Goal: Task Accomplishment & Management: Manage account settings

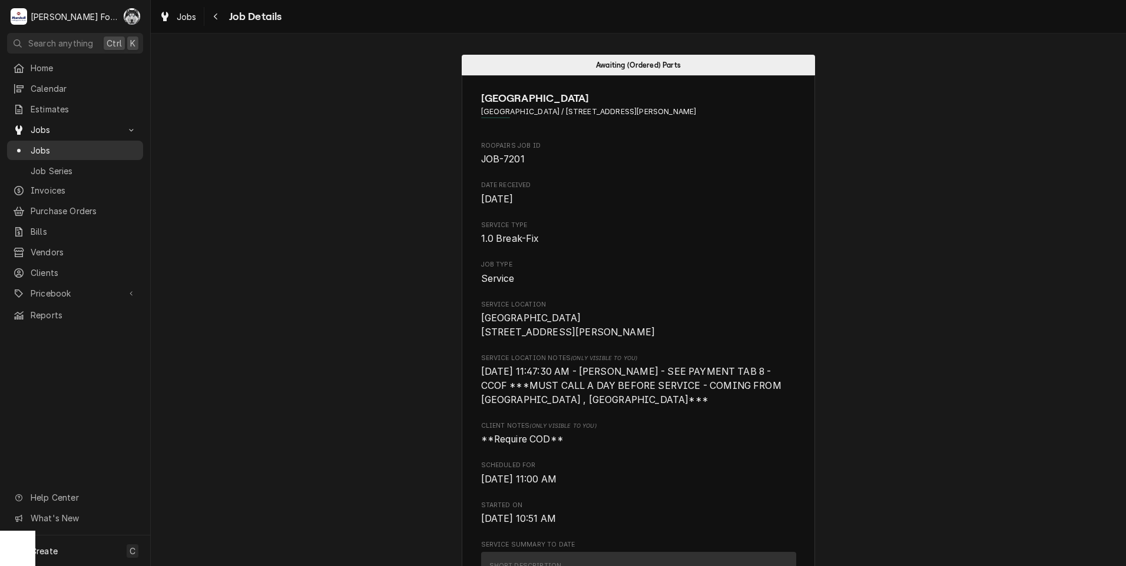
click at [25, 144] on div "Jobs" at bounding box center [75, 150] width 124 height 12
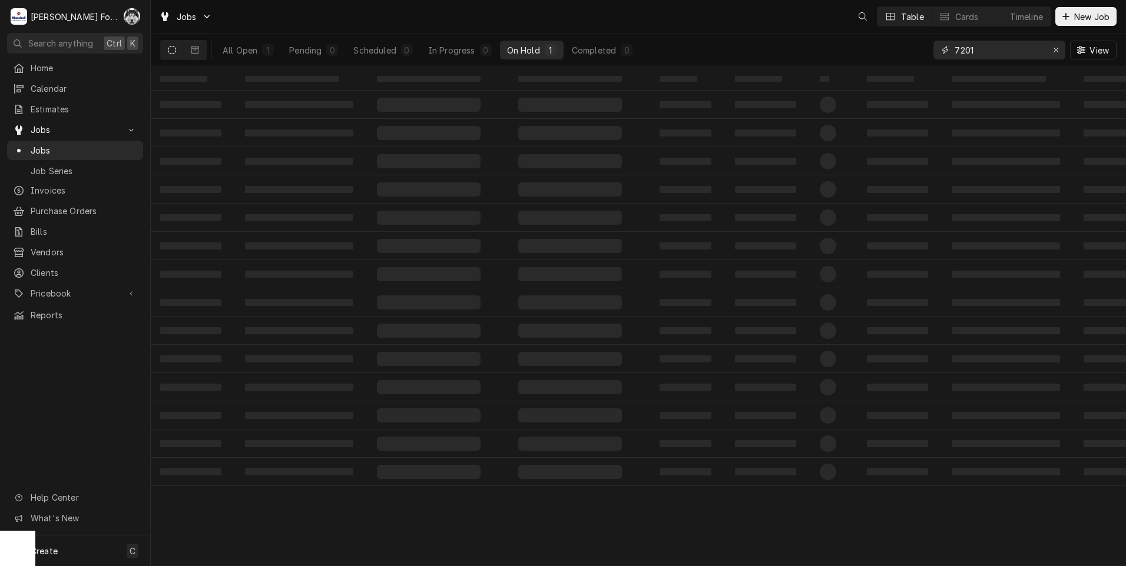
drag, startPoint x: 967, startPoint y: 51, endPoint x: 831, endPoint y: 77, distance: 138.5
click at [849, 75] on div "Jobs Table Cards Timeline New Job All Open 1 Pending 0 Scheduled 0 In Progress …" at bounding box center [638, 283] width 975 height 566
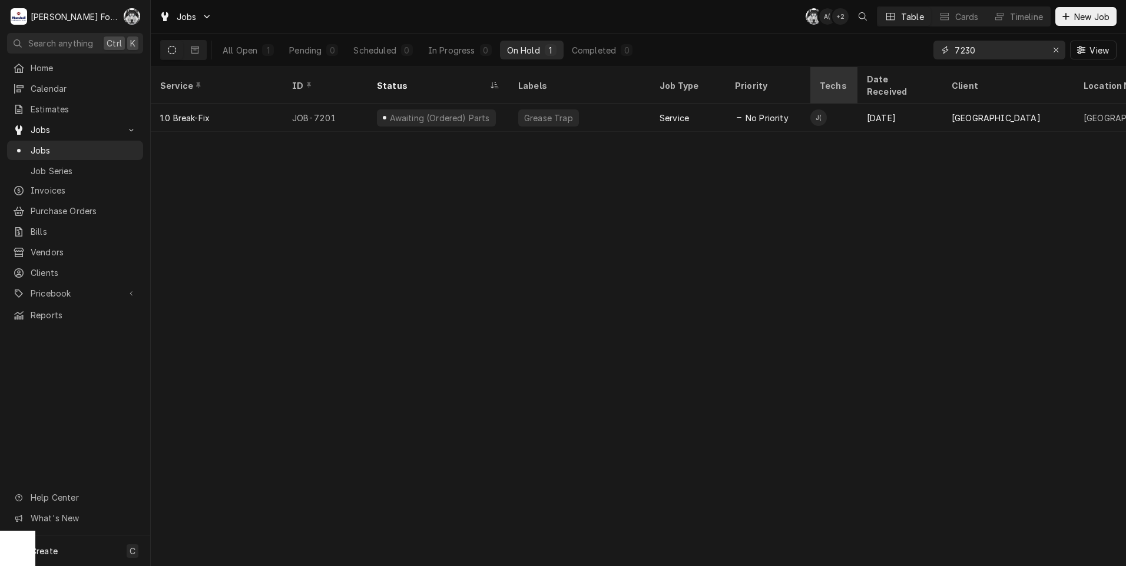
type input "7230"
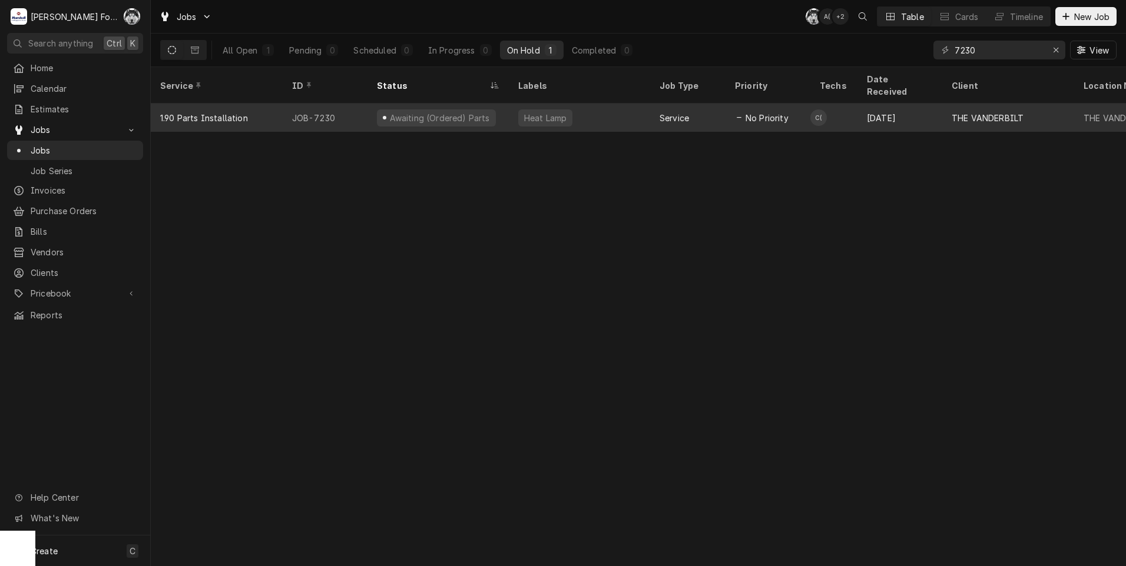
click at [524, 110] on div "Heat Lamp" at bounding box center [545, 118] width 54 height 17
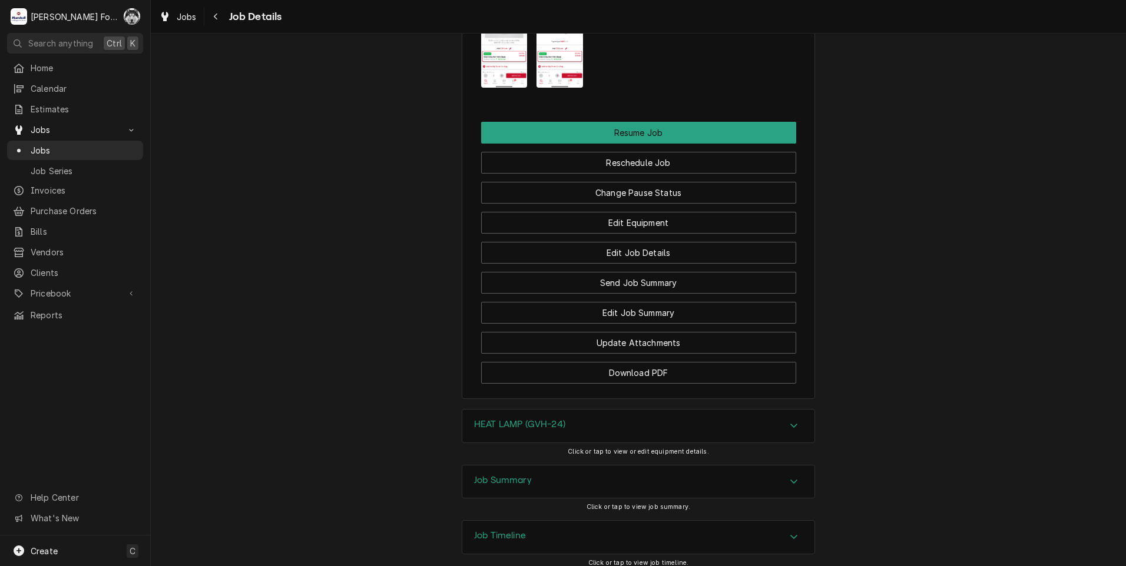
scroll to position [1861, 0]
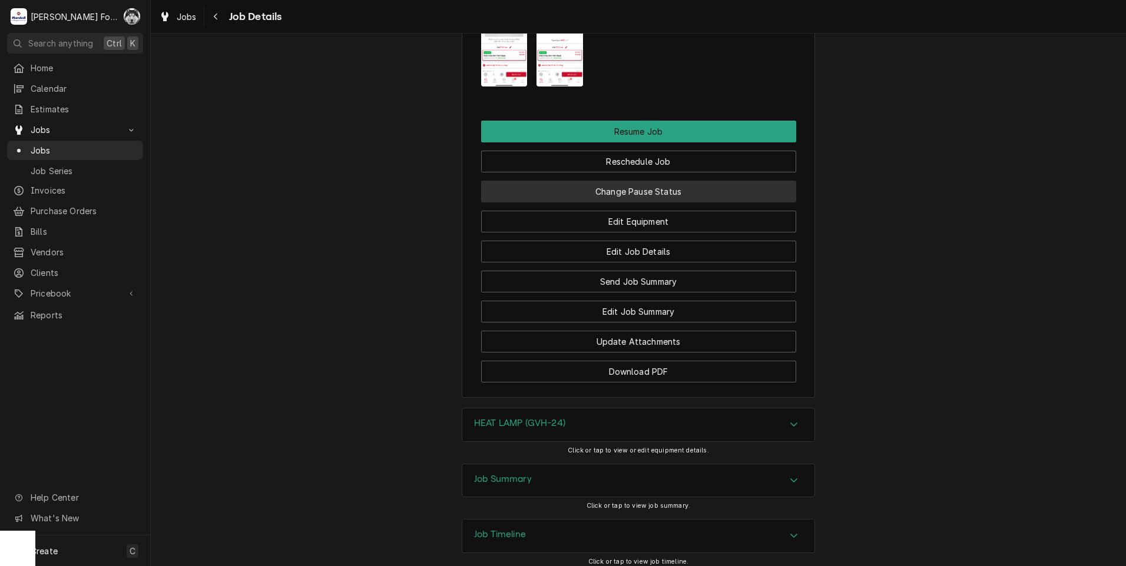
click at [621, 181] on button "Change Pause Status" at bounding box center [638, 192] width 315 height 22
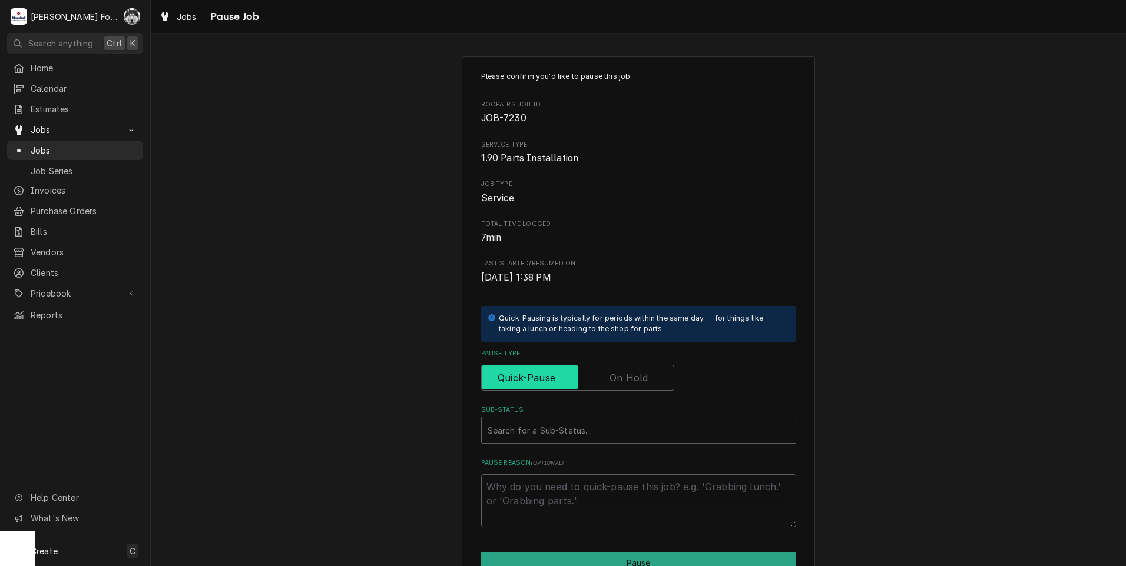
click at [599, 384] on input "Pause Type" at bounding box center [577, 378] width 183 height 26
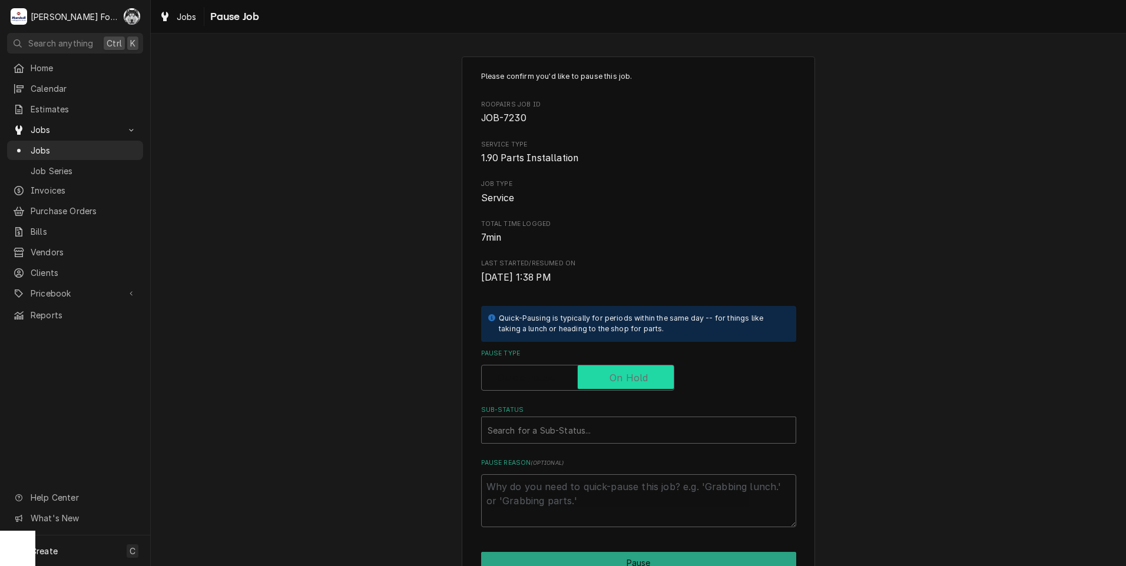
checkbox input "true"
click at [585, 436] on div "Sub-Status" at bounding box center [639, 430] width 302 height 21
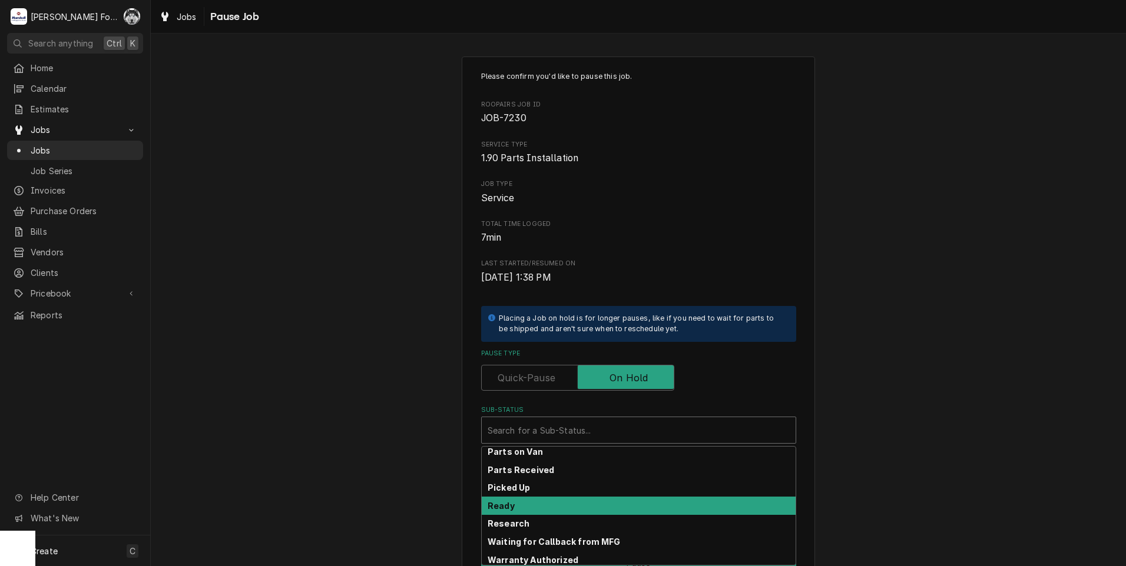
scroll to position [188, 0]
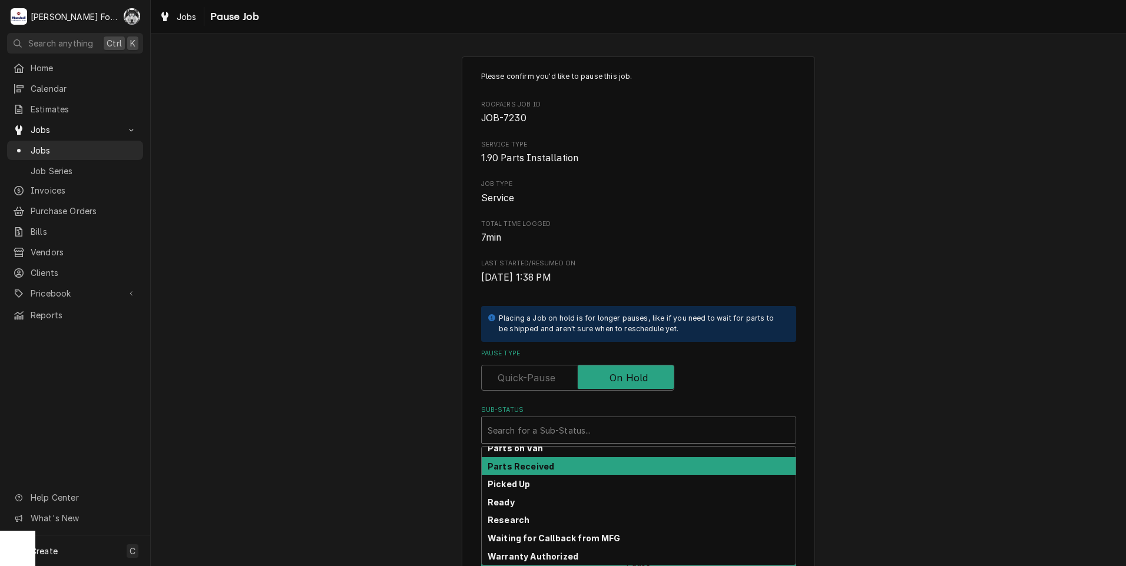
click at [557, 466] on div "Parts Received" at bounding box center [639, 466] width 314 height 18
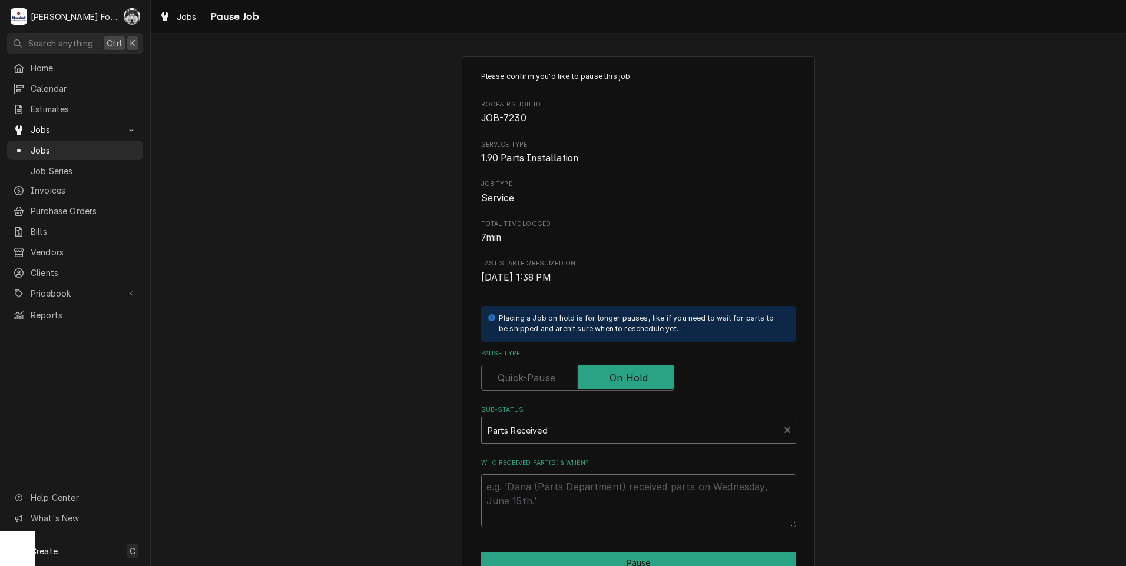
click at [526, 484] on textarea "Who received part(s) & when?" at bounding box center [638, 501] width 315 height 53
type textarea "x"
type textarea "9"
type textarea "x"
type textarea "9/"
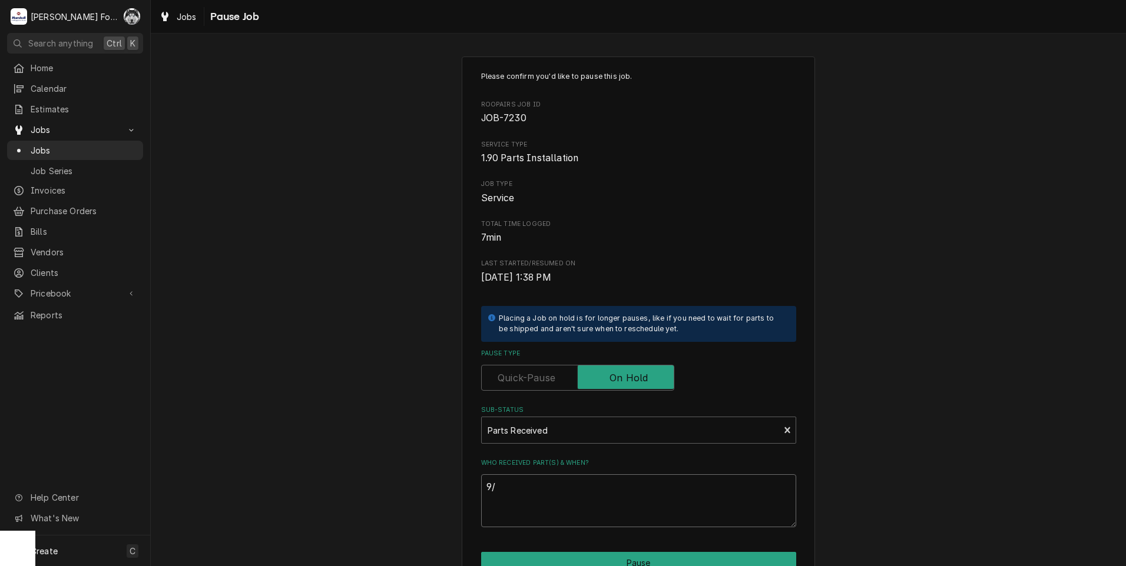
type textarea "x"
type textarea "9/1"
type textarea "x"
type textarea "9/15"
type textarea "x"
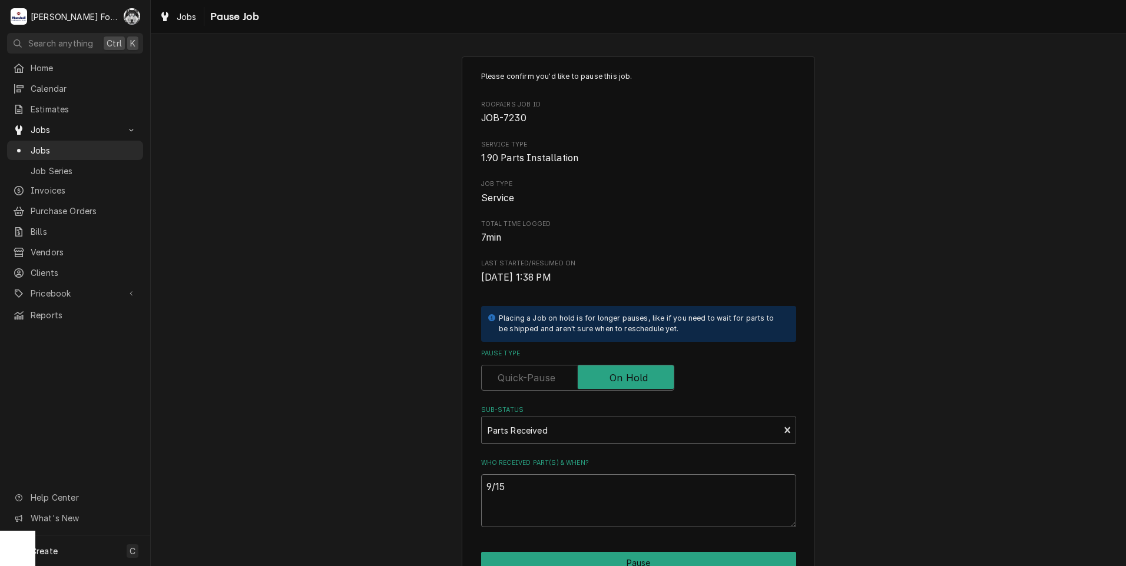
type textarea "9/15/"
type textarea "x"
type textarea "9/15/2"
type textarea "x"
type textarea "9/15/20"
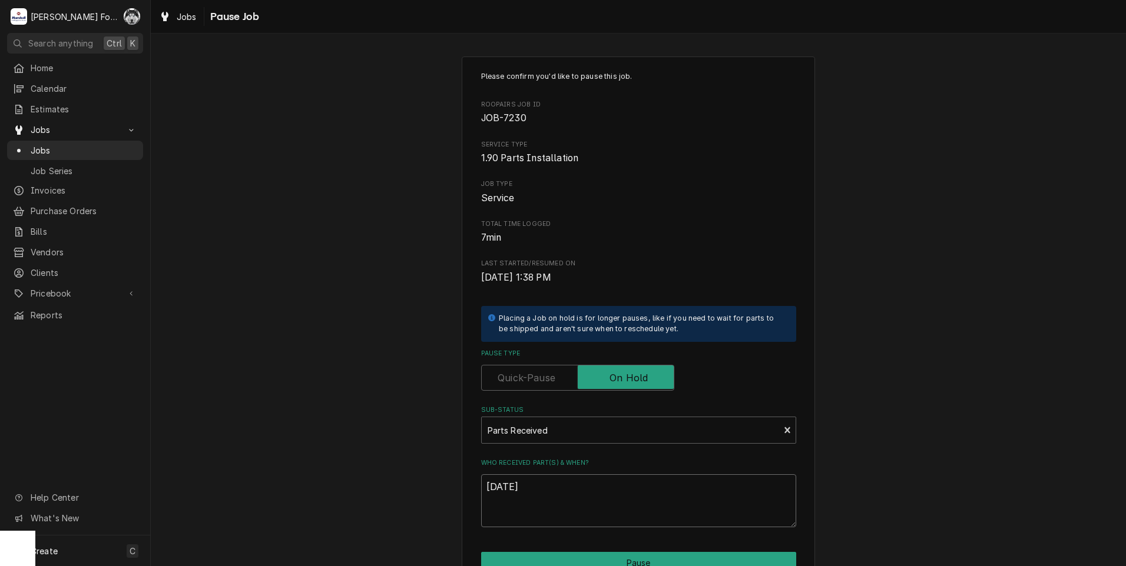
type textarea "x"
type textarea "9/15/202"
type textarea "x"
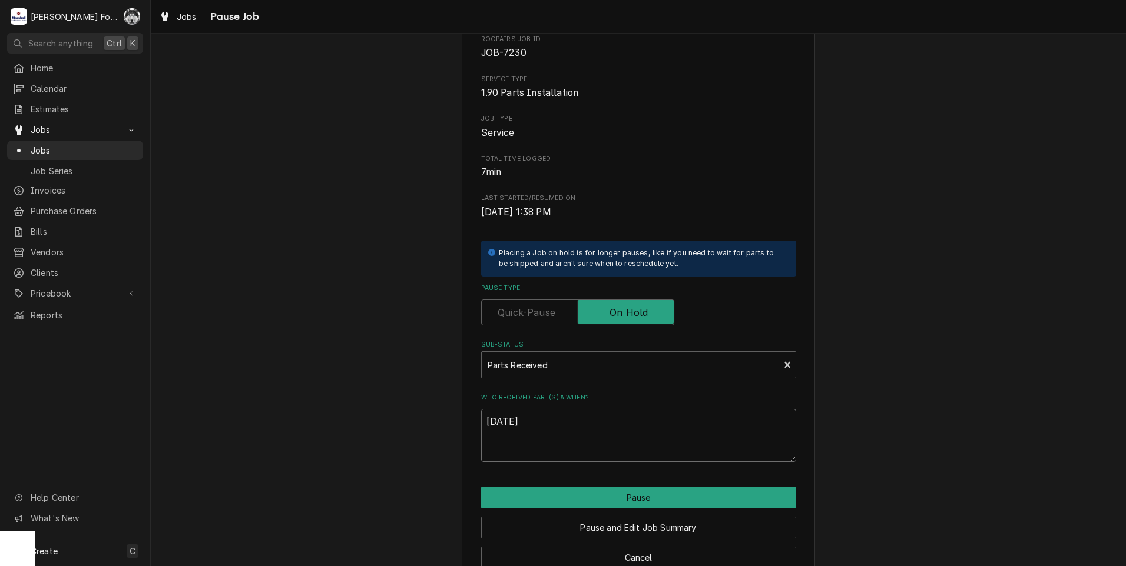
scroll to position [93, 0]
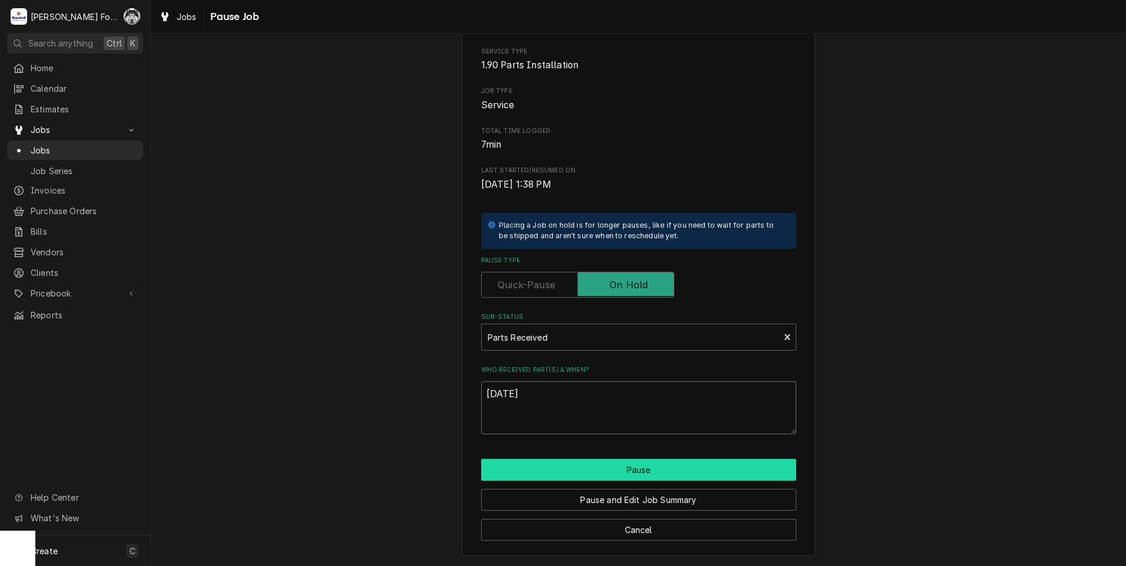
type textarea "[DATE]"
click at [599, 476] on button "Pause" at bounding box center [638, 470] width 315 height 22
type textarea "x"
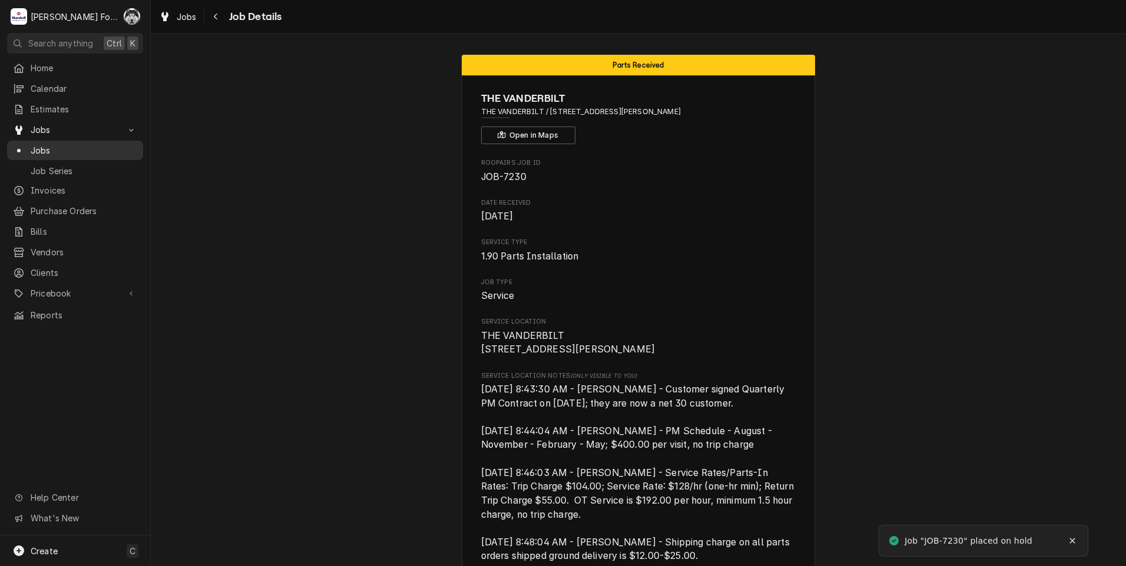
click at [32, 147] on span "Jobs" at bounding box center [84, 150] width 107 height 12
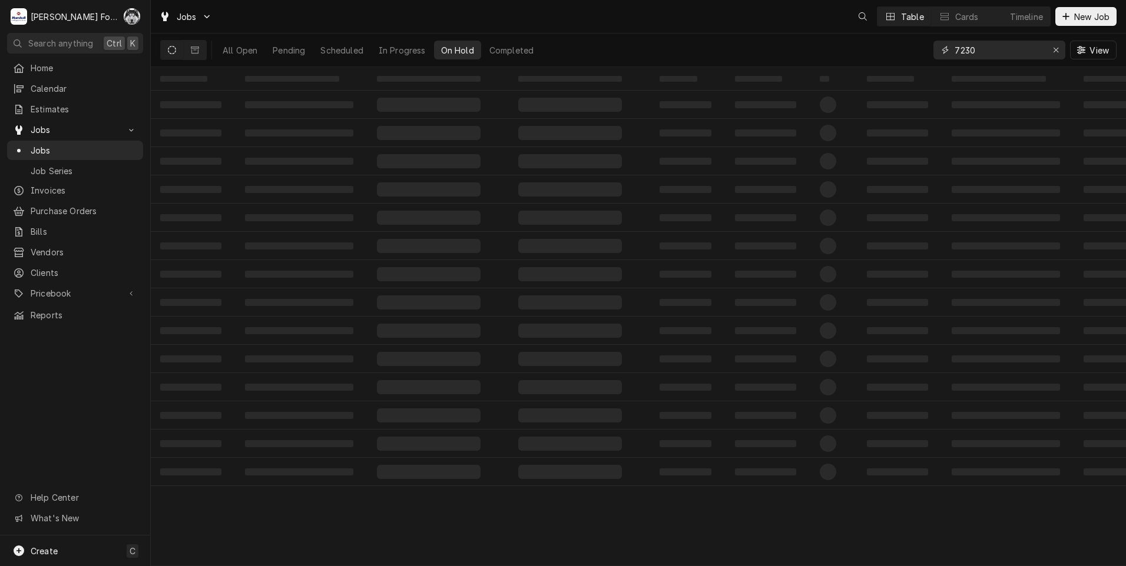
click at [913, 73] on div "Jobs Table Cards Timeline New Job All Open Pending Scheduled In Progress On Hol…" at bounding box center [638, 283] width 975 height 566
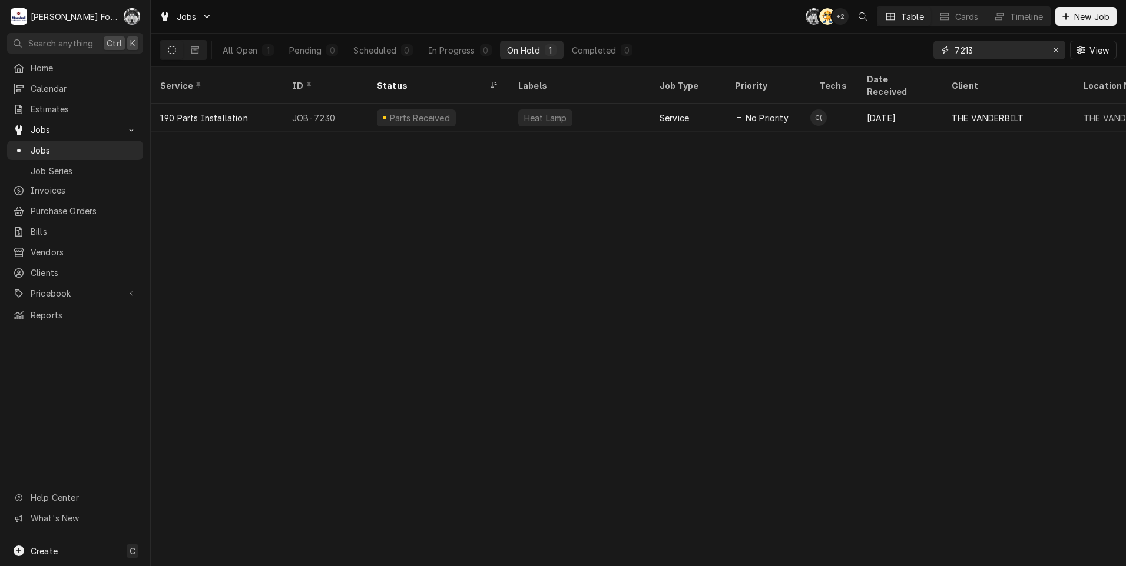
type input "7213"
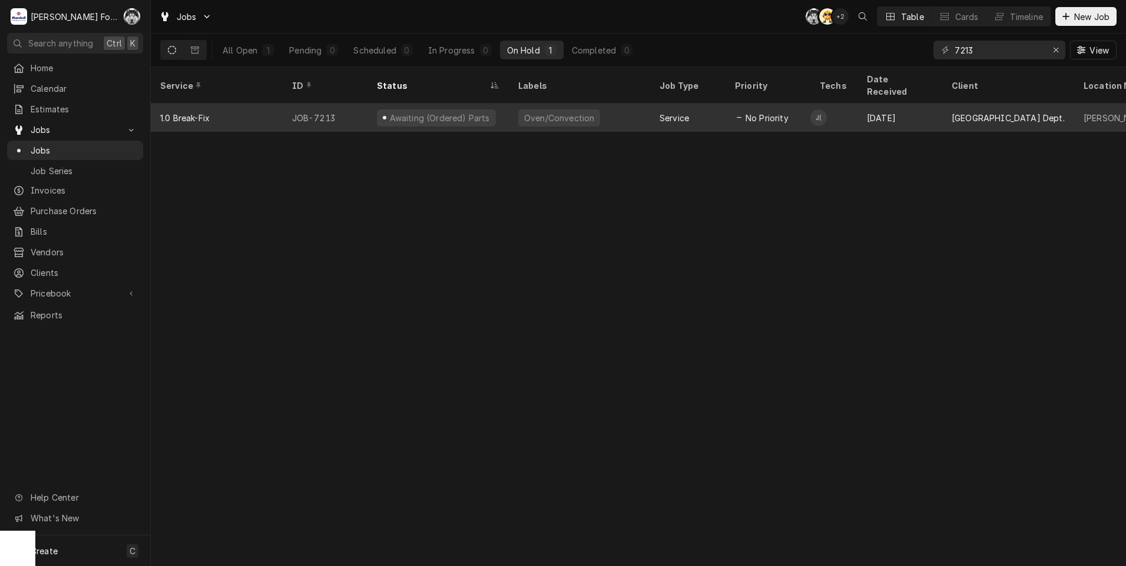
click at [512, 104] on div "Oven/Convection" at bounding box center [579, 118] width 141 height 28
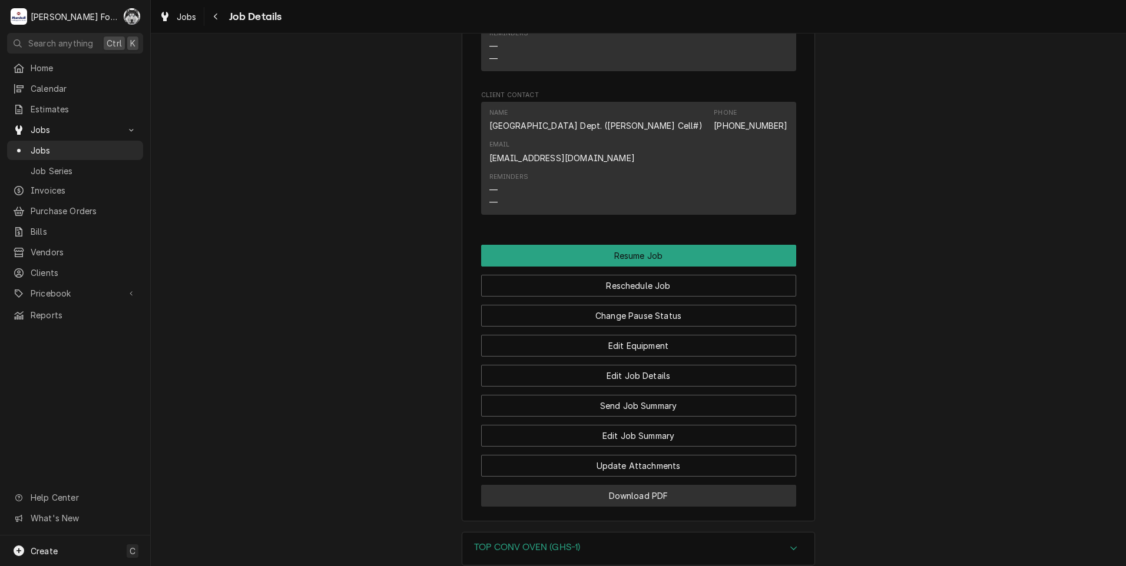
scroll to position [1372, 0]
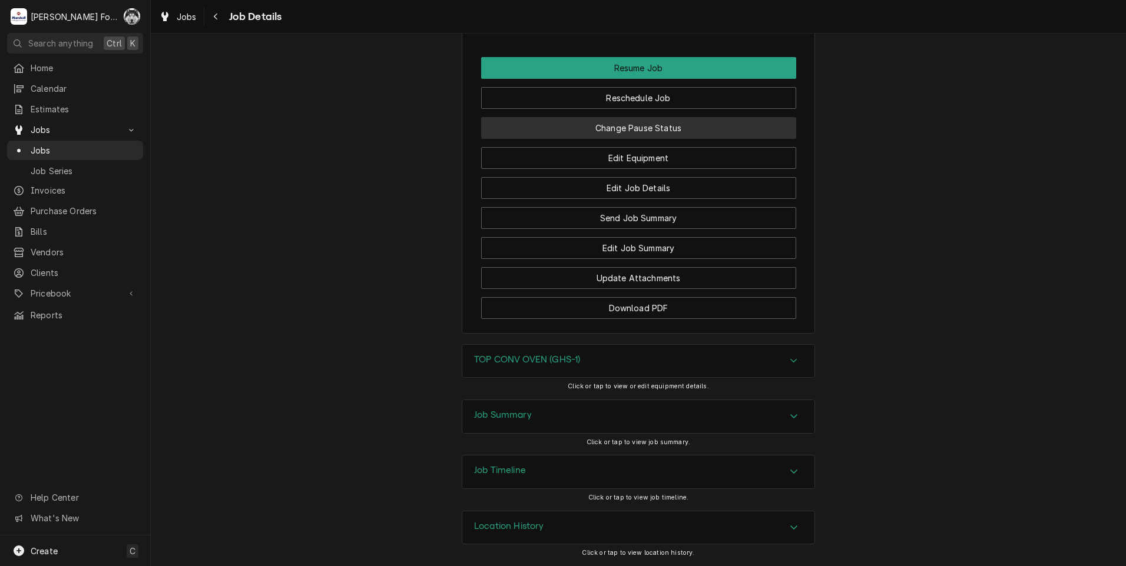
click at [634, 131] on button "Change Pause Status" at bounding box center [638, 128] width 315 height 22
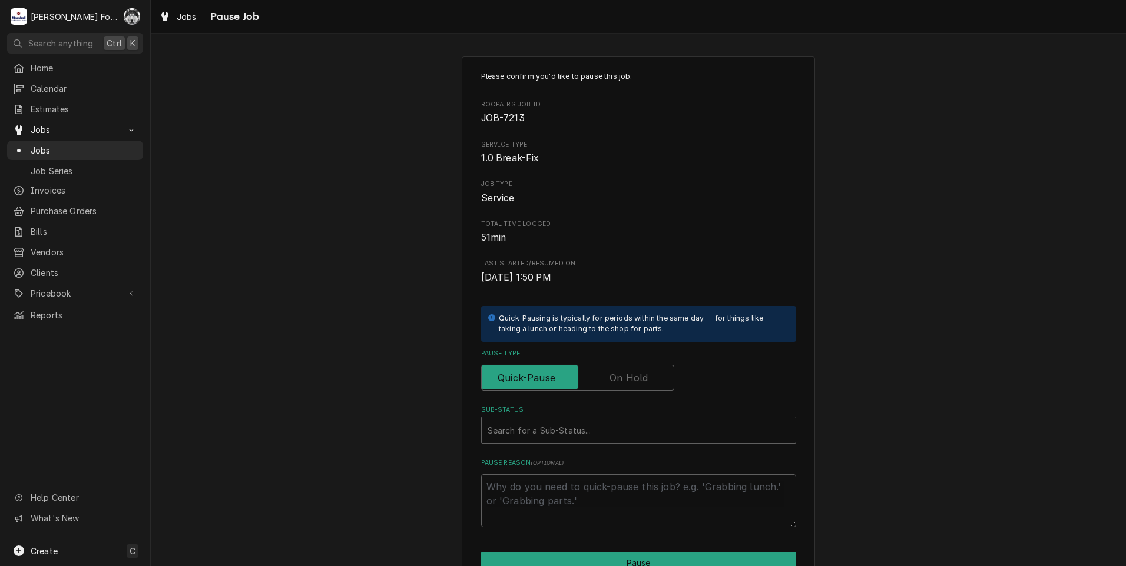
click at [643, 390] on div "Please confirm you'd like to pause this job. Roopairs Job ID JOB-7213 Service T…" at bounding box center [638, 299] width 315 height 456
click at [610, 386] on input "Pause Type" at bounding box center [577, 378] width 183 height 26
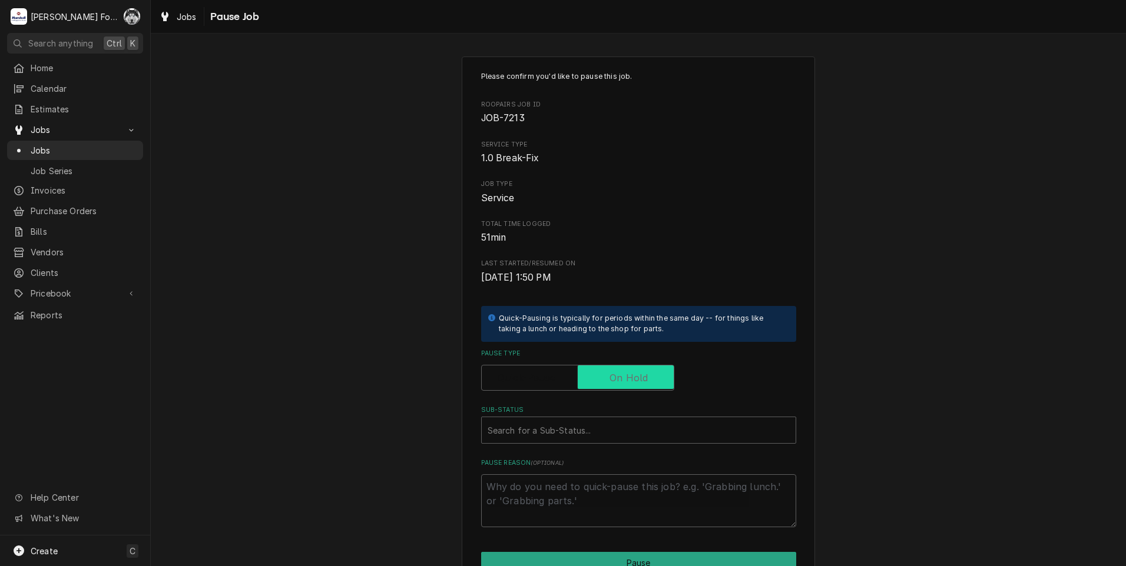
checkbox input "true"
click at [566, 427] on div "Sub-Status" at bounding box center [639, 430] width 302 height 21
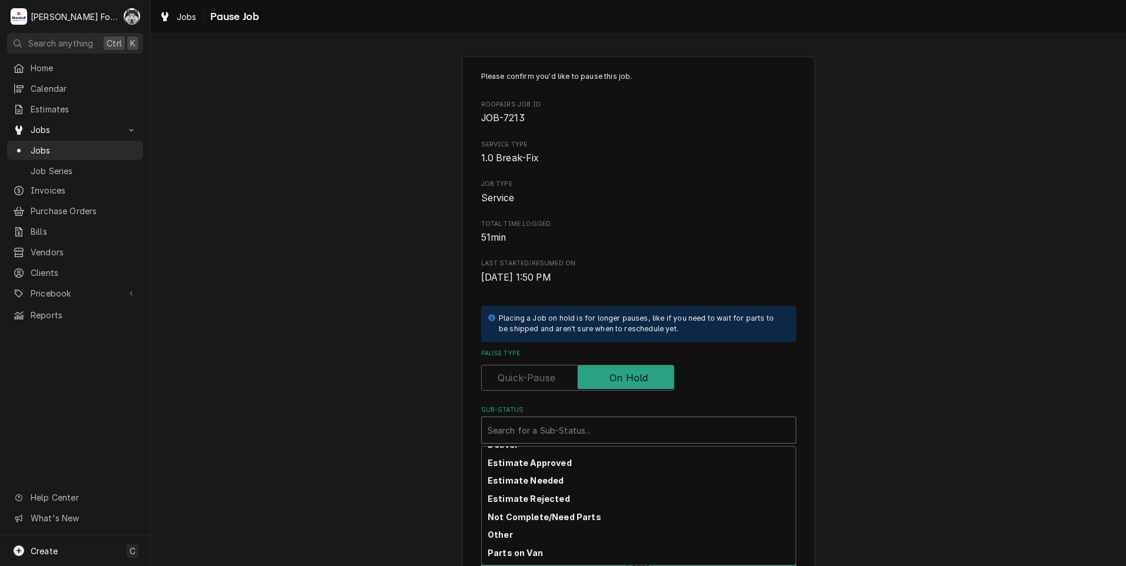
scroll to position [188, 0]
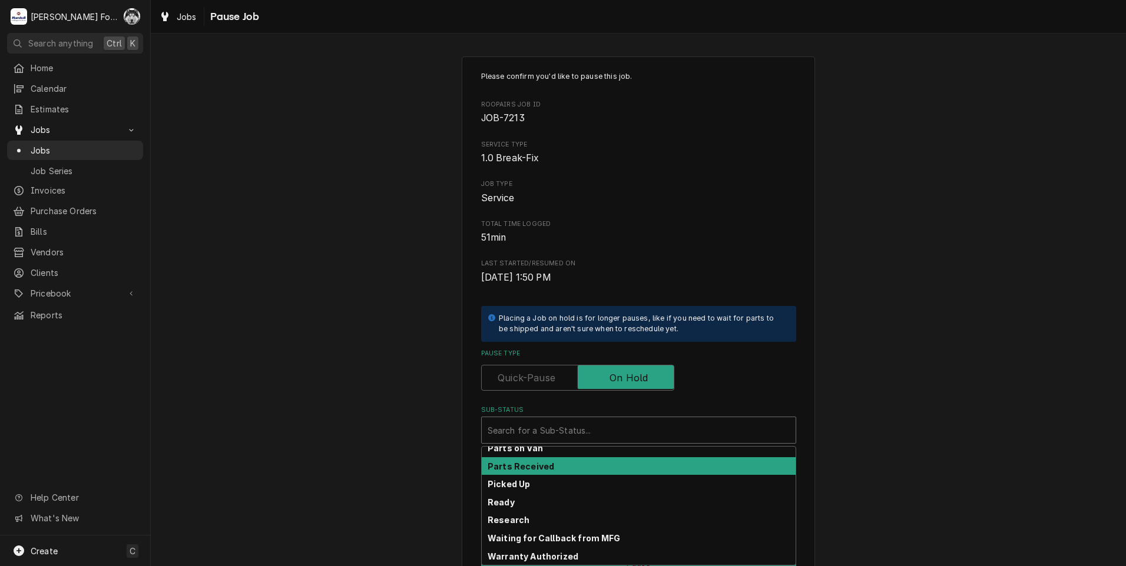
drag, startPoint x: 555, startPoint y: 452, endPoint x: 556, endPoint y: 471, distance: 18.8
click at [556, 471] on div "Awaiting (Backordered) Parts Awaiting Estimate Approval Awaiting (Ordered) Part…" at bounding box center [639, 506] width 314 height 118
click at [530, 466] on strong "Parts Received" at bounding box center [521, 467] width 67 height 10
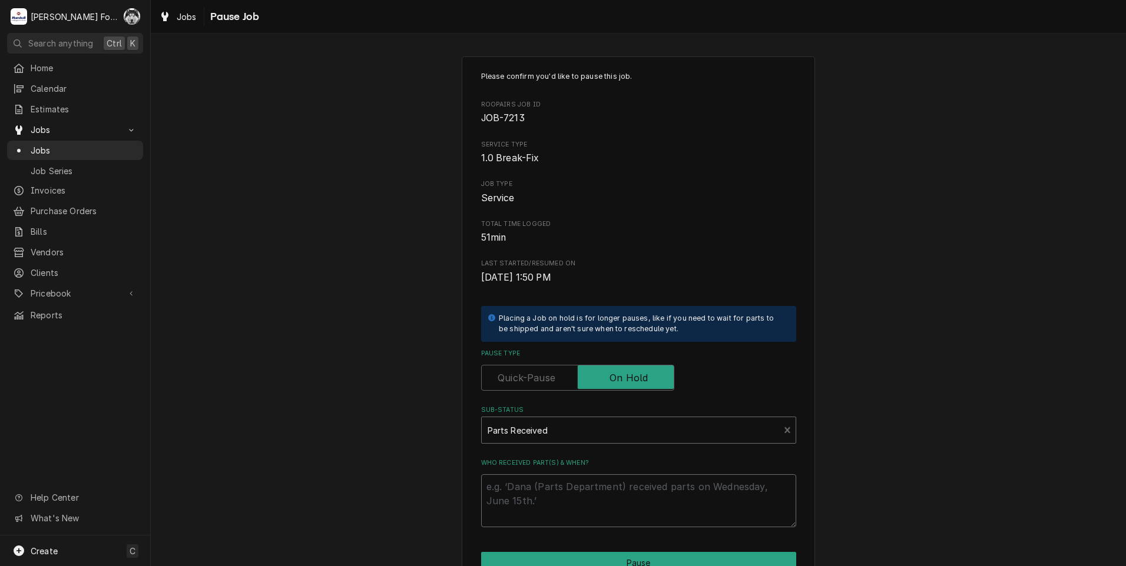
click at [527, 488] on textarea "Who received part(s) & when?" at bounding box center [638, 501] width 315 height 53
paste textarea "00-892983"
type textarea "x"
type textarea "00-892983"
drag, startPoint x: 534, startPoint y: 485, endPoint x: 450, endPoint y: 489, distance: 83.7
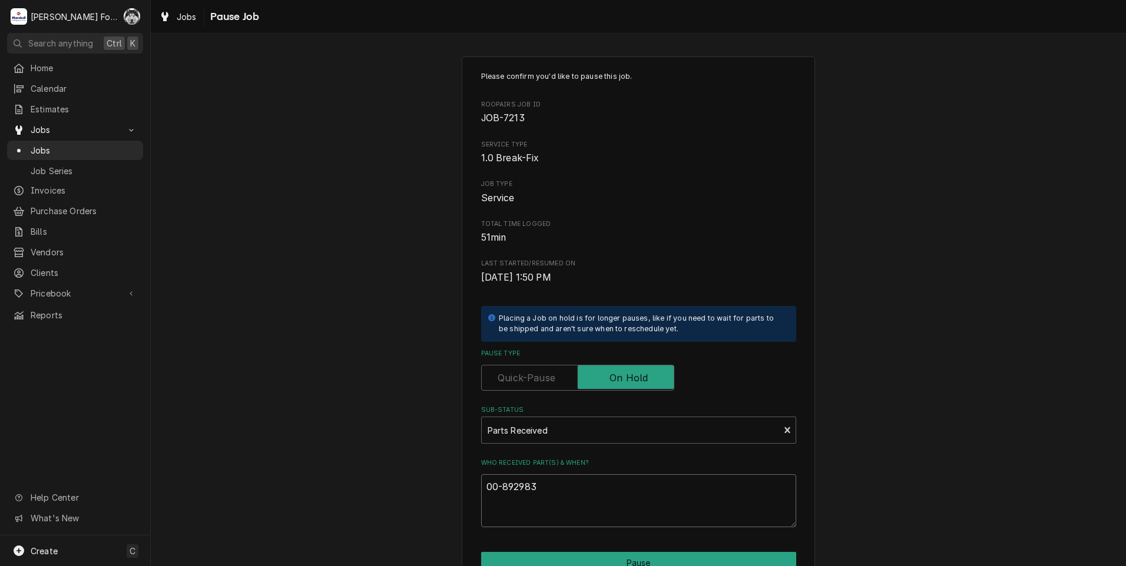
click at [462, 488] on div "Please confirm you'd like to pause this job. Roopairs Job ID JOB-7213 Service T…" at bounding box center [638, 353] width 353 height 593
type textarea "x"
type textarea "9"
type textarea "x"
type textarea "9/"
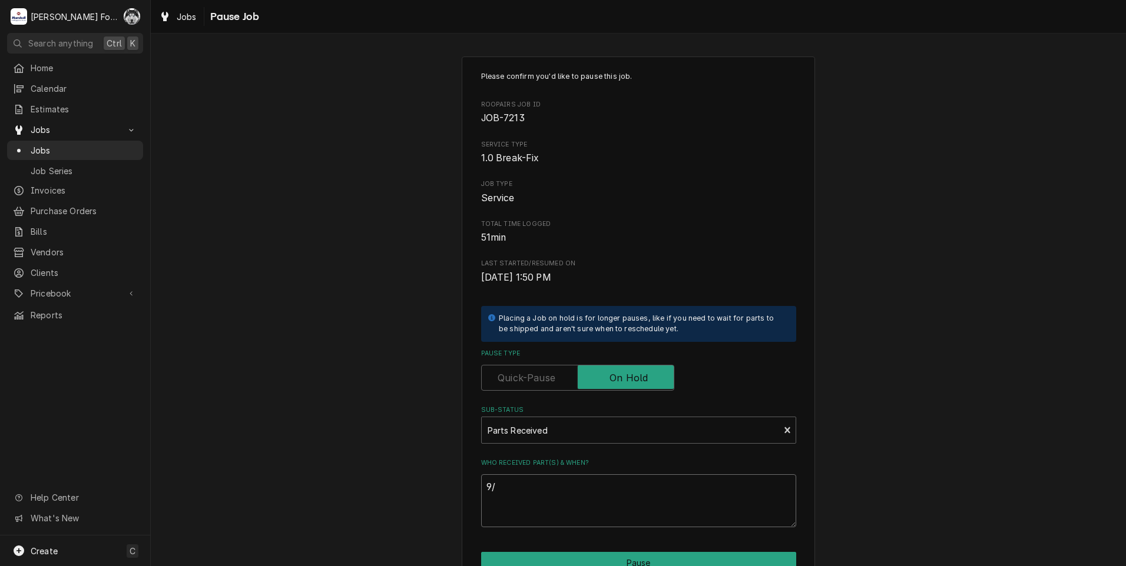
type textarea "x"
type textarea "9/1"
type textarea "x"
type textarea "9/15"
type textarea "x"
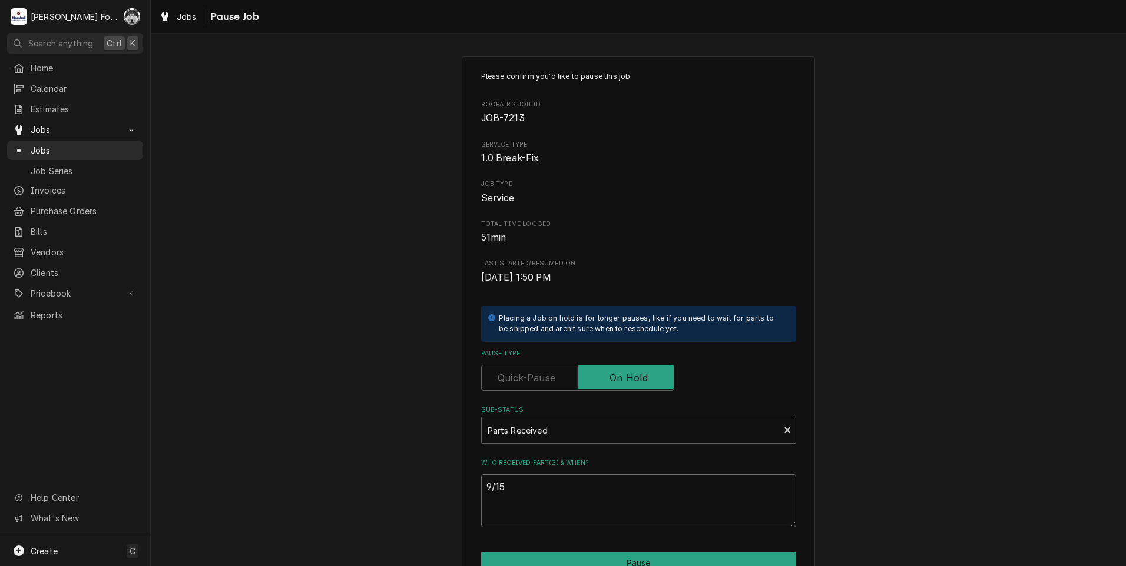
type textarea "9/15/"
type textarea "x"
type textarea "9/15/2"
type textarea "x"
type textarea "9/15/20"
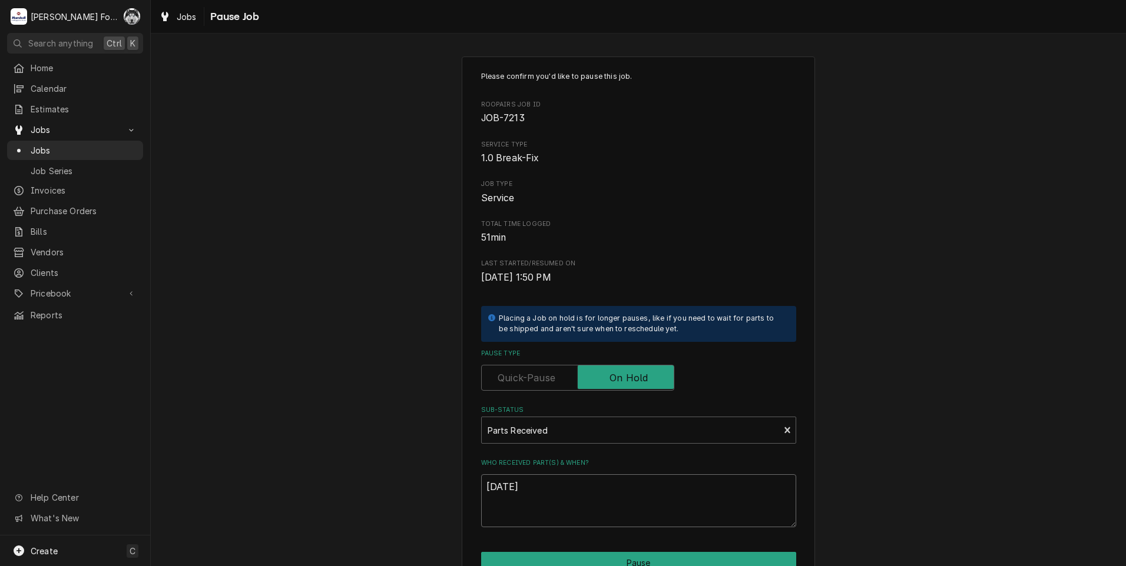
type textarea "x"
type textarea "9/15/202"
type textarea "x"
type textarea "[DATE]"
drag, startPoint x: 531, startPoint y: 483, endPoint x: 440, endPoint y: 491, distance: 91.6
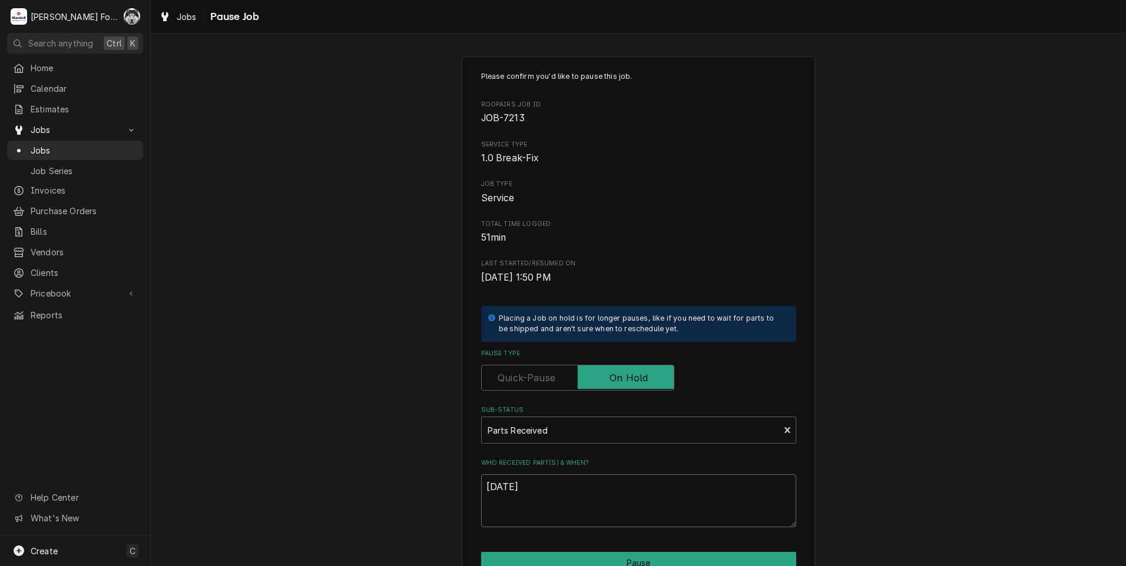
click at [440, 491] on div "Please confirm you'd like to pause this job. Roopairs Job ID JOB-7213 Service T…" at bounding box center [638, 352] width 975 height 613
paste textarea "00-892983"
type textarea "x"
type textarea "00-892983"
drag, startPoint x: 539, startPoint y: 488, endPoint x: 473, endPoint y: 496, distance: 67.1
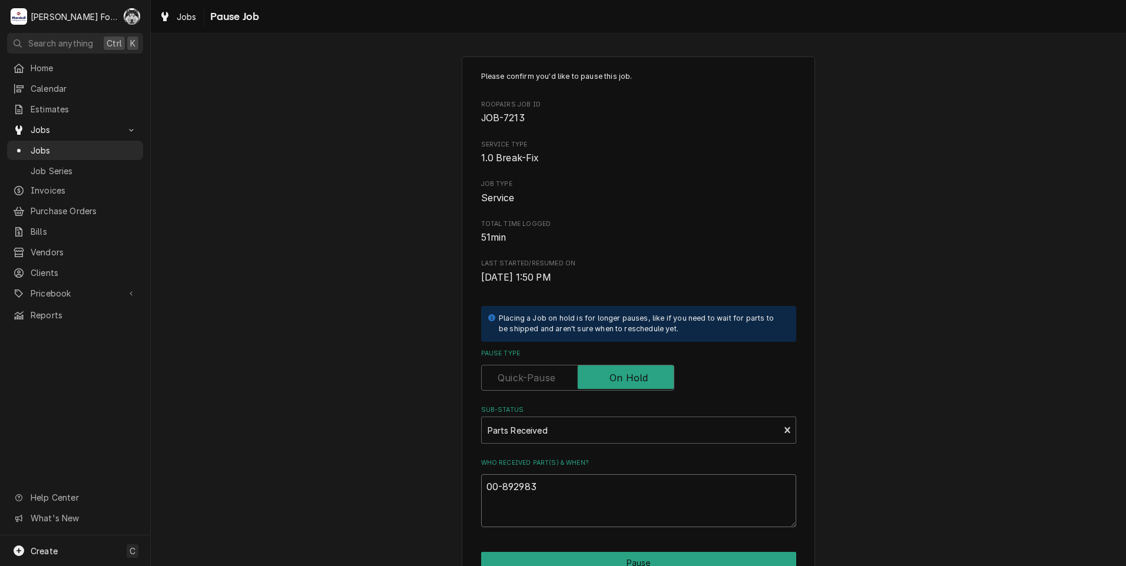
click at [473, 496] on div "Please confirm you'd like to pause this job. Roopairs Job ID JOB-7213 Service T…" at bounding box center [638, 353] width 353 height 593
type textarea "x"
type textarea "9"
type textarea "x"
type textarea "9/"
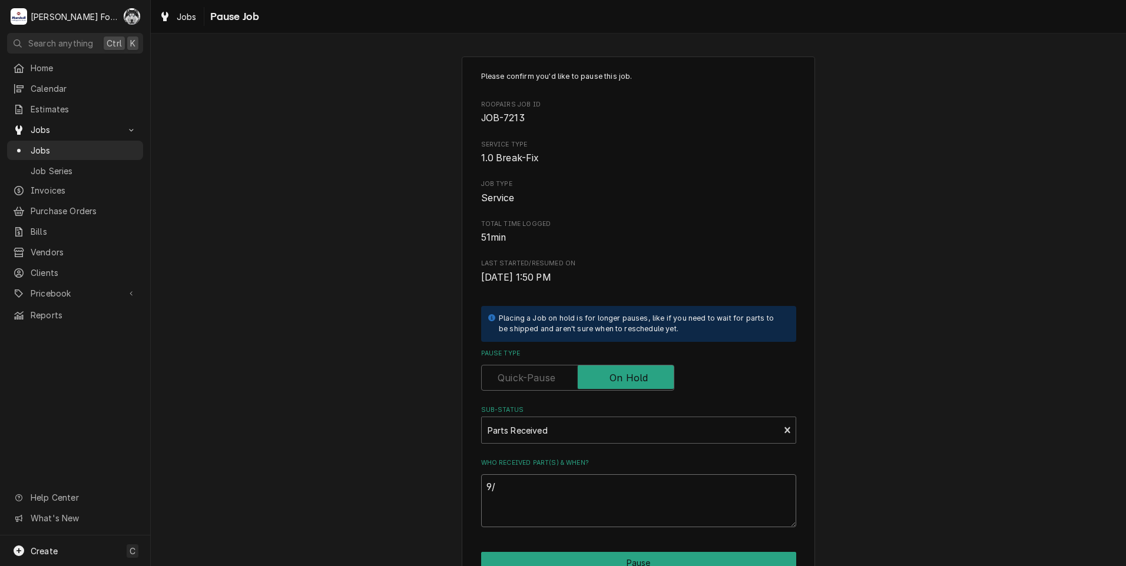
type textarea "x"
type textarea "9/1"
type textarea "x"
type textarea "9/15"
type textarea "x"
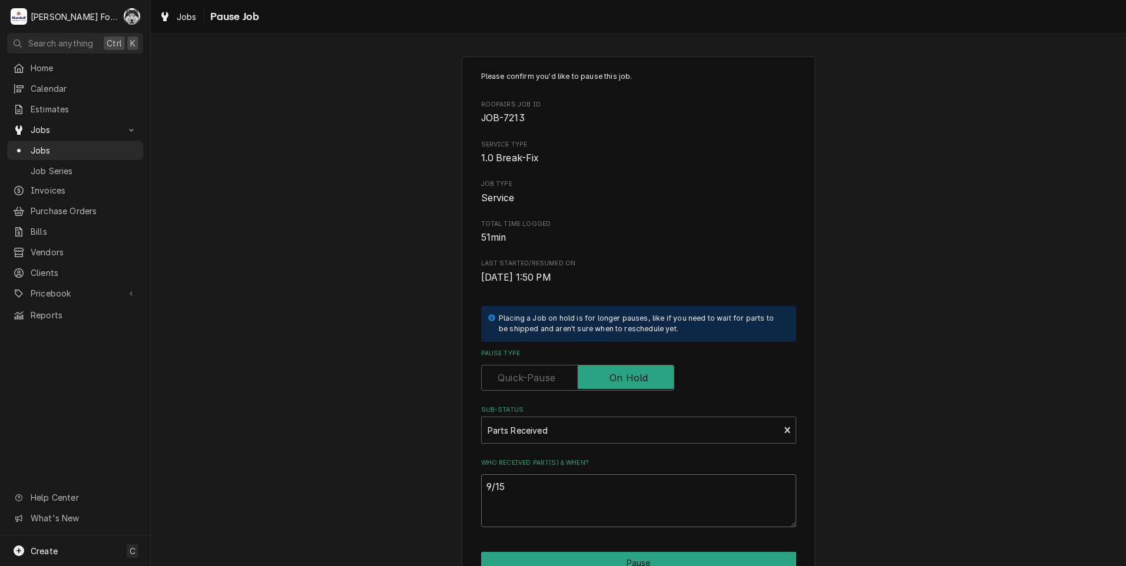
type textarea "9/15/"
type textarea "x"
type textarea "9/15/2"
type textarea "x"
type textarea "9/15/20"
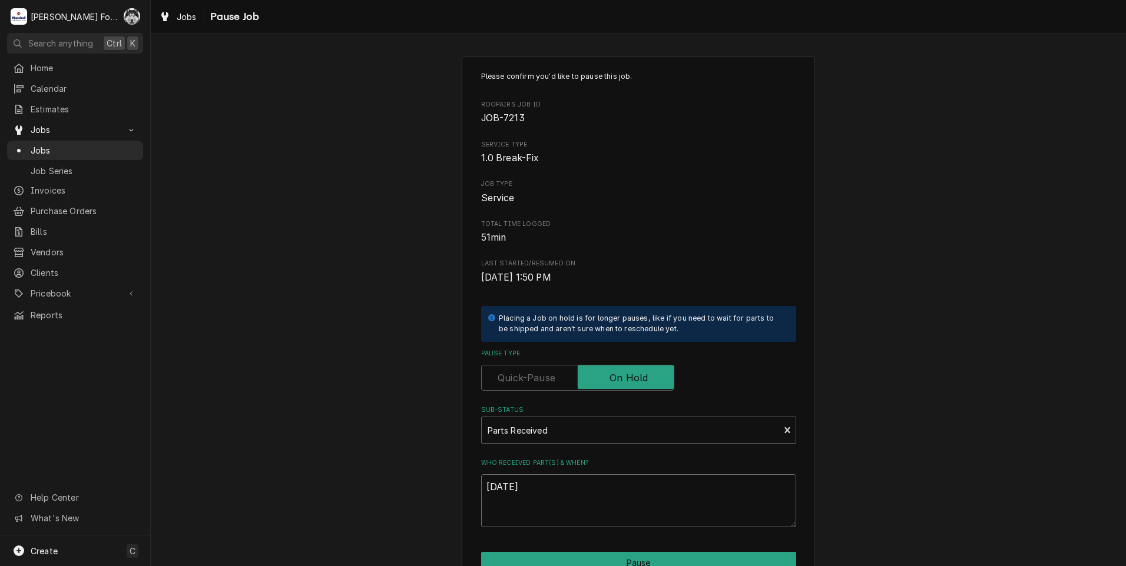
type textarea "x"
type textarea "9/15/202"
type textarea "x"
drag, startPoint x: 538, startPoint y: 488, endPoint x: 465, endPoint y: 489, distance: 73.0
click at [466, 489] on div "Please confirm you'd like to pause this job. Roopairs Job ID JOB-7213 Service T…" at bounding box center [638, 353] width 353 height 593
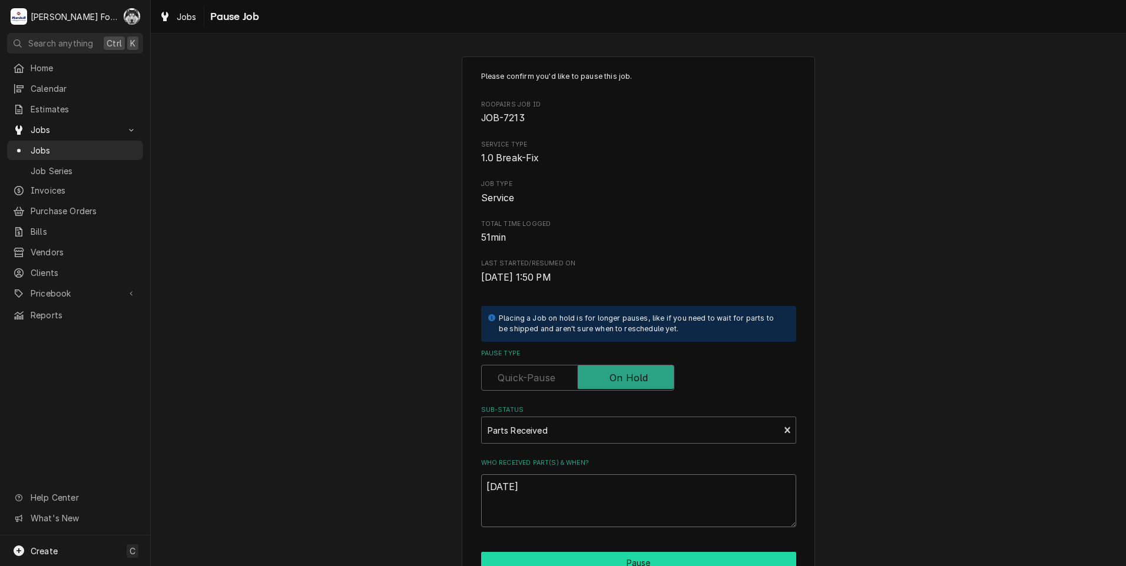
type textarea "9/15/2025"
click at [559, 554] on button "Pause" at bounding box center [638, 563] width 315 height 22
type textarea "x"
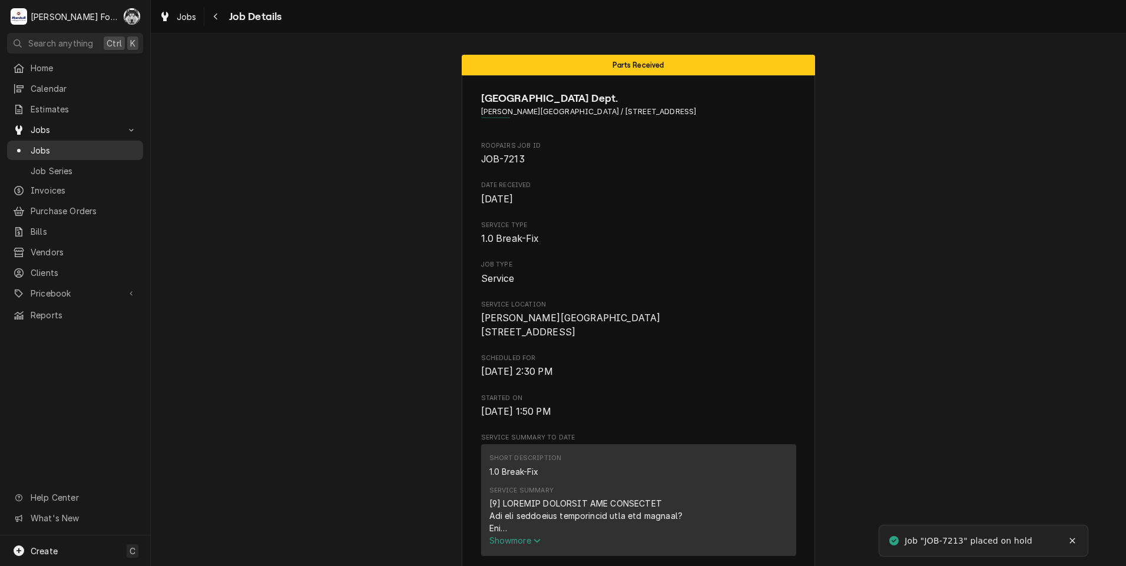
click at [47, 144] on span "Jobs" at bounding box center [84, 150] width 107 height 12
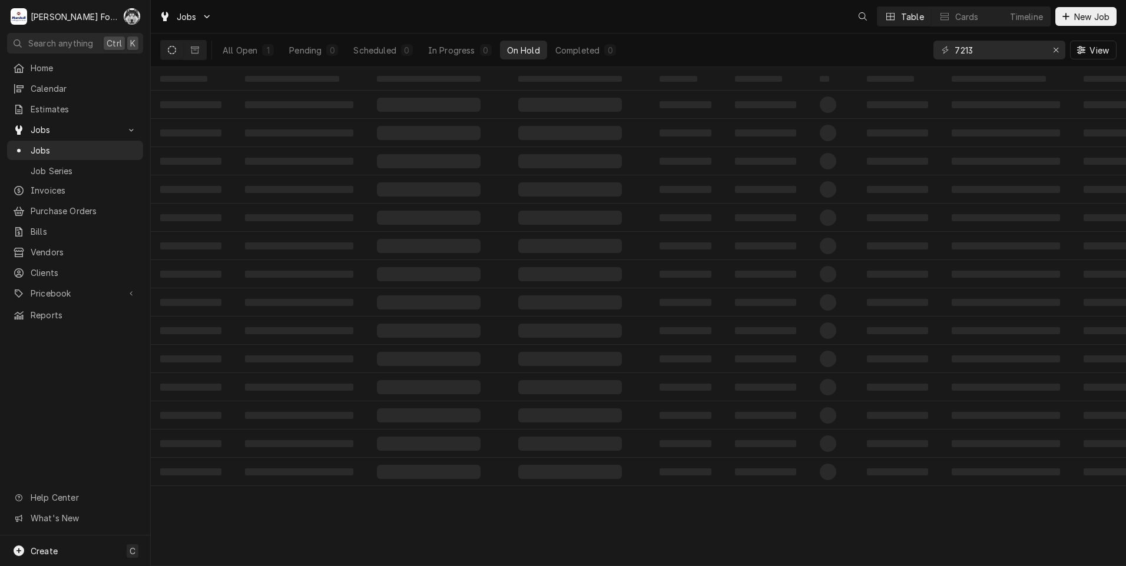
drag, startPoint x: 988, startPoint y: 57, endPoint x: 982, endPoint y: 54, distance: 6.9
click at [982, 54] on div "7213 View" at bounding box center [1024, 50] width 183 height 33
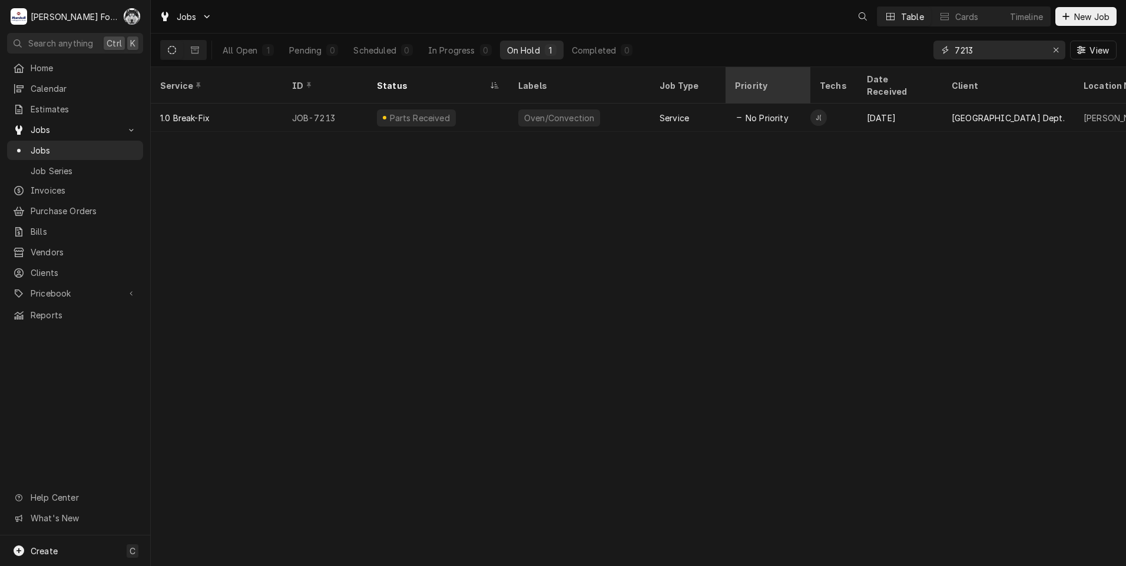
drag, startPoint x: 982, startPoint y: 54, endPoint x: 800, endPoint y: 75, distance: 183.7
click at [808, 72] on div "Jobs Table Cards Timeline New Job All Open 1 Pending 0 Scheduled 0 In Progress …" at bounding box center [638, 283] width 975 height 566
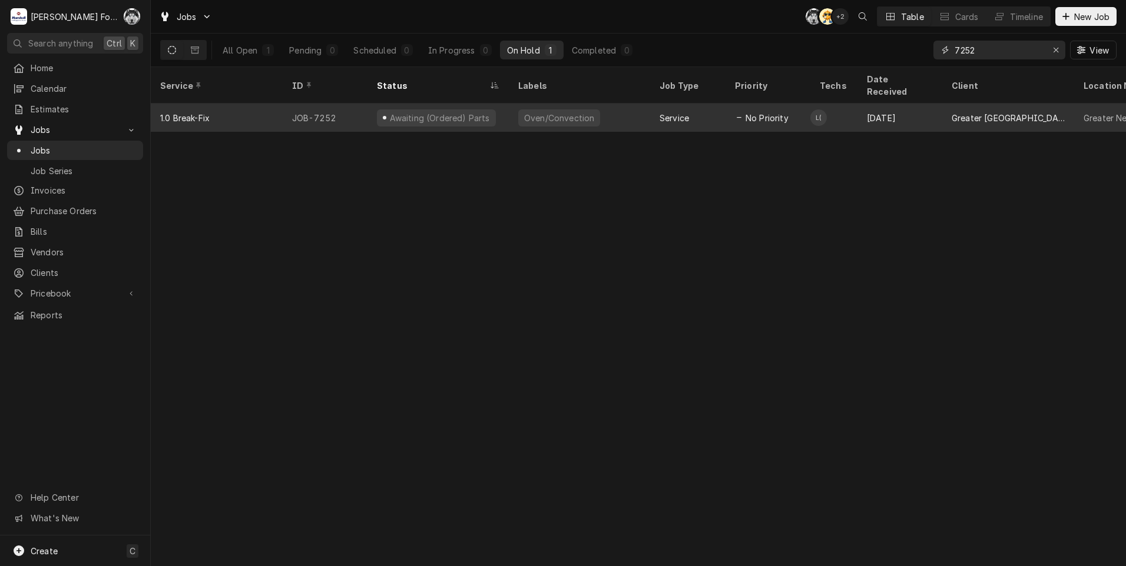
type input "7252"
click at [628, 104] on div "Oven/Convection" at bounding box center [579, 118] width 141 height 28
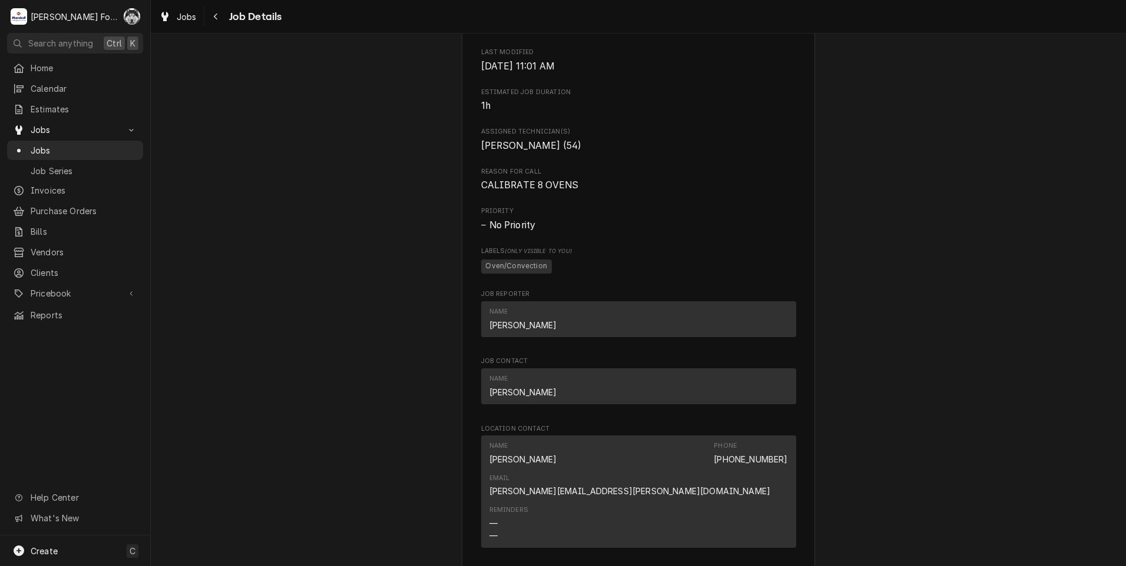
scroll to position [1079, 0]
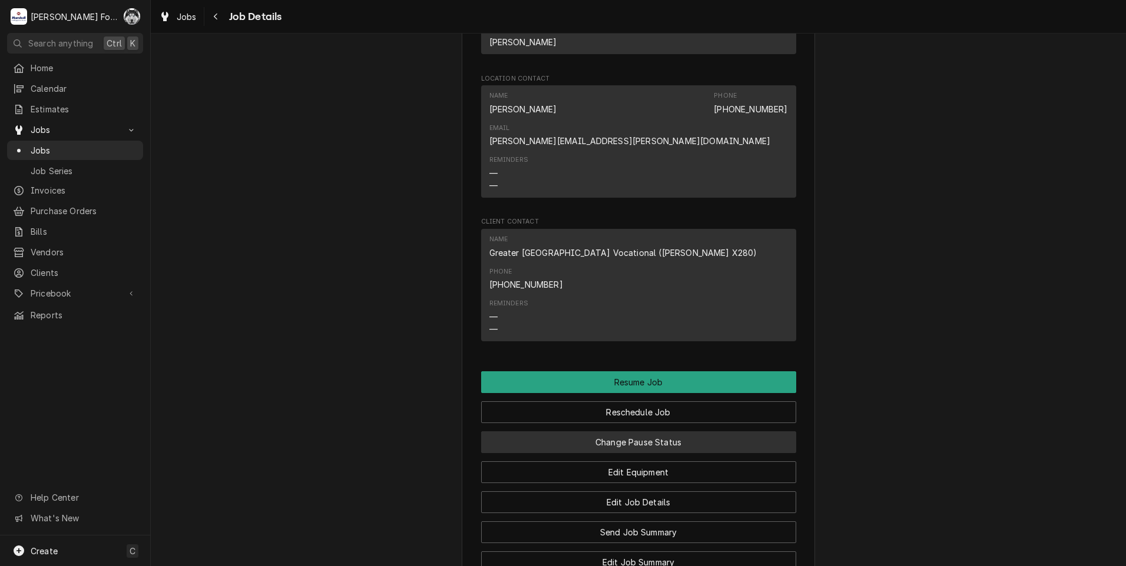
click at [610, 432] on button "Change Pause Status" at bounding box center [638, 443] width 315 height 22
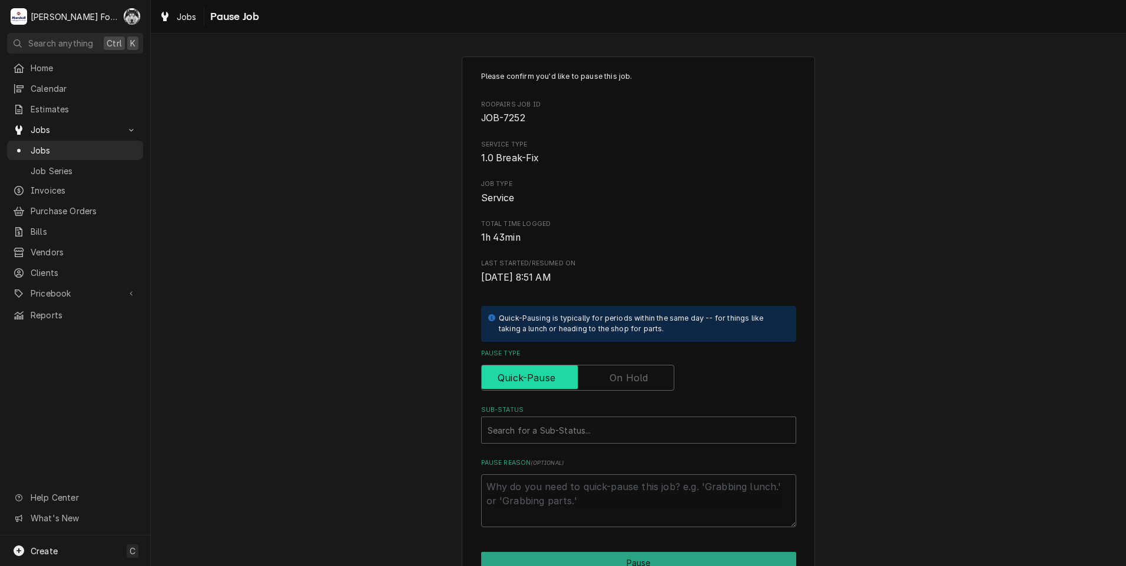
click at [616, 367] on input "Pause Type" at bounding box center [577, 378] width 183 height 26
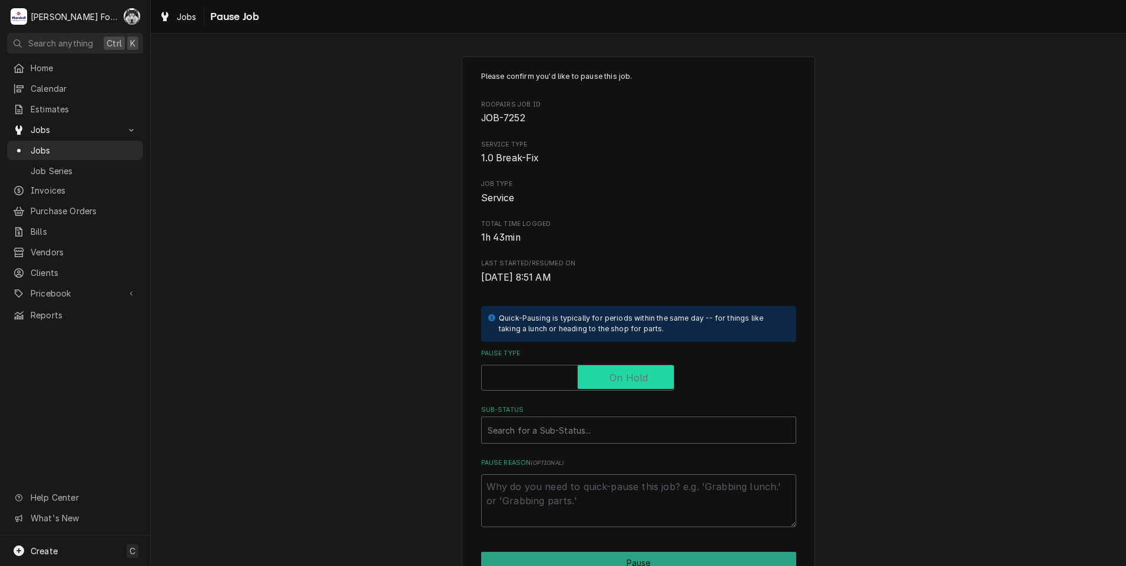
checkbox input "true"
drag, startPoint x: 601, startPoint y: 447, endPoint x: 598, endPoint y: 428, distance: 19.7
click at [601, 446] on div "Please confirm you'd like to pause this job. Roopairs Job ID JOB-7252 Service T…" at bounding box center [638, 299] width 315 height 456
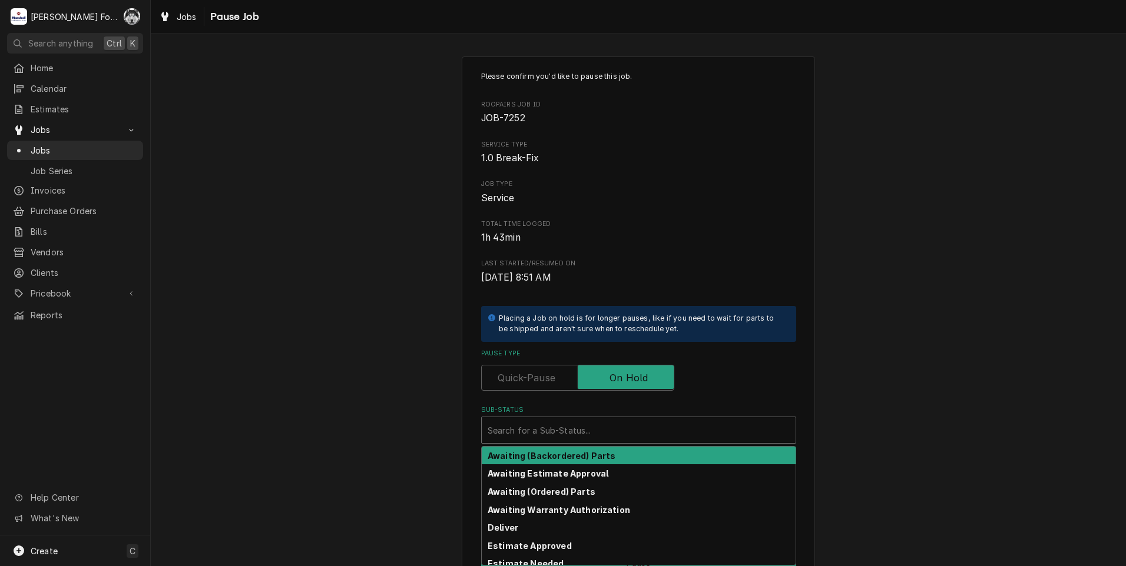
click at [598, 430] on div "Sub-Status" at bounding box center [639, 430] width 302 height 21
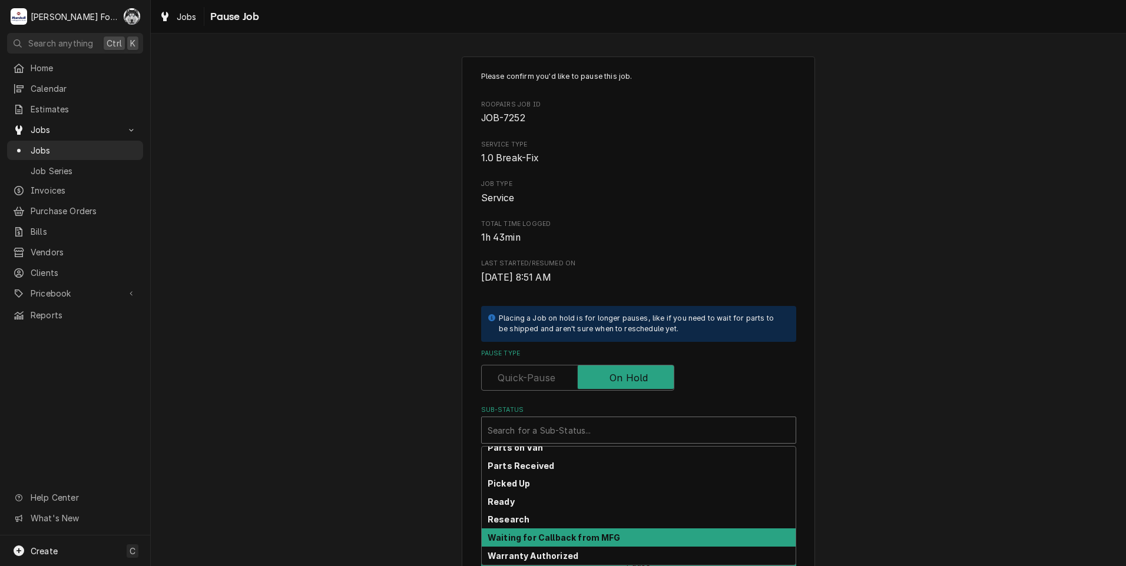
scroll to position [188, 0]
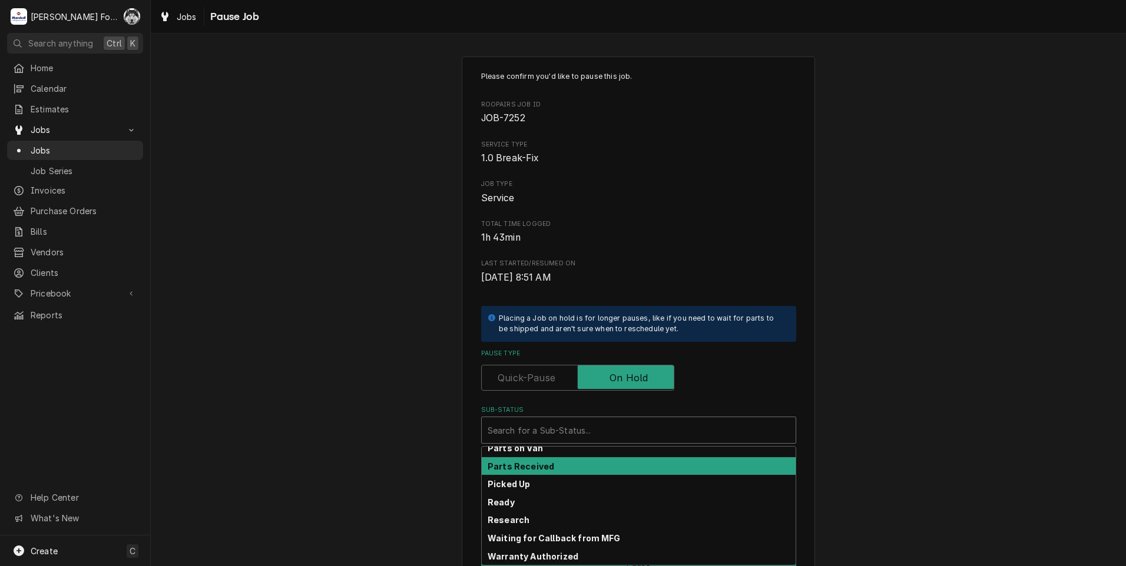
click at [564, 472] on div "Parts Received" at bounding box center [639, 466] width 314 height 18
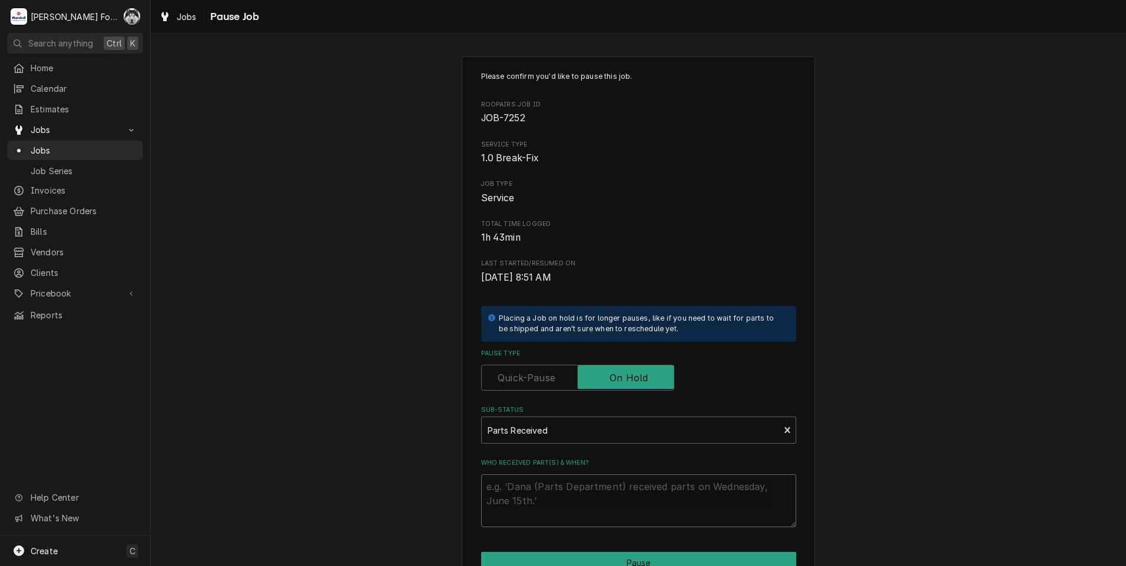
click at [550, 489] on textarea "Who received part(s) & when?" at bounding box center [638, 501] width 315 height 53
paste textarea "[DATE]"
type textarea "x"
type textarea "[DATE]"
click at [606, 558] on button "Pause" at bounding box center [638, 563] width 315 height 22
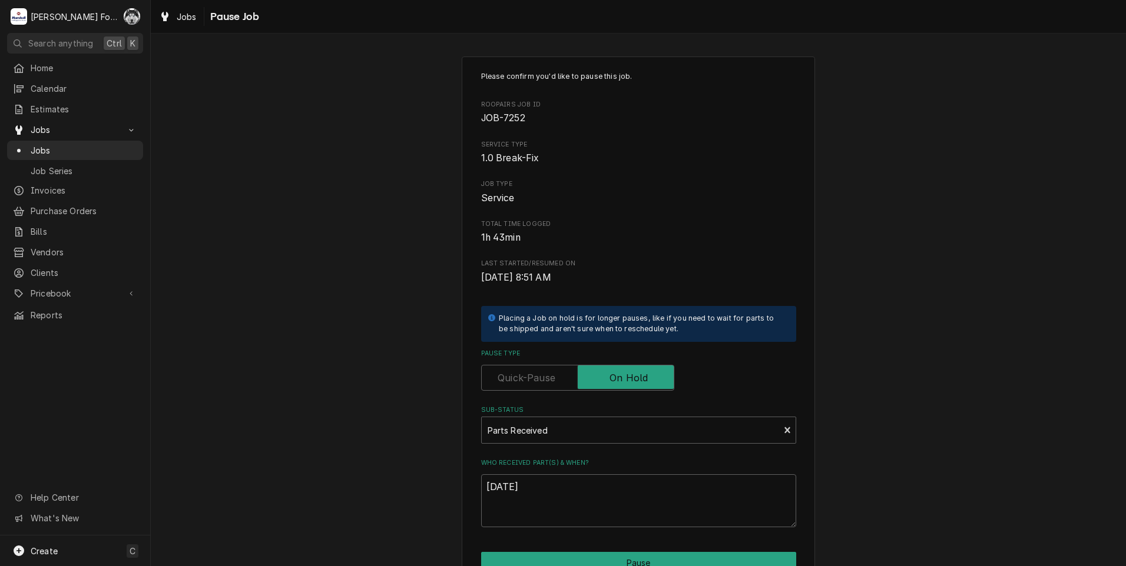
type textarea "x"
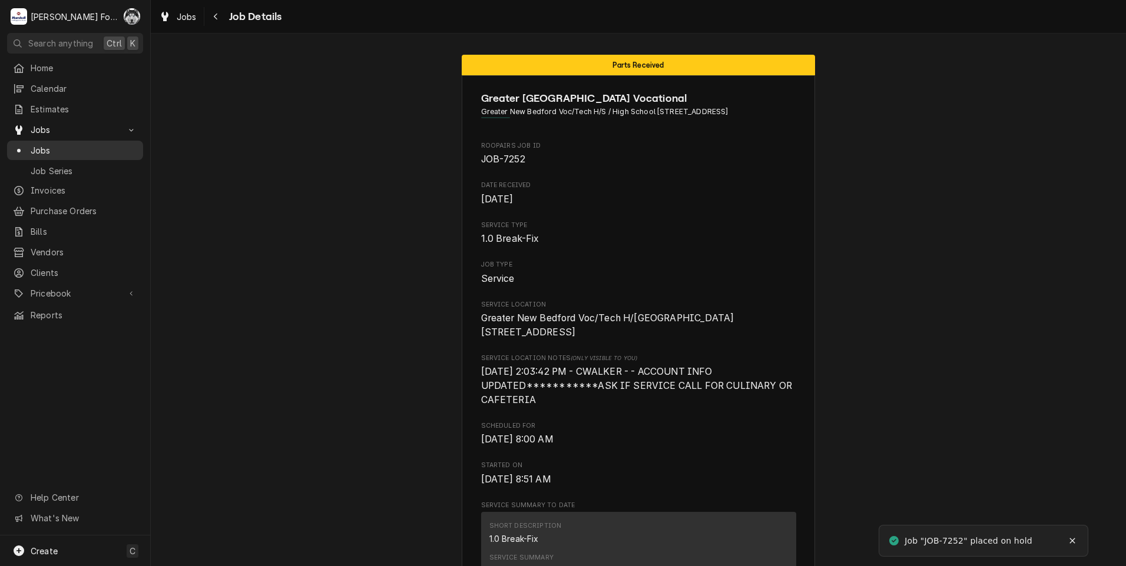
click at [46, 146] on span "Jobs" at bounding box center [84, 150] width 107 height 12
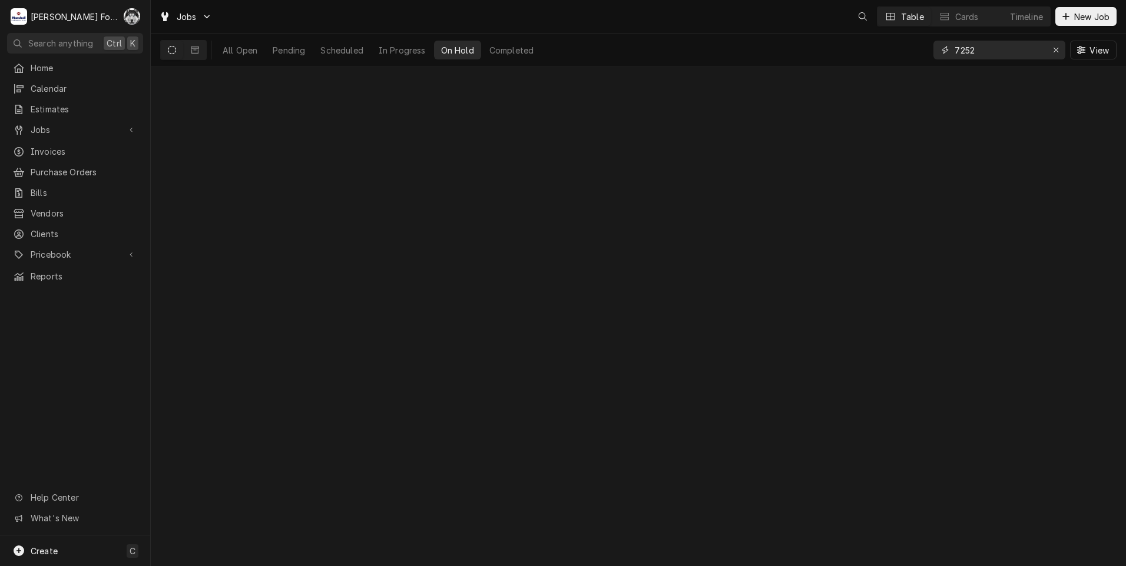
click at [854, 62] on div "All Open Pending Scheduled In Progress On Hold Completed 7252 View" at bounding box center [638, 50] width 956 height 33
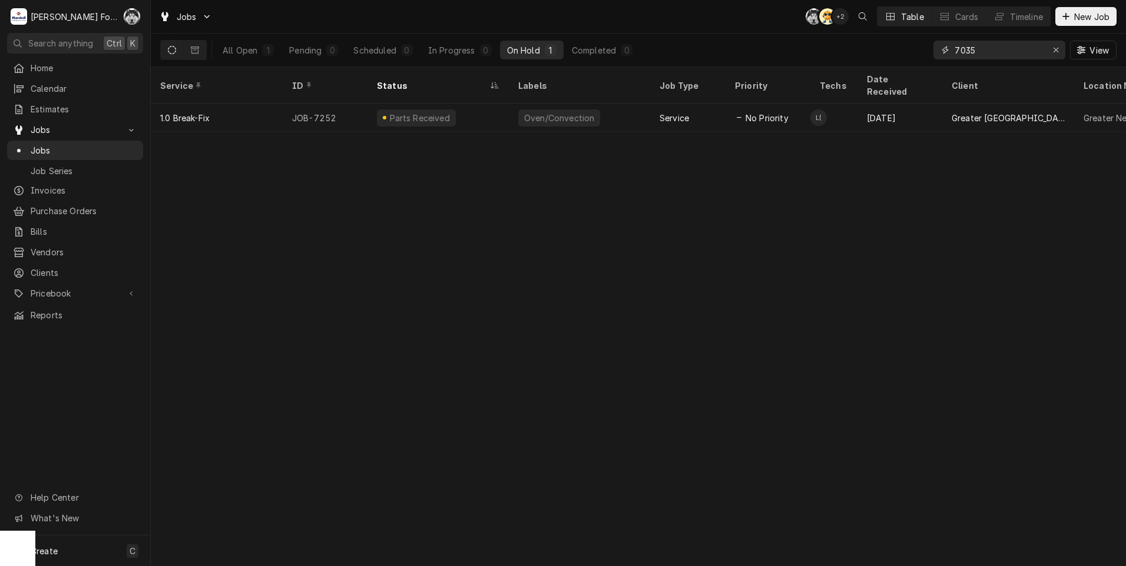
type input "7035"
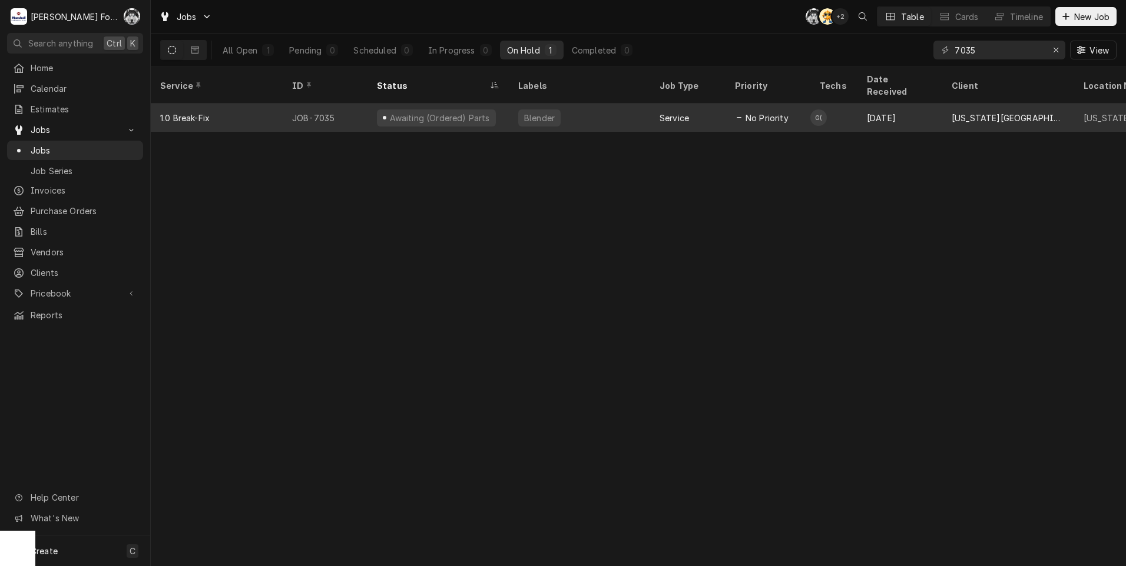
click at [536, 112] on div "Blender" at bounding box center [539, 118] width 33 height 12
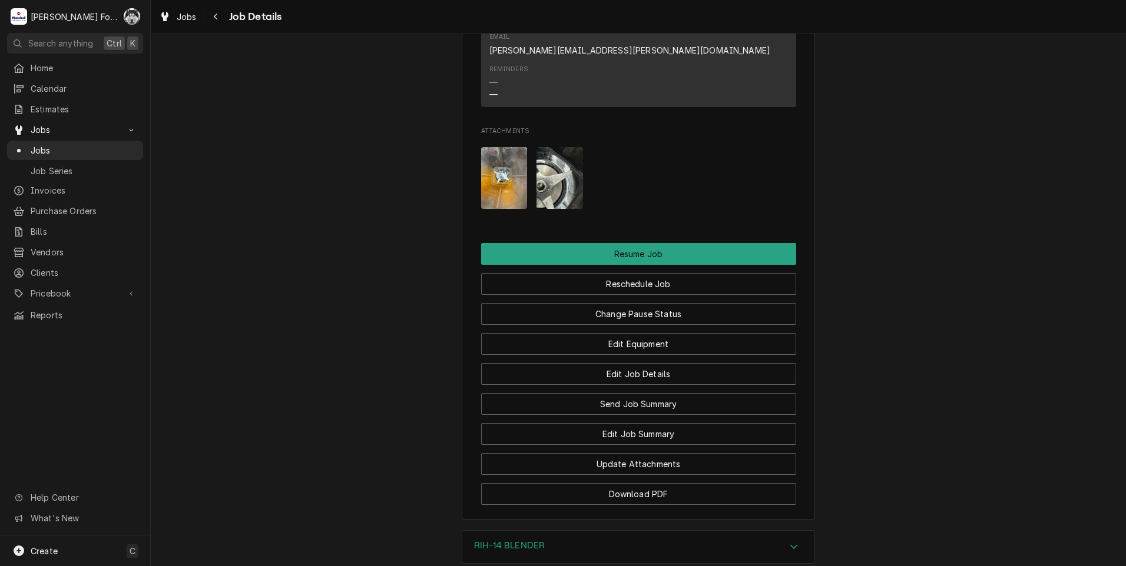
scroll to position [1401, 0]
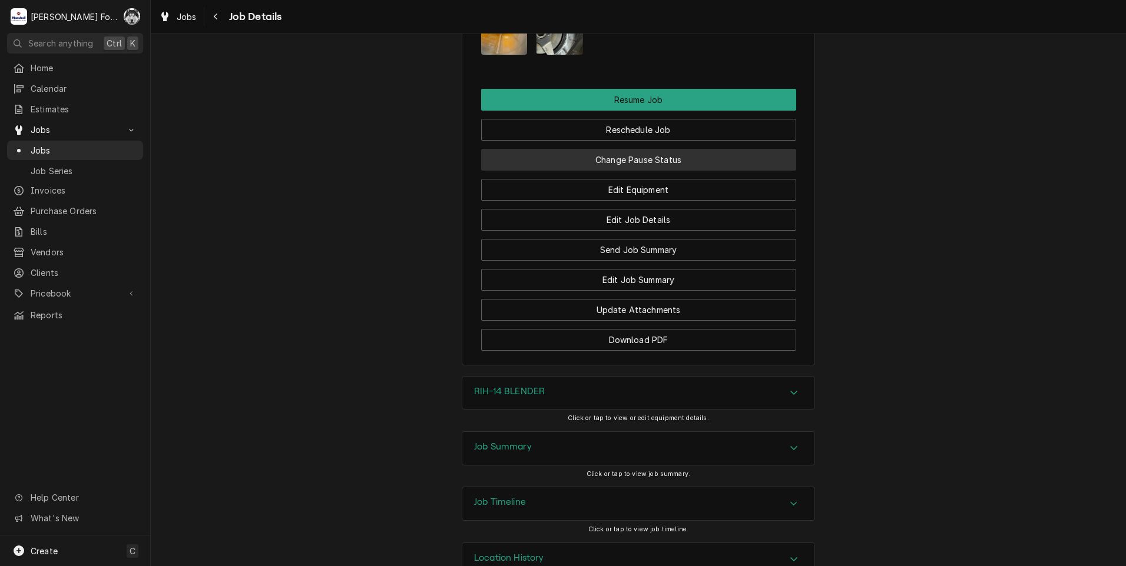
click at [628, 149] on button "Change Pause Status" at bounding box center [638, 160] width 315 height 22
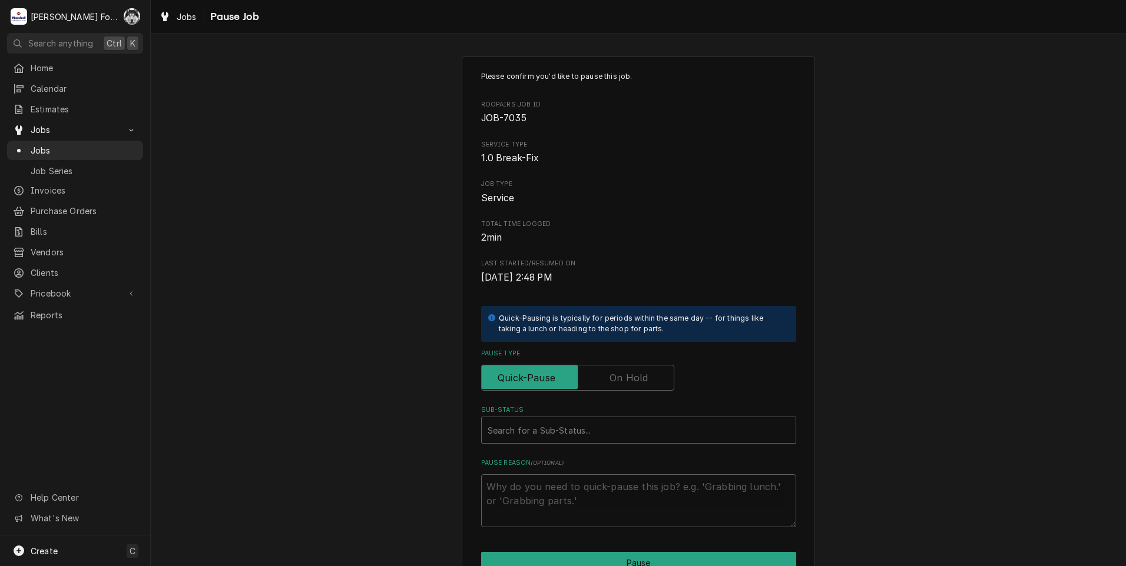
click at [622, 377] on label "Pause Type" at bounding box center [577, 378] width 193 height 26
click at [622, 377] on input "Pause Type" at bounding box center [577, 378] width 183 height 26
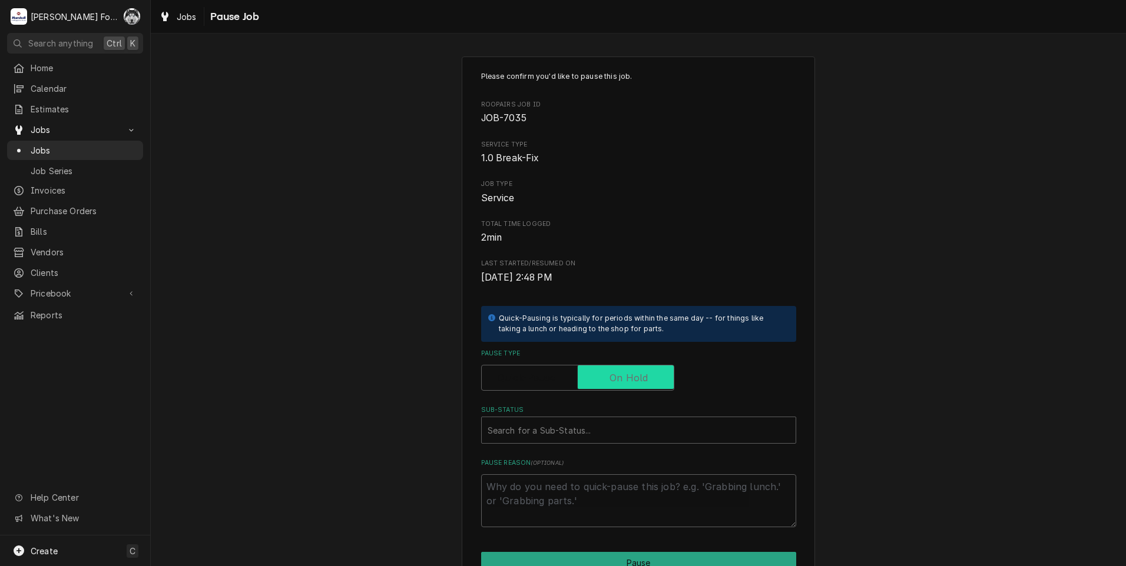
checkbox input "true"
click at [589, 436] on div "Sub-Status" at bounding box center [639, 430] width 302 height 21
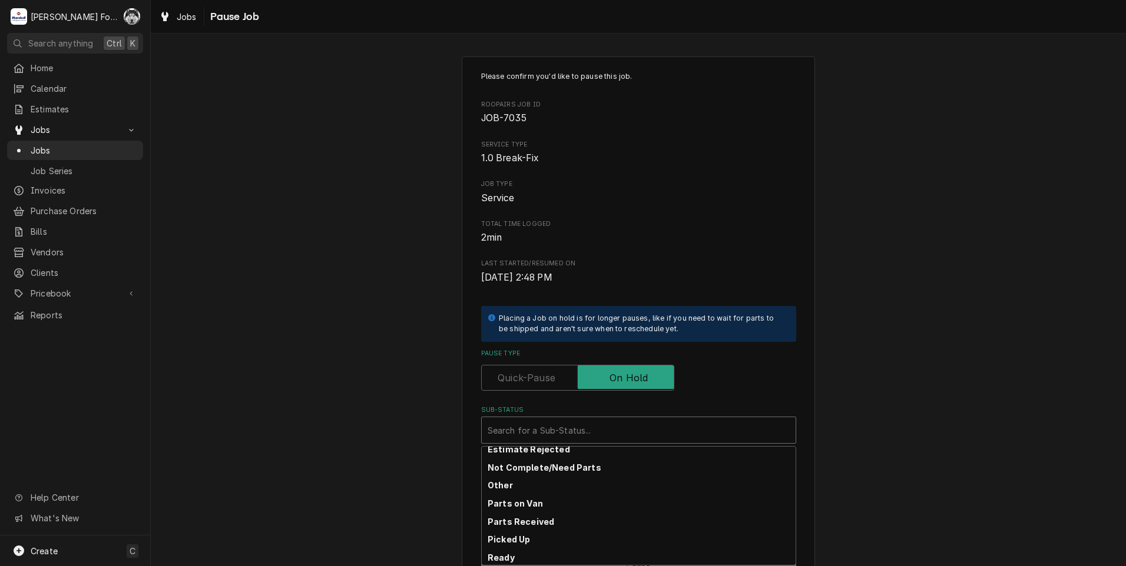
scroll to position [188, 0]
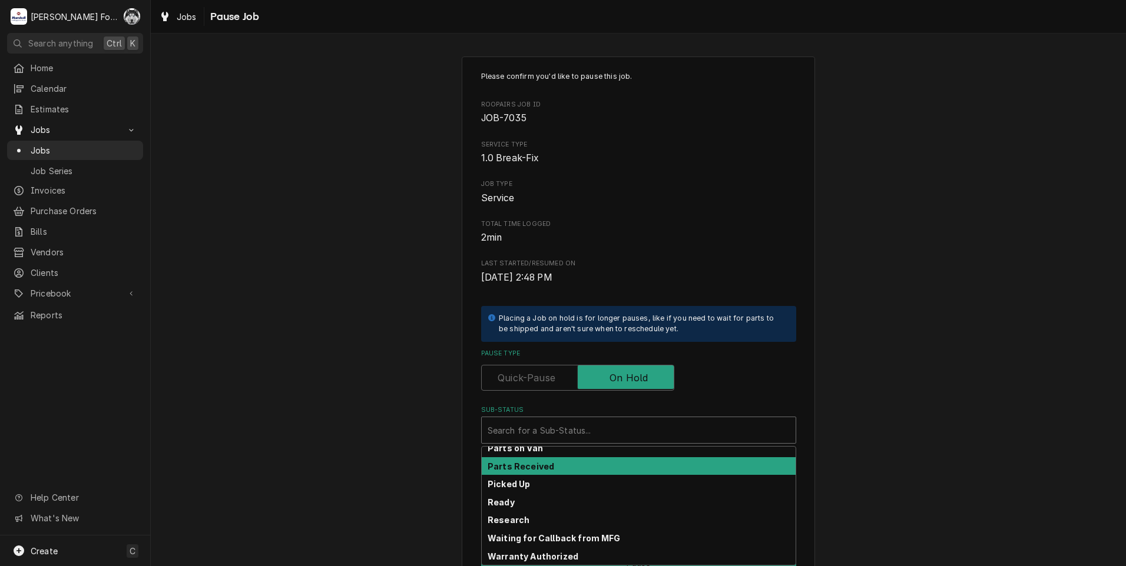
click at [548, 461] on div "Parts Received" at bounding box center [639, 466] width 314 height 18
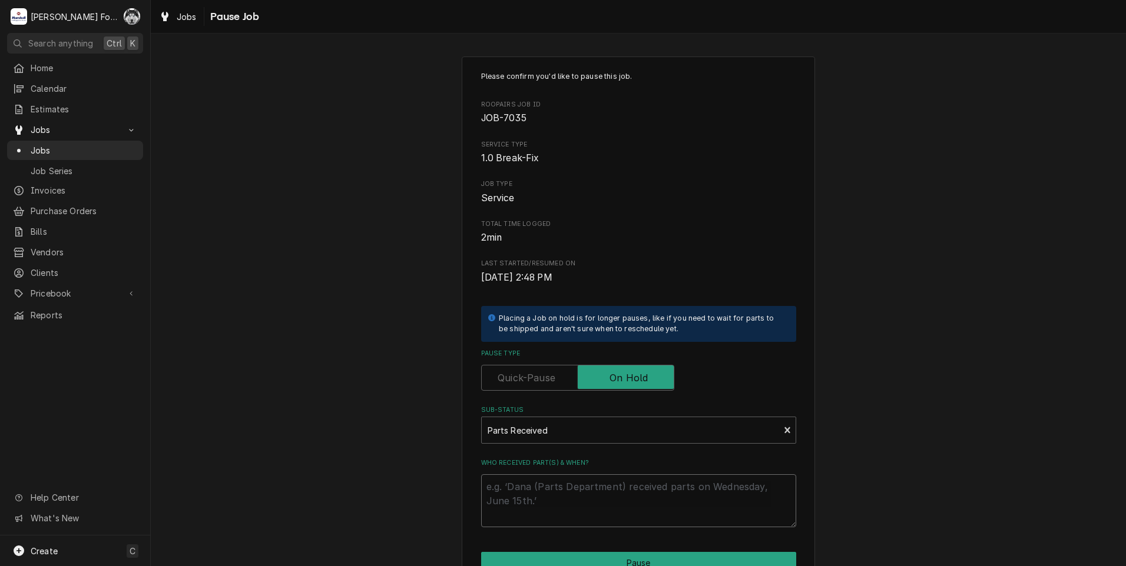
click at [532, 497] on textarea "Who received part(s) & when?" at bounding box center [638, 501] width 315 height 53
paste textarea "[DATE]"
type textarea "x"
type textarea "[DATE]"
click at [629, 561] on button "Pause" at bounding box center [638, 563] width 315 height 22
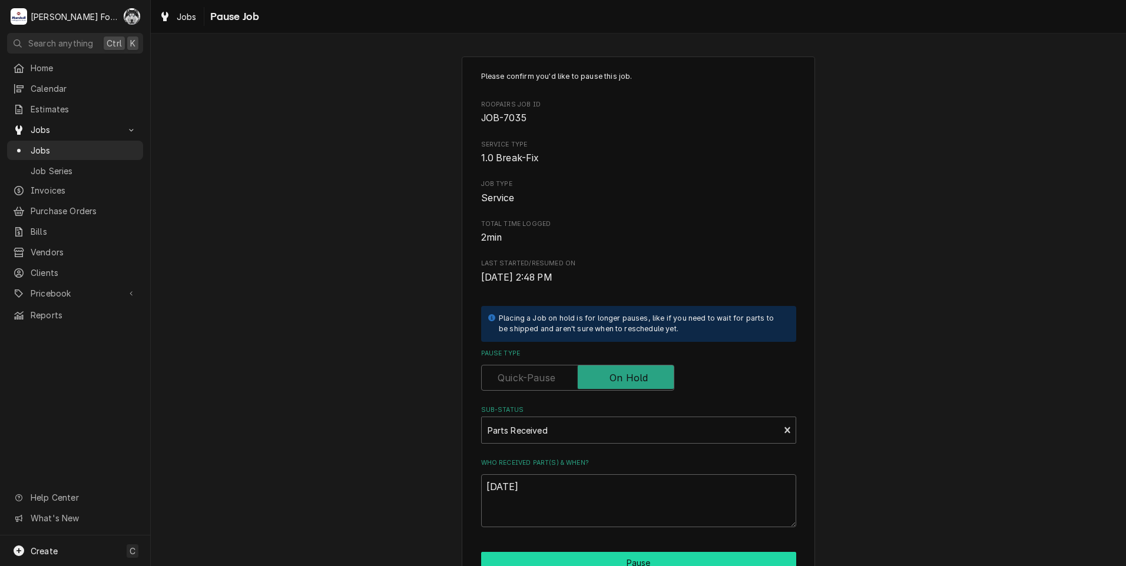
type textarea "x"
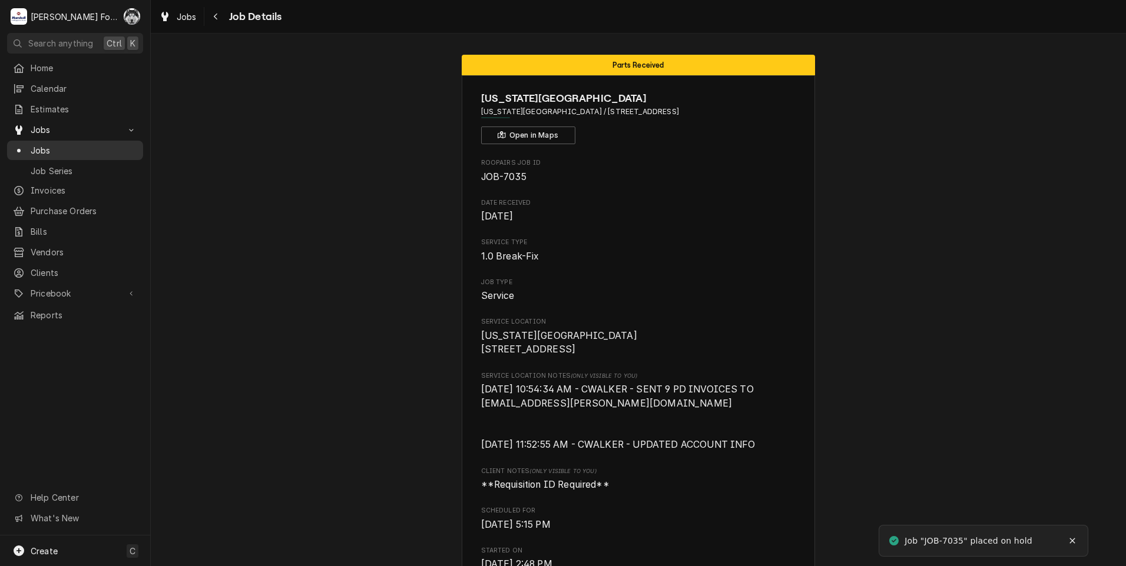
click at [44, 149] on span "Jobs" at bounding box center [84, 150] width 107 height 12
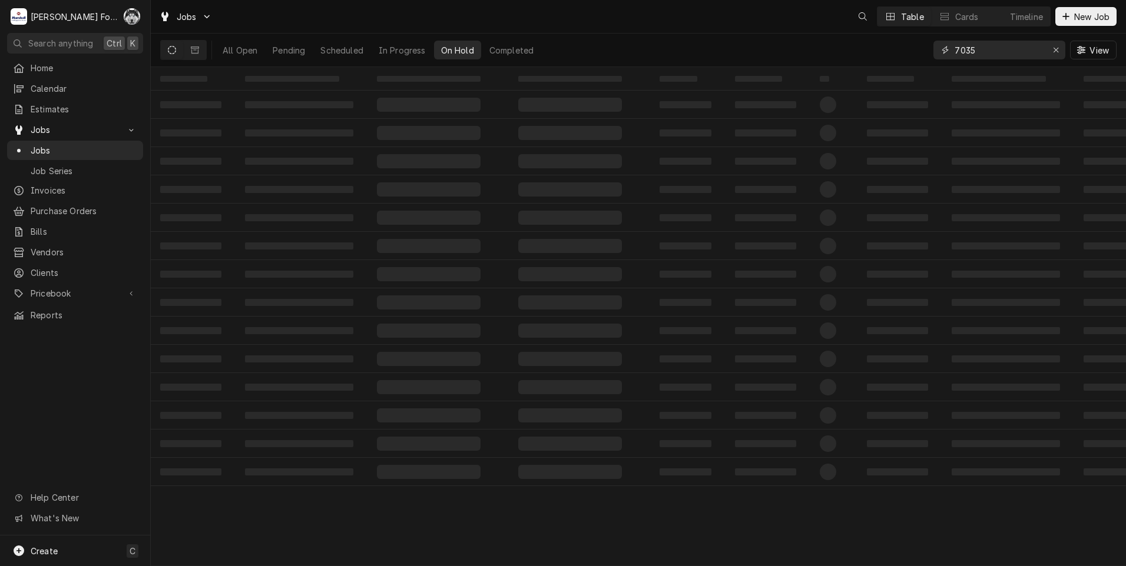
drag, startPoint x: 970, startPoint y: 57, endPoint x: 778, endPoint y: 76, distance: 192.3
click at [784, 77] on div "Jobs Table Cards Timeline New Job All Open Pending Scheduled In Progress On Hol…" at bounding box center [638, 283] width 975 height 566
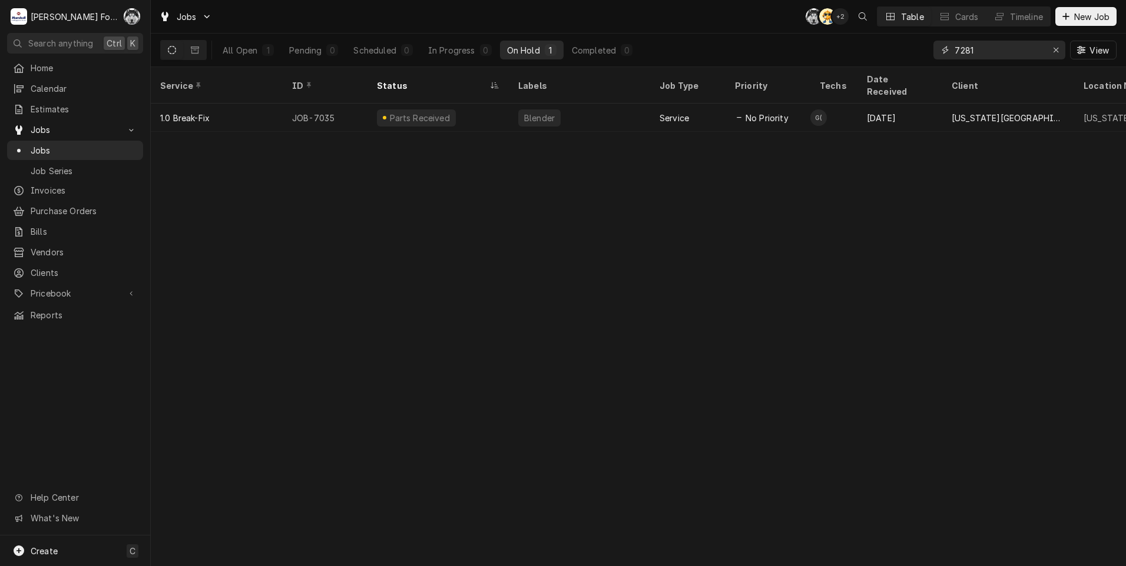
type input "7281"
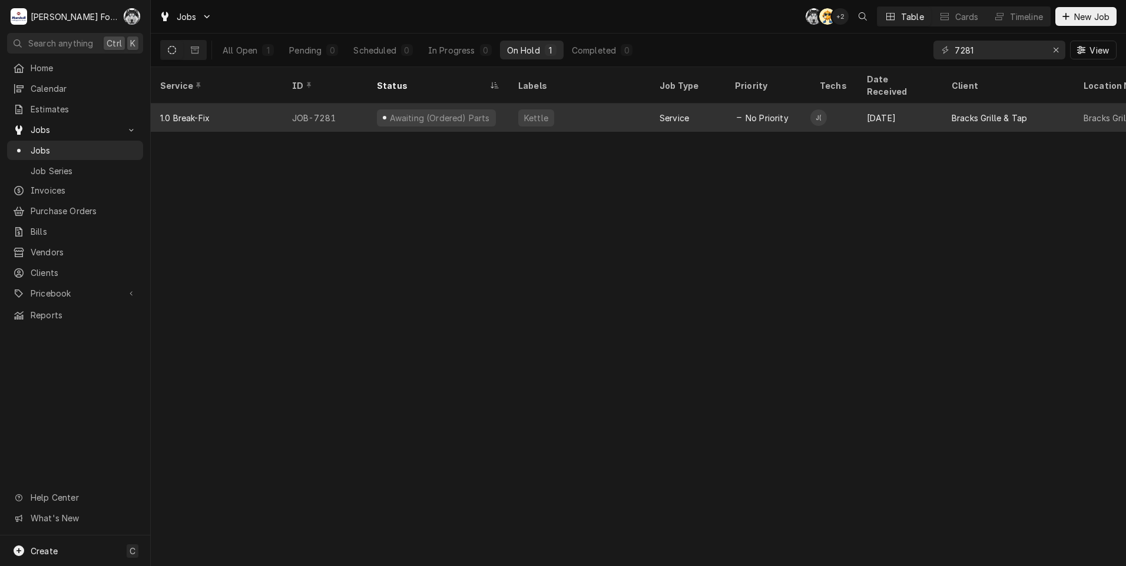
click at [529, 112] on div "Kettle" at bounding box center [536, 118] width 26 height 12
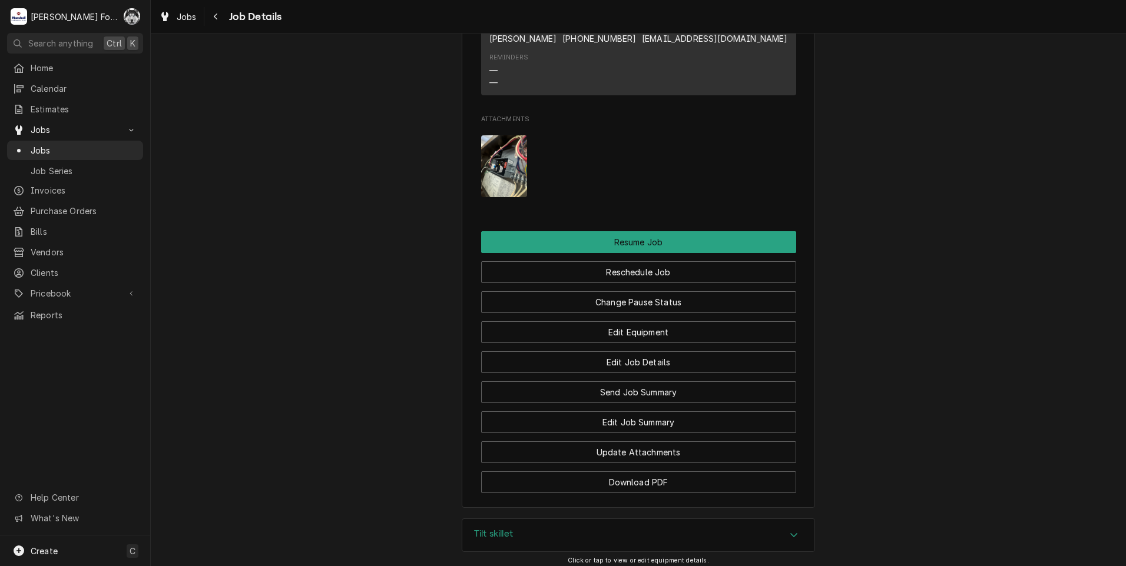
scroll to position [1288, 0]
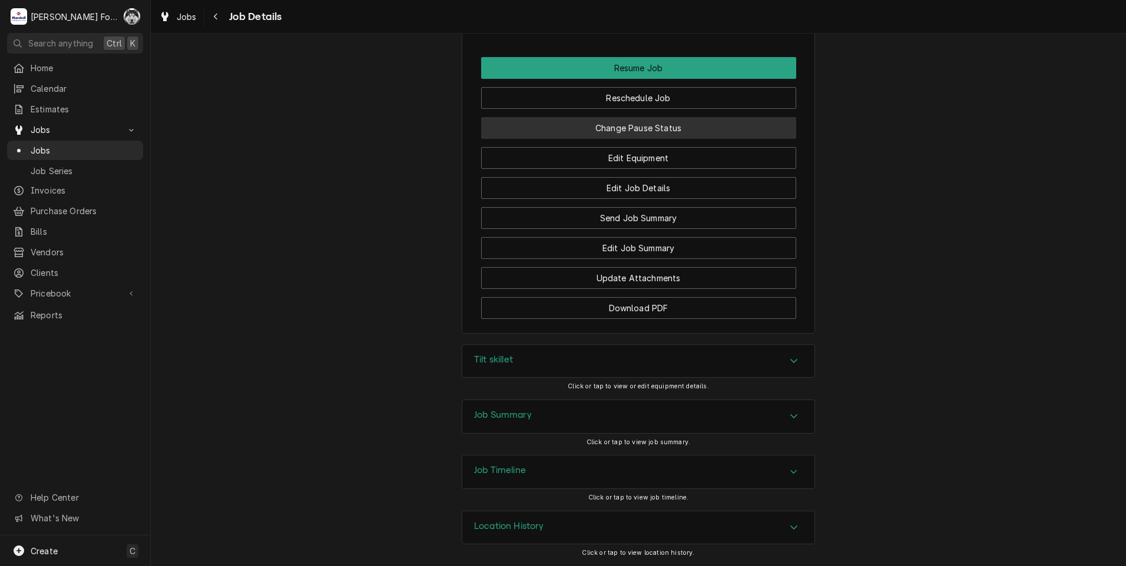
click at [611, 121] on button "Change Pause Status" at bounding box center [638, 128] width 315 height 22
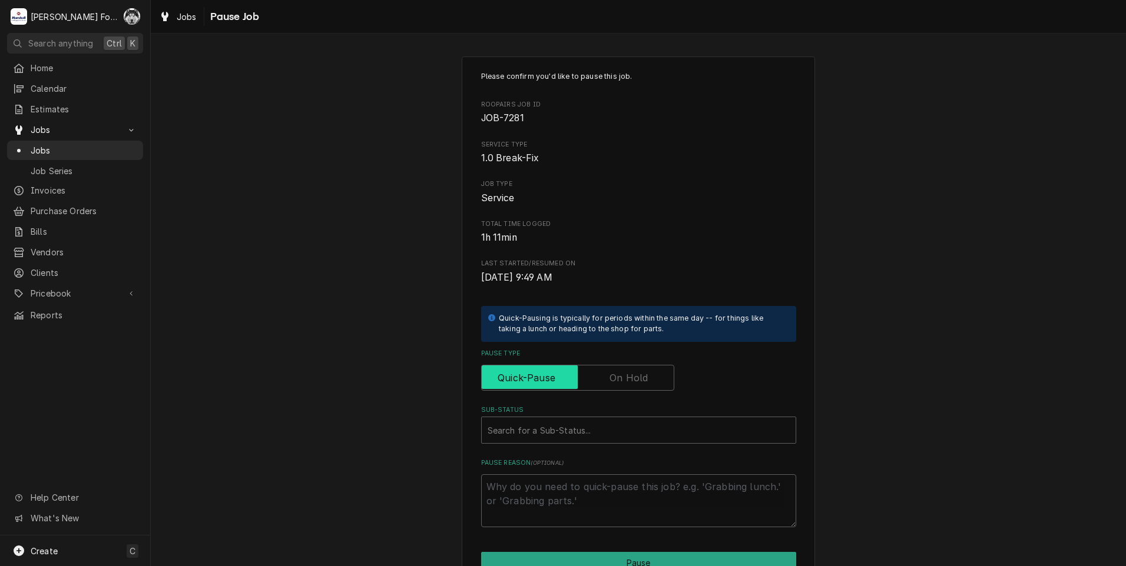
click at [590, 369] on input "Pause Type" at bounding box center [577, 378] width 183 height 26
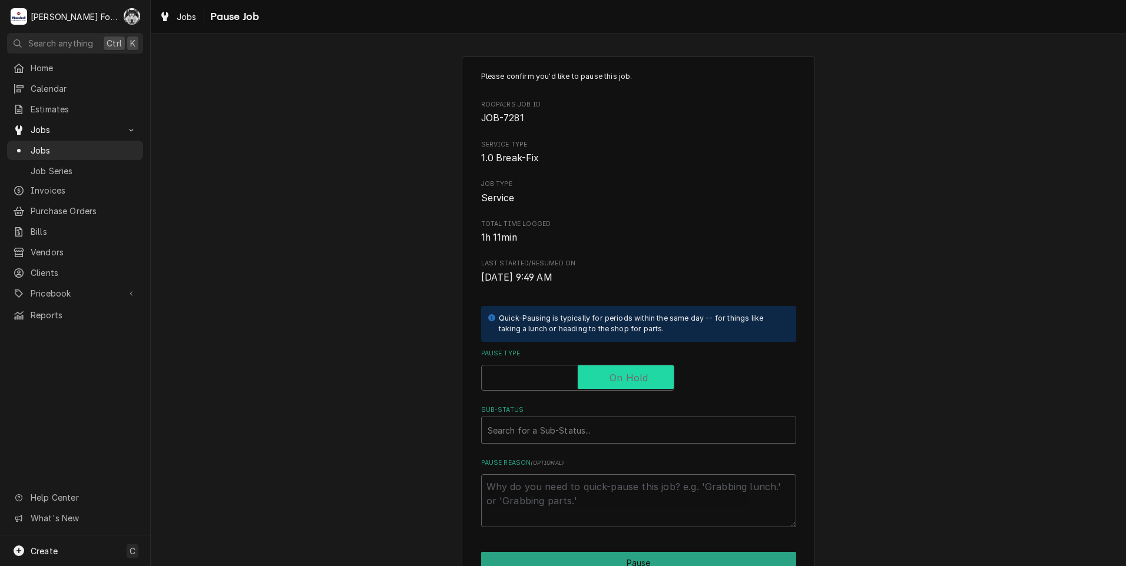
checkbox input "true"
click at [557, 427] on div "Sub-Status" at bounding box center [639, 430] width 302 height 21
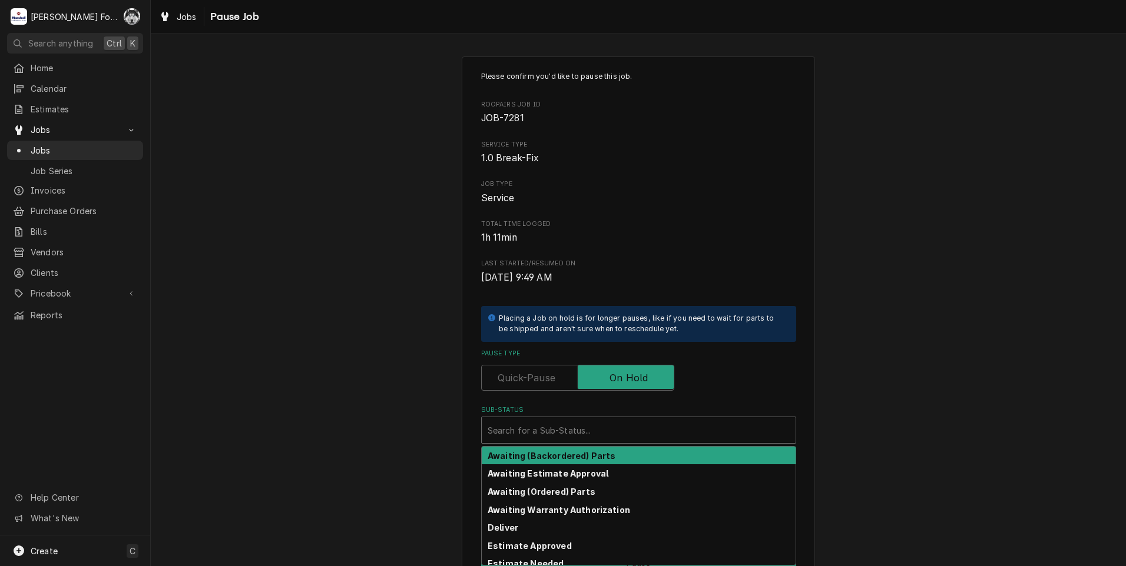
drag, startPoint x: 555, startPoint y: 429, endPoint x: 552, endPoint y: 422, distance: 7.7
click at [552, 422] on div "Sub-Status" at bounding box center [639, 430] width 302 height 21
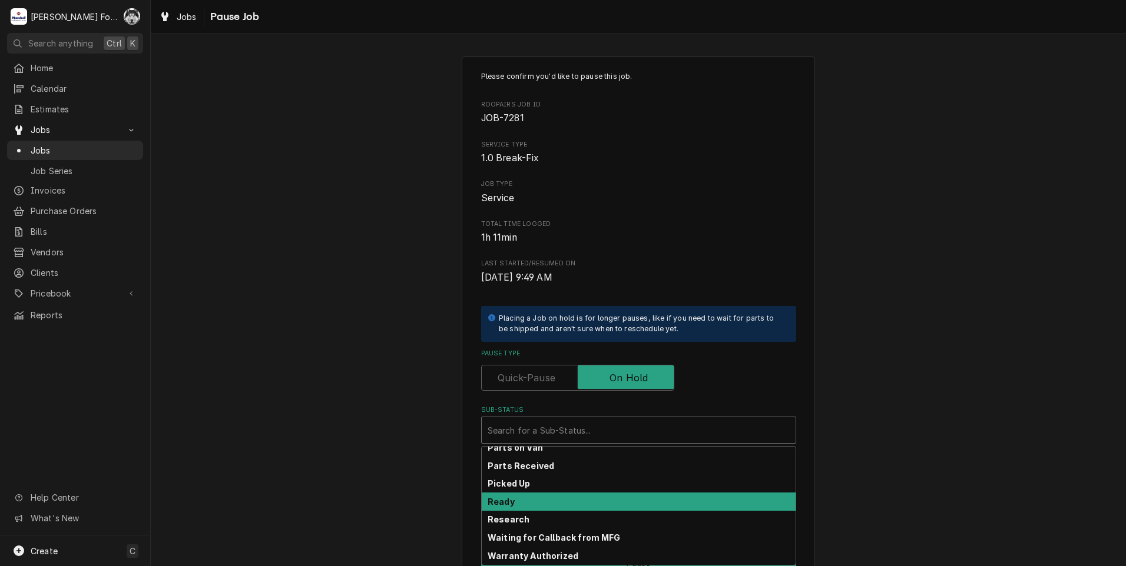
scroll to position [188, 0]
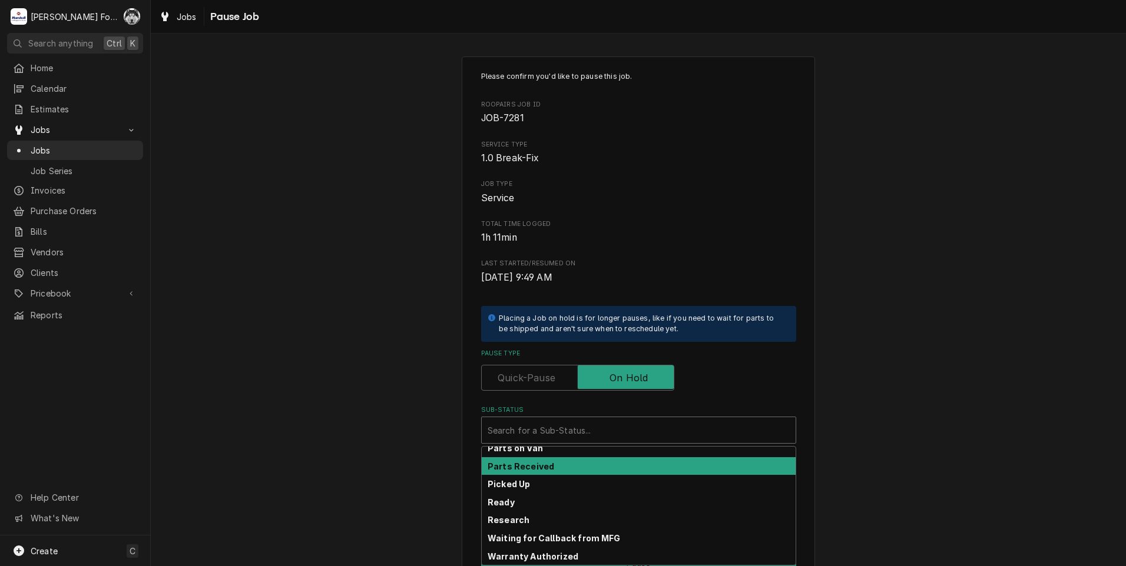
click at [538, 471] on strong "Parts Received" at bounding box center [521, 467] width 67 height 10
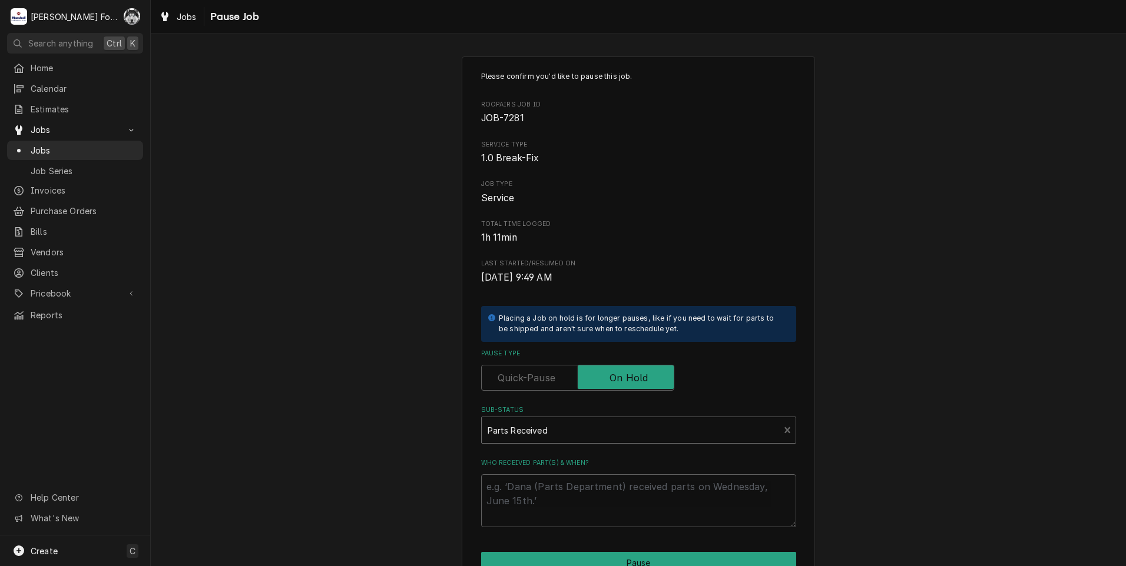
click at [532, 469] on div "Who received part(s) & when?" at bounding box center [638, 493] width 315 height 69
click at [535, 492] on textarea "Who received part(s) & when?" at bounding box center [638, 501] width 315 height 53
paste textarea "[DATE]"
type textarea "x"
type textarea "[DATE]"
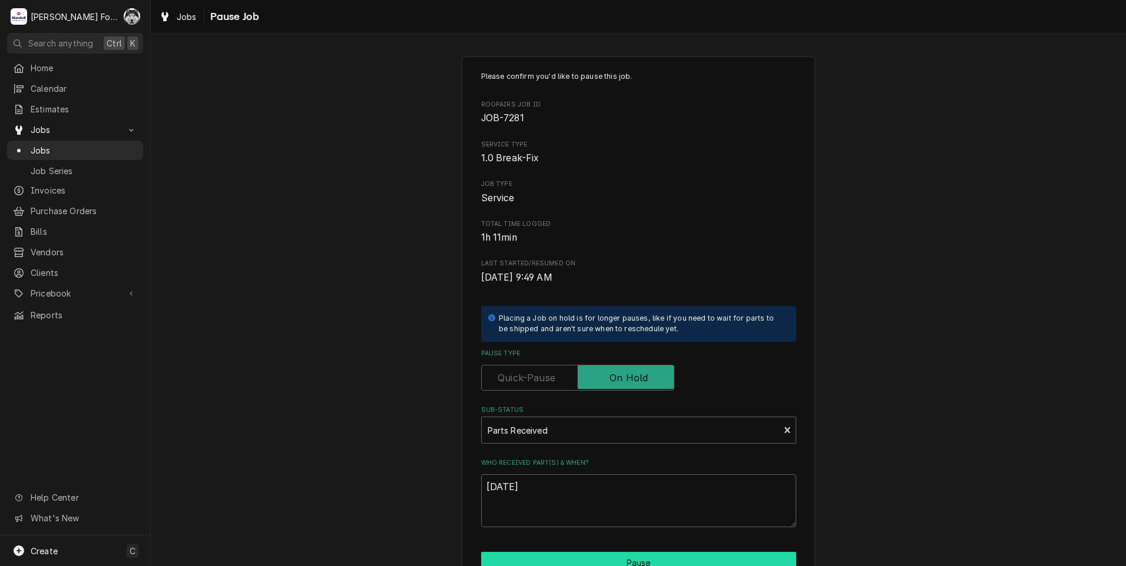
click at [579, 559] on button "Pause" at bounding box center [638, 563] width 315 height 22
type textarea "x"
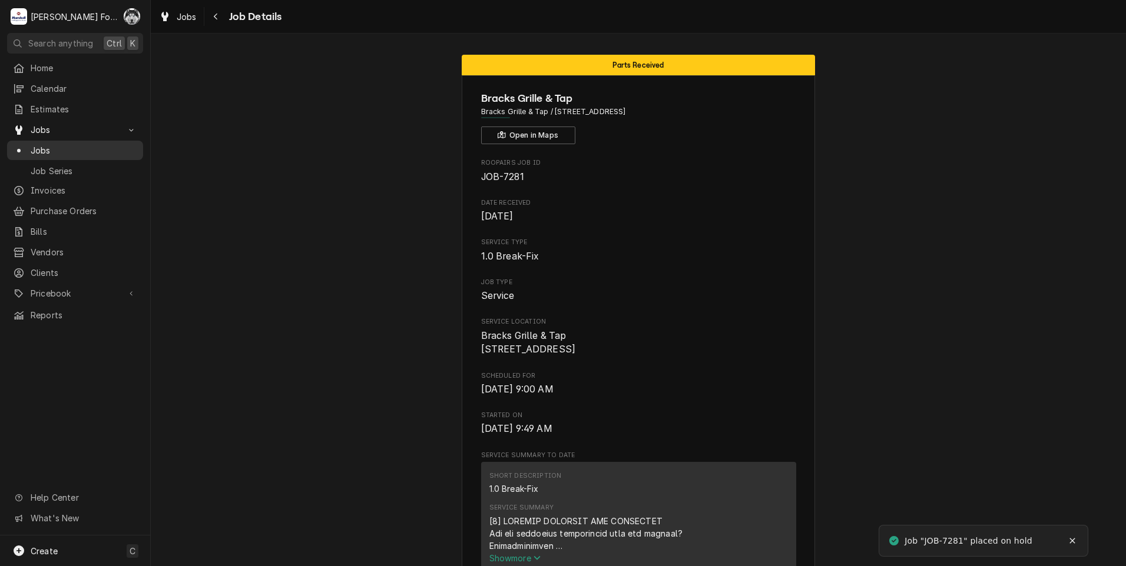
click at [51, 145] on span "Jobs" at bounding box center [84, 150] width 107 height 12
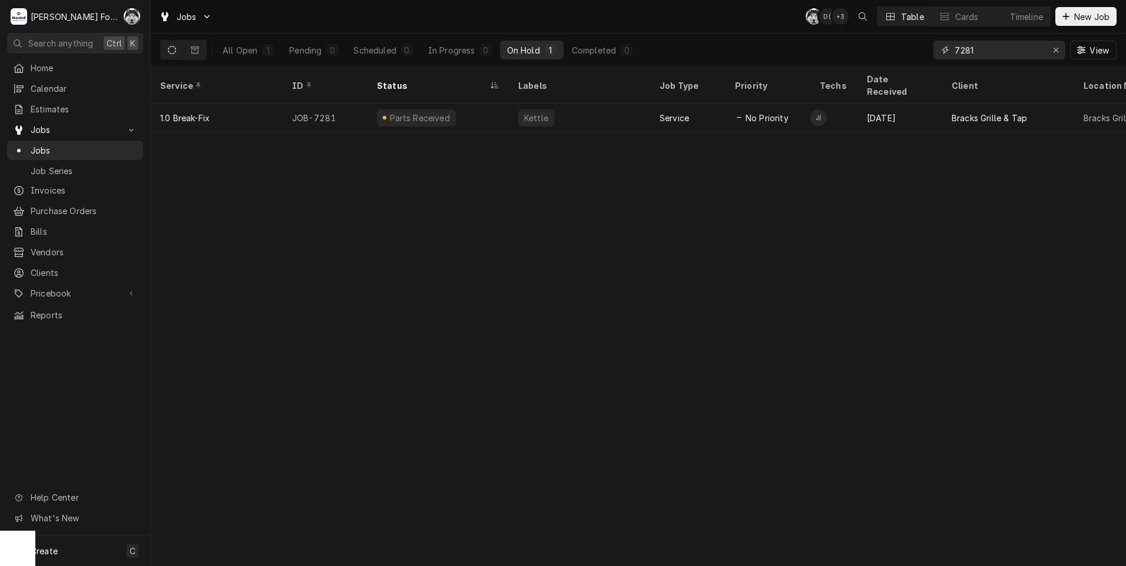
click at [988, 58] on input "7281" at bounding box center [998, 50] width 88 height 19
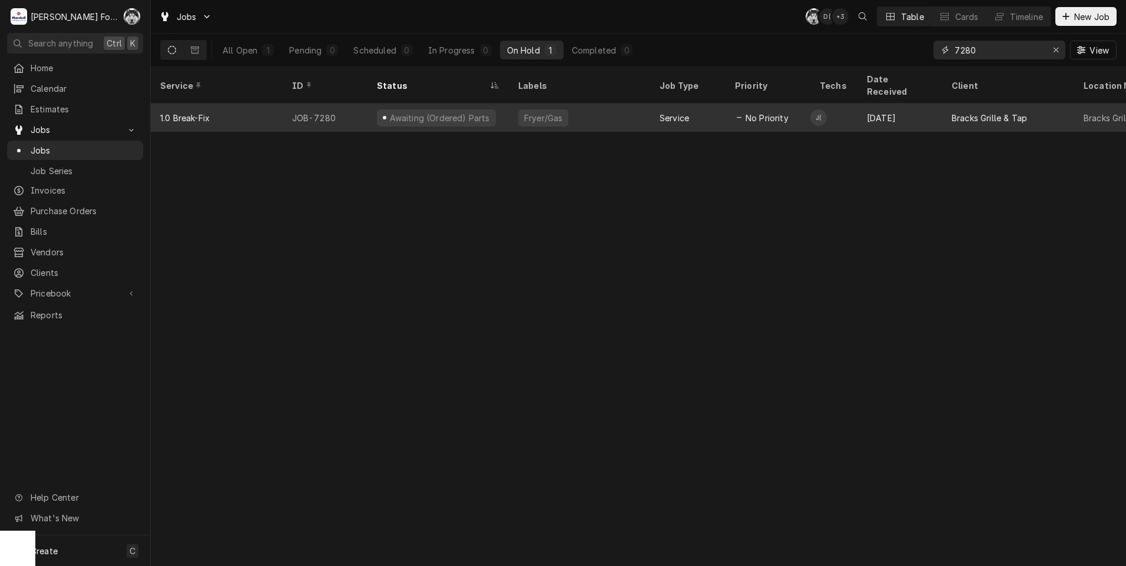
type input "7280"
click at [464, 104] on div "Awaiting (Ordered) Parts" at bounding box center [437, 118] width 141 height 28
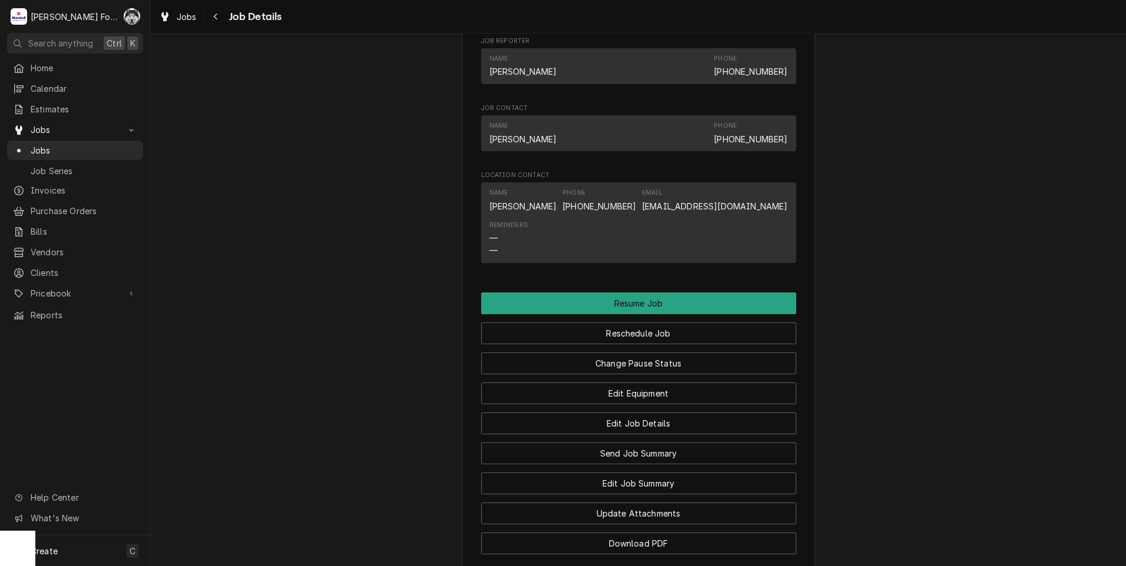
scroll to position [883, 0]
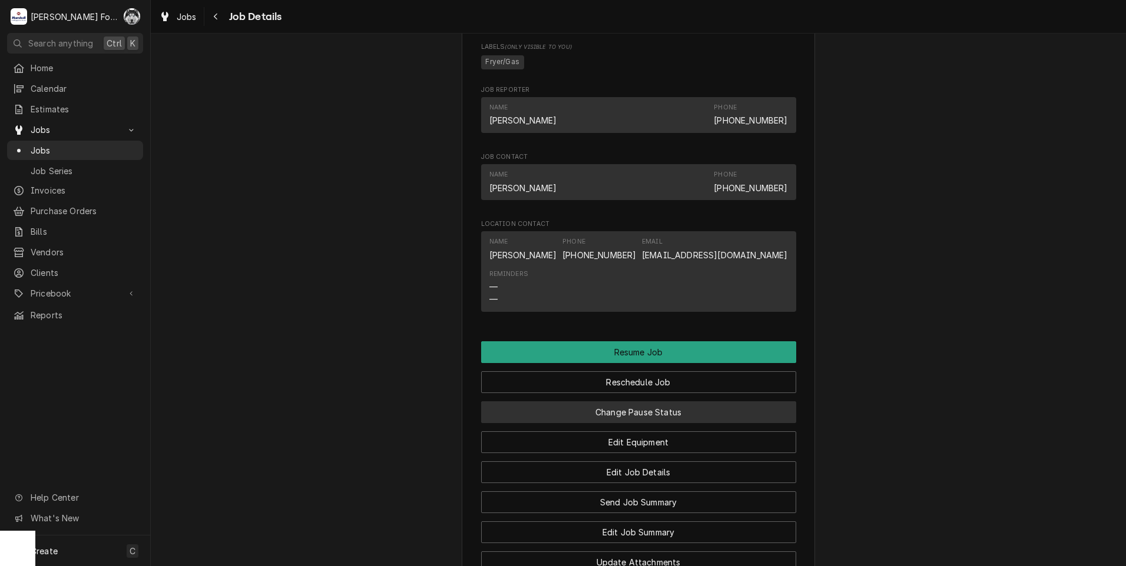
click at [620, 416] on div "Change Pause Status" at bounding box center [638, 408] width 315 height 30
drag, startPoint x: 620, startPoint y: 416, endPoint x: 624, endPoint y: 426, distance: 11.4
click at [624, 423] on button "Change Pause Status" at bounding box center [638, 413] width 315 height 22
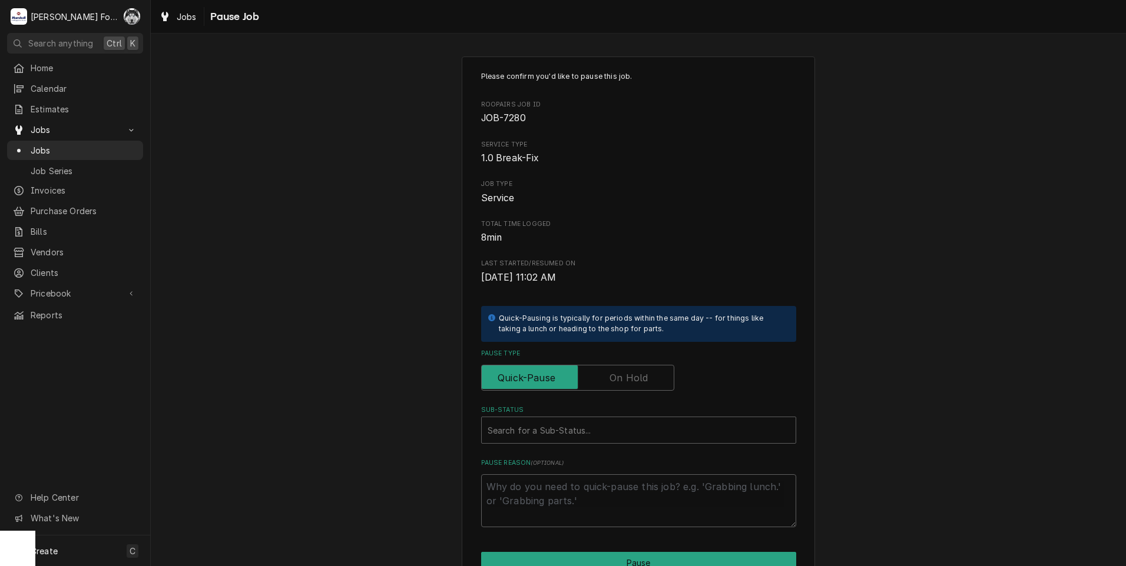
click at [613, 374] on label "Pause Type" at bounding box center [577, 378] width 193 height 26
click at [613, 374] on input "Pause Type" at bounding box center [577, 378] width 183 height 26
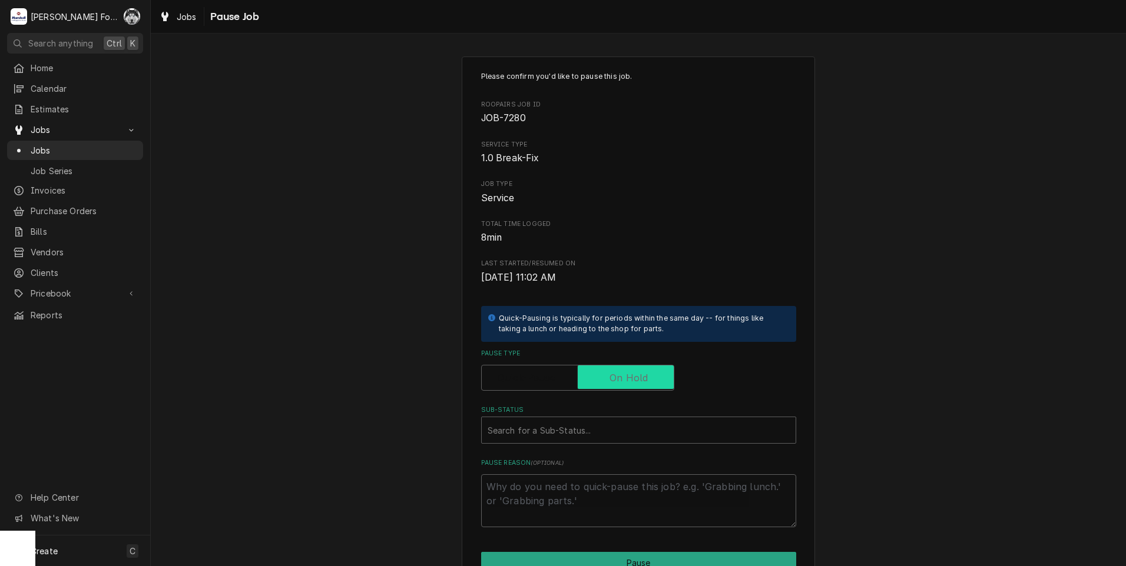
checkbox input "true"
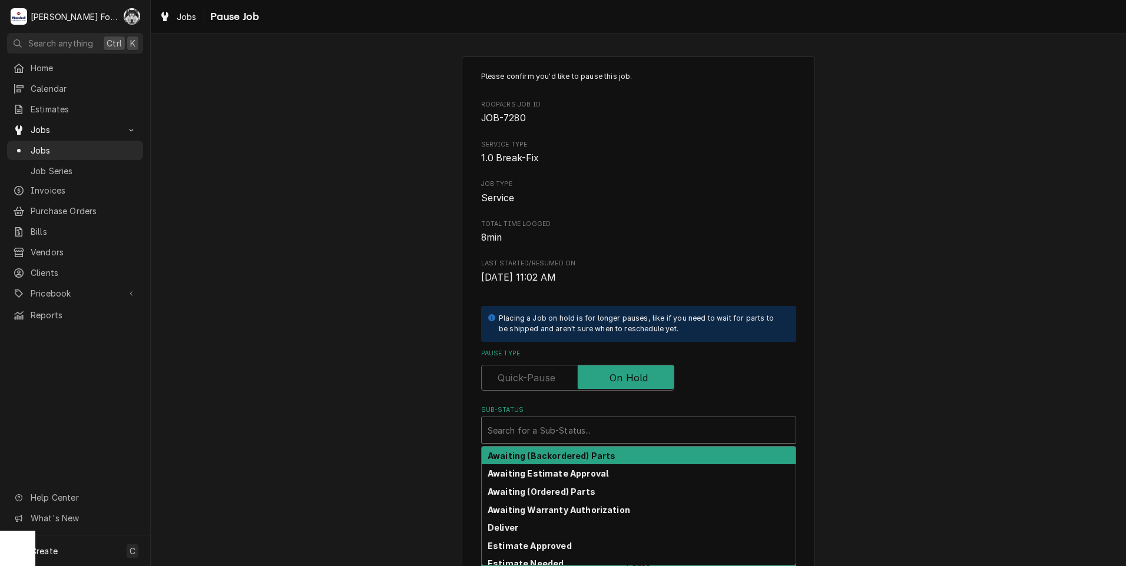
click at [579, 425] on div "Sub-Status" at bounding box center [639, 430] width 302 height 21
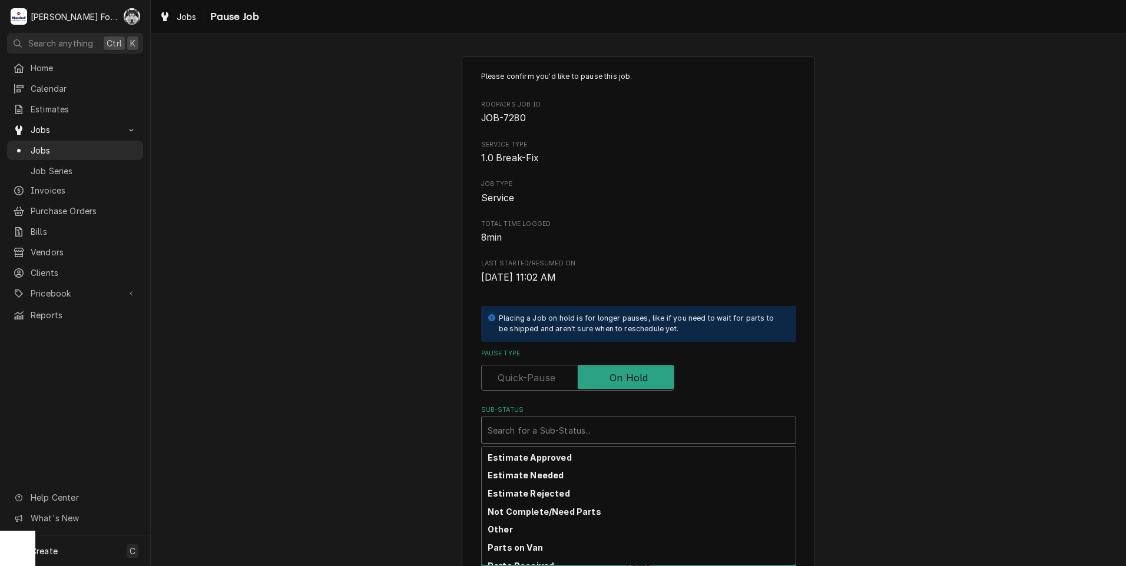
scroll to position [188, 0]
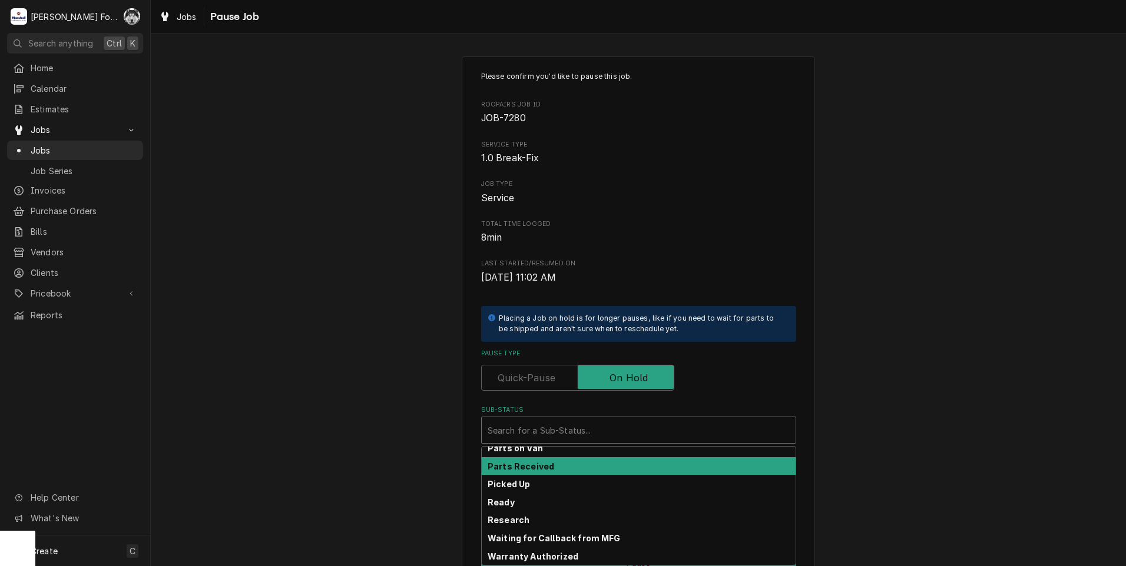
click at [542, 470] on strong "Parts Received" at bounding box center [521, 467] width 67 height 10
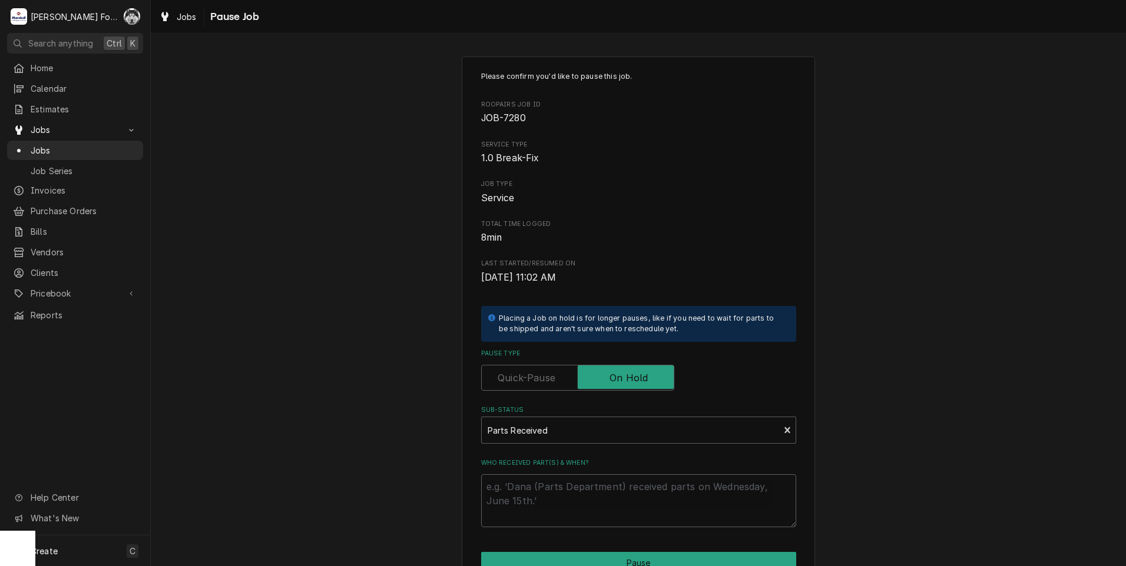
drag, startPoint x: 536, startPoint y: 472, endPoint x: 540, endPoint y: 483, distance: 11.7
click at [536, 473] on div "Who received part(s) & when?" at bounding box center [638, 493] width 315 height 69
click at [541, 486] on textarea "Who received part(s) & when?" at bounding box center [638, 501] width 315 height 53
paste textarea "[DATE]"
type textarea "x"
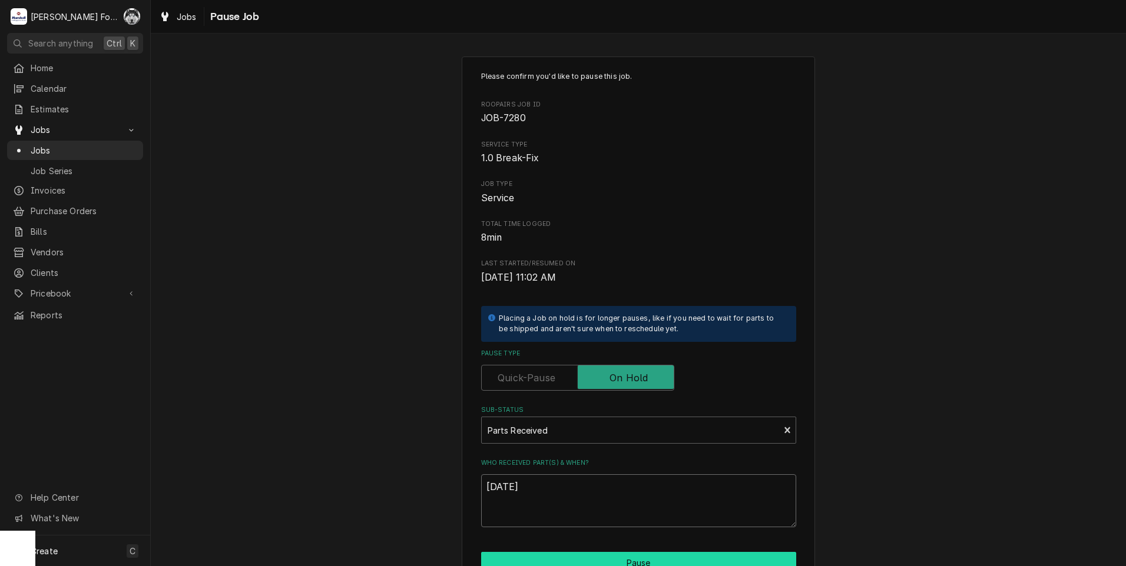
type textarea "[DATE]"
click at [596, 558] on button "Pause" at bounding box center [638, 563] width 315 height 22
type textarea "x"
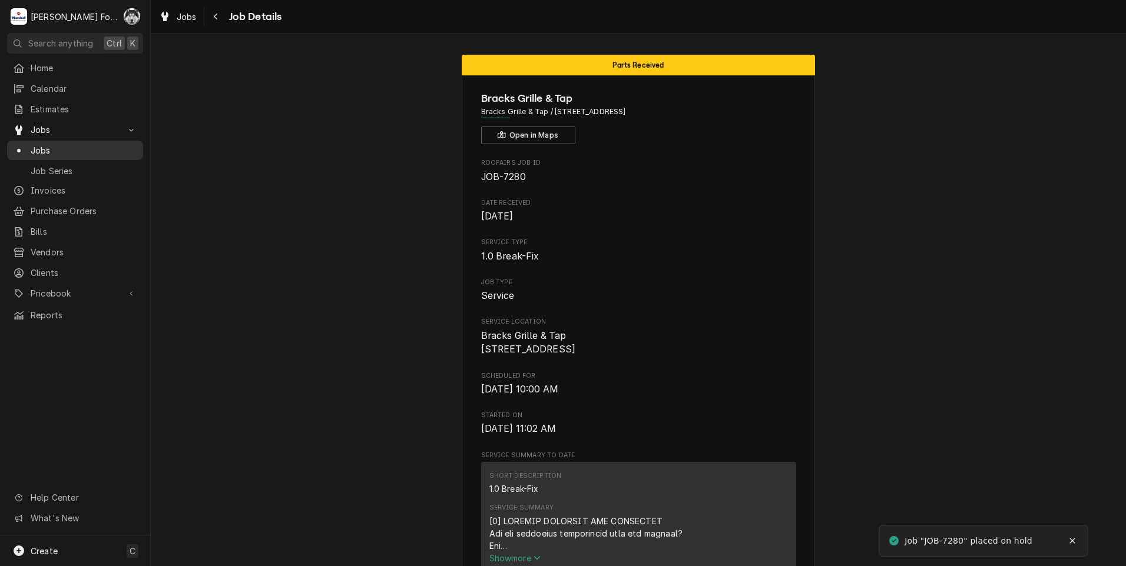
click at [42, 152] on div "Jobs" at bounding box center [74, 150] width 131 height 15
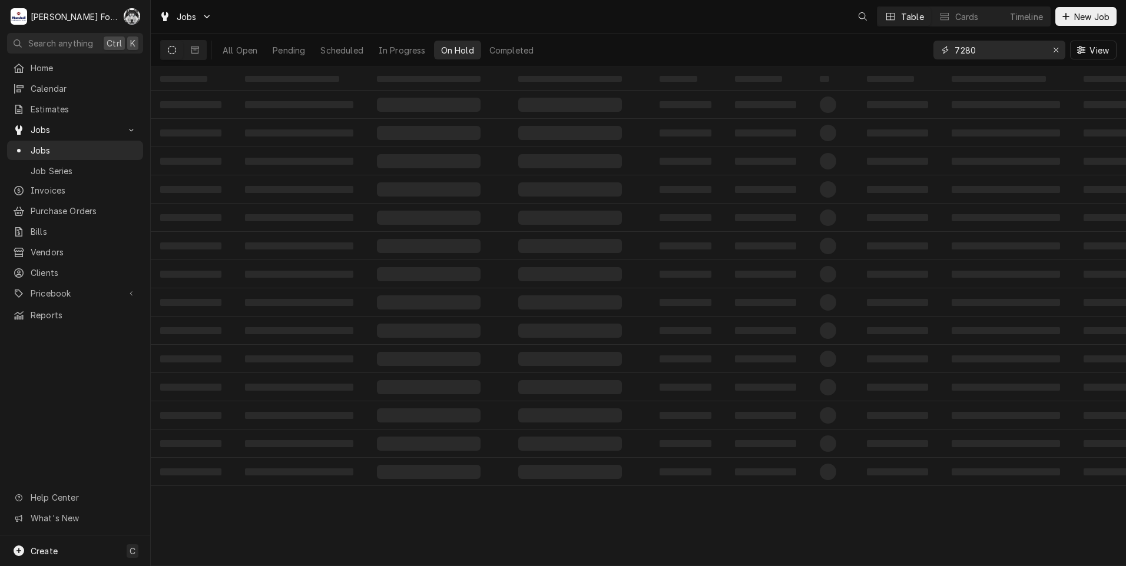
click at [827, 74] on div "Jobs Table Cards Timeline New Job All Open Pending Scheduled In Progress On Hol…" at bounding box center [638, 283] width 975 height 566
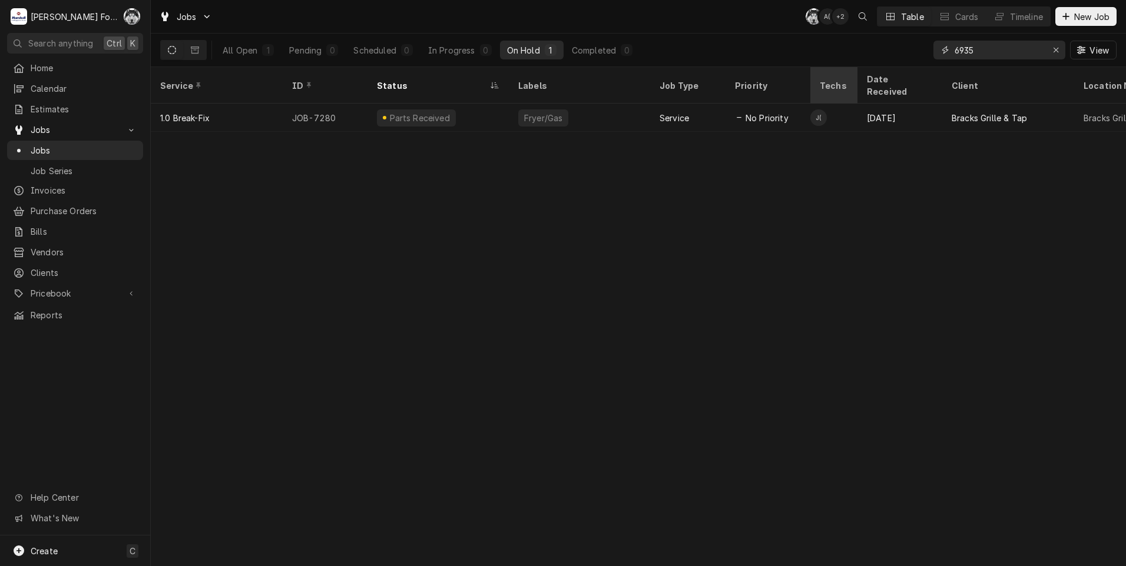
type input "6935"
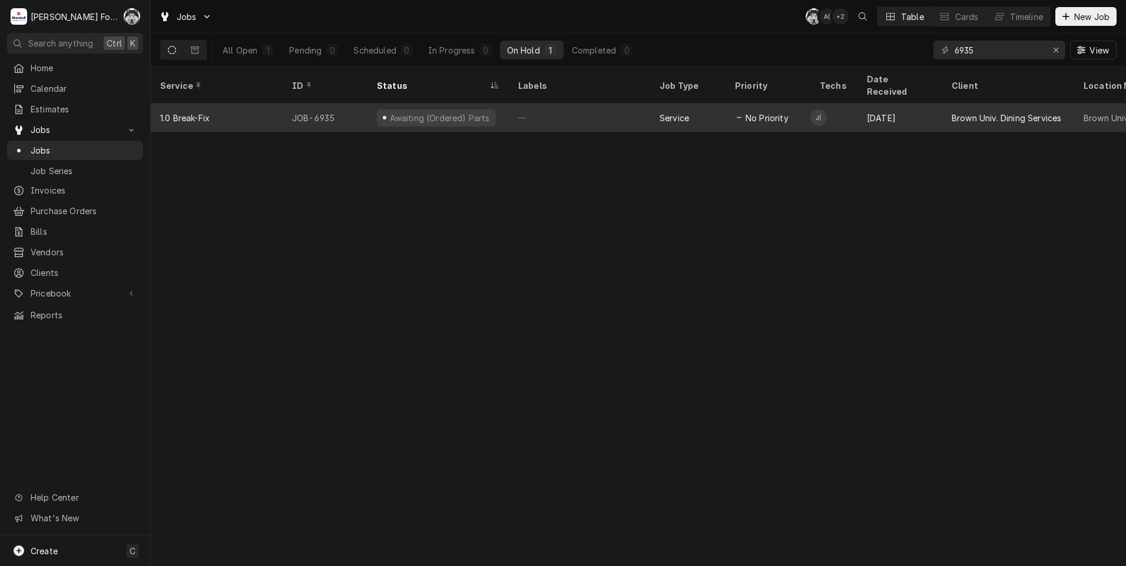
click at [547, 104] on div "—" at bounding box center [579, 118] width 141 height 28
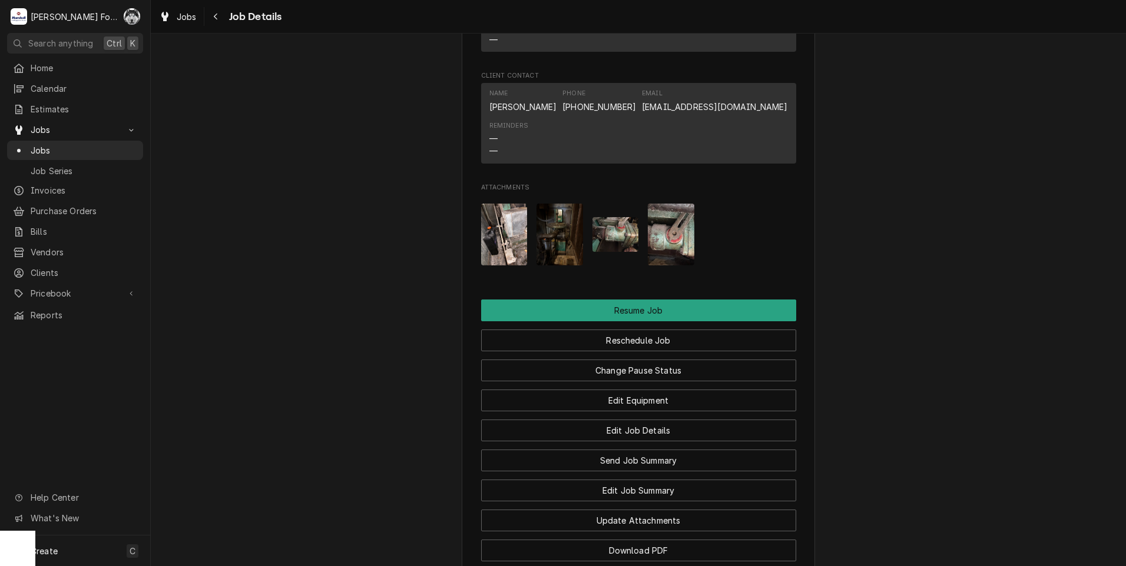
scroll to position [1472, 0]
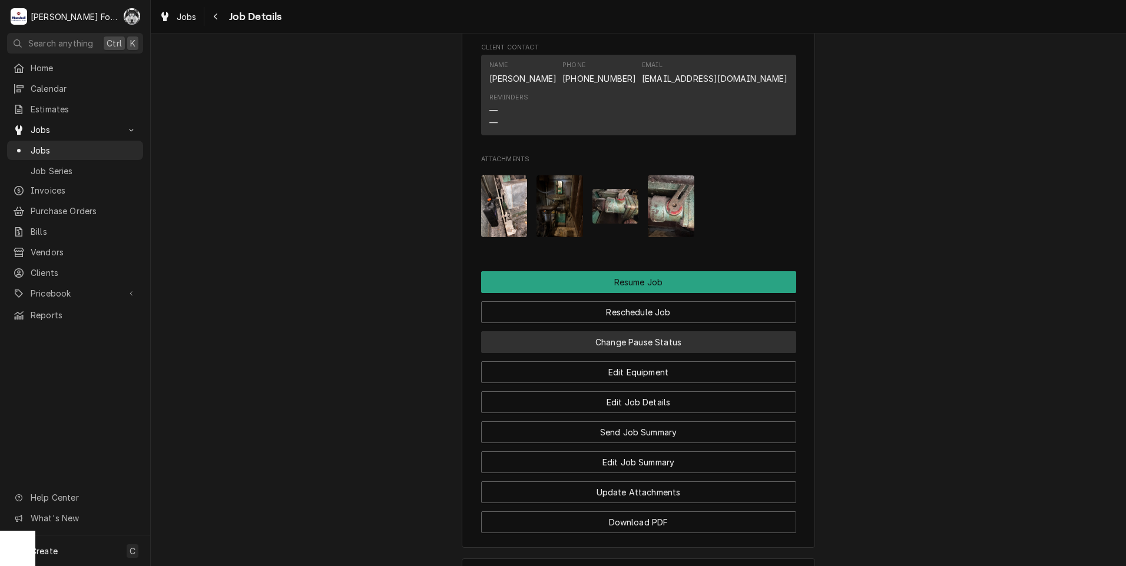
click at [626, 352] on button "Change Pause Status" at bounding box center [638, 342] width 315 height 22
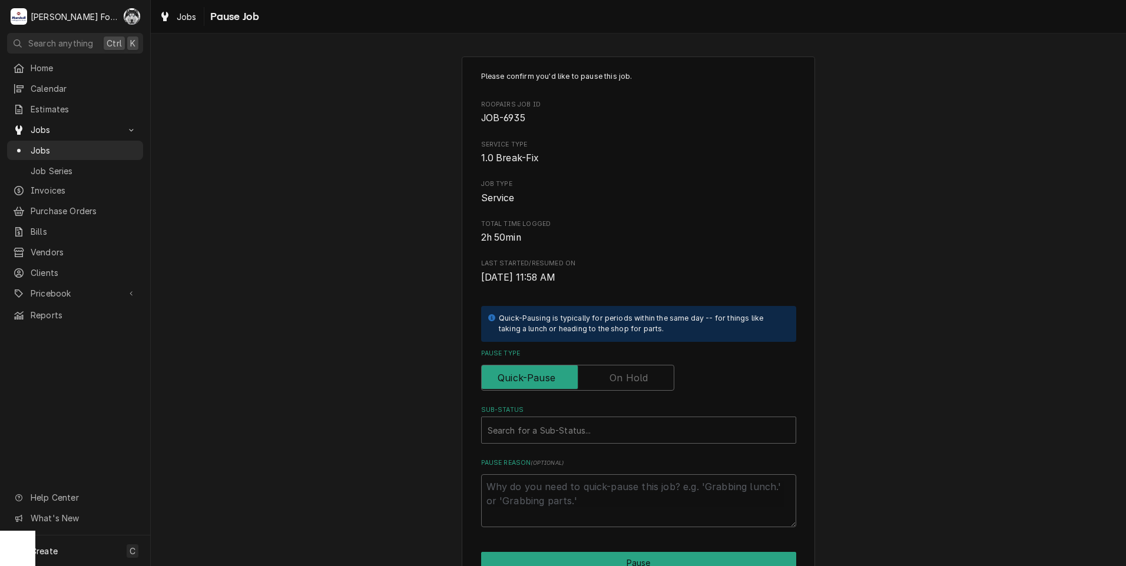
click at [615, 372] on label "Pause Type" at bounding box center [577, 378] width 193 height 26
click at [615, 372] on input "Pause Type" at bounding box center [577, 378] width 183 height 26
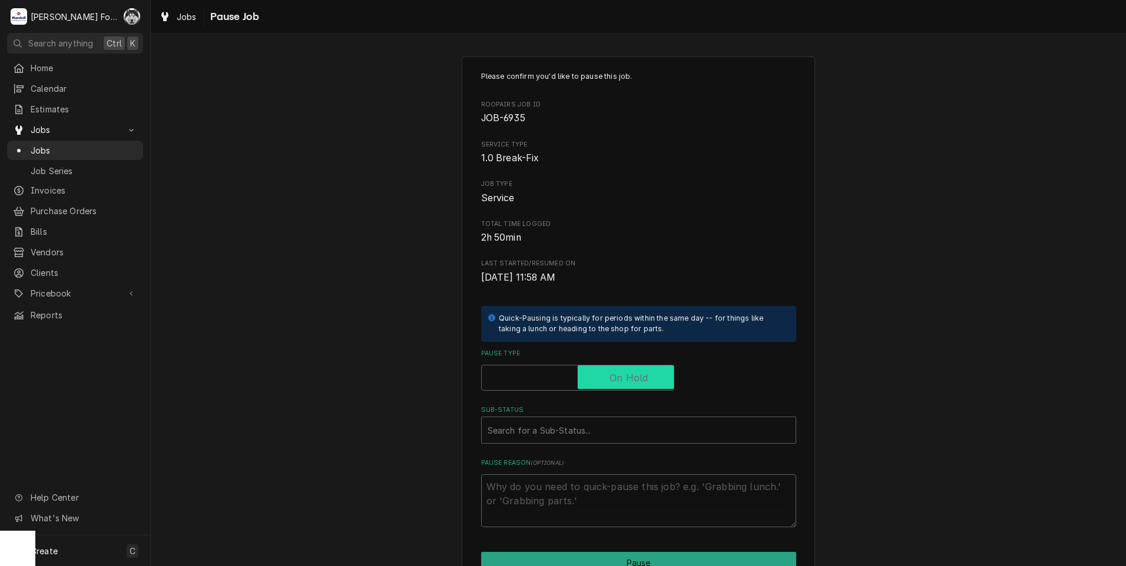
checkbox input "true"
click at [593, 444] on div "Search for a Sub-Status..." at bounding box center [638, 430] width 315 height 27
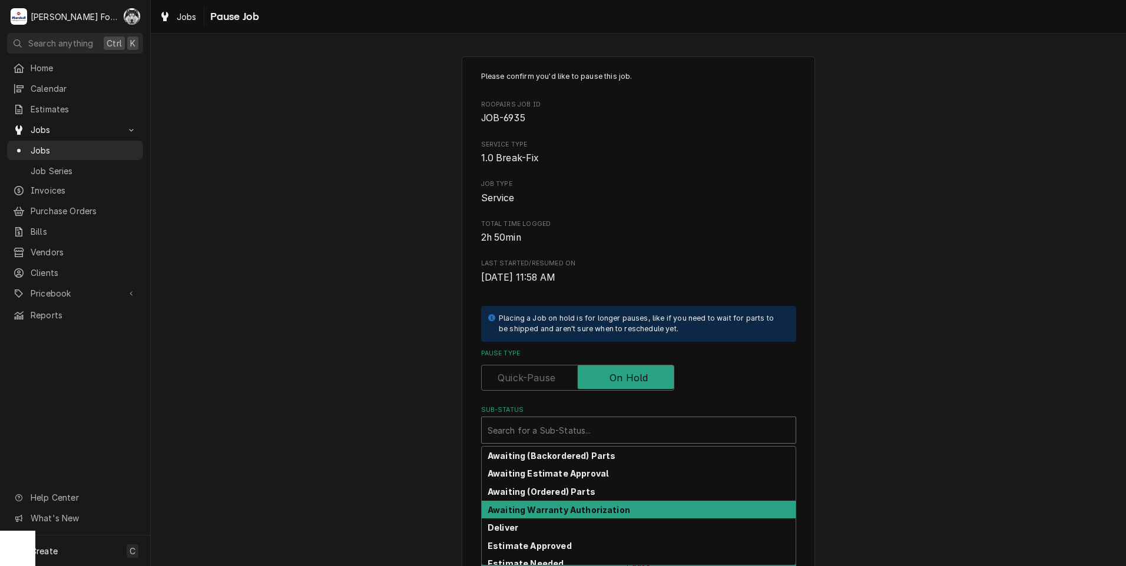
scroll to position [188, 0]
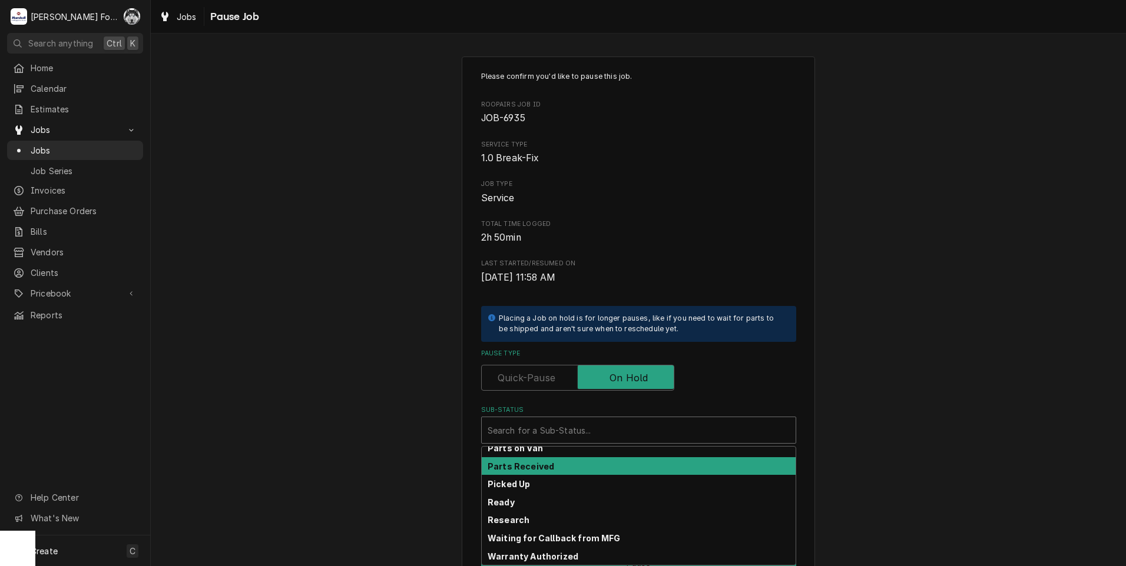
click at [541, 458] on div "Parts Received" at bounding box center [639, 466] width 314 height 18
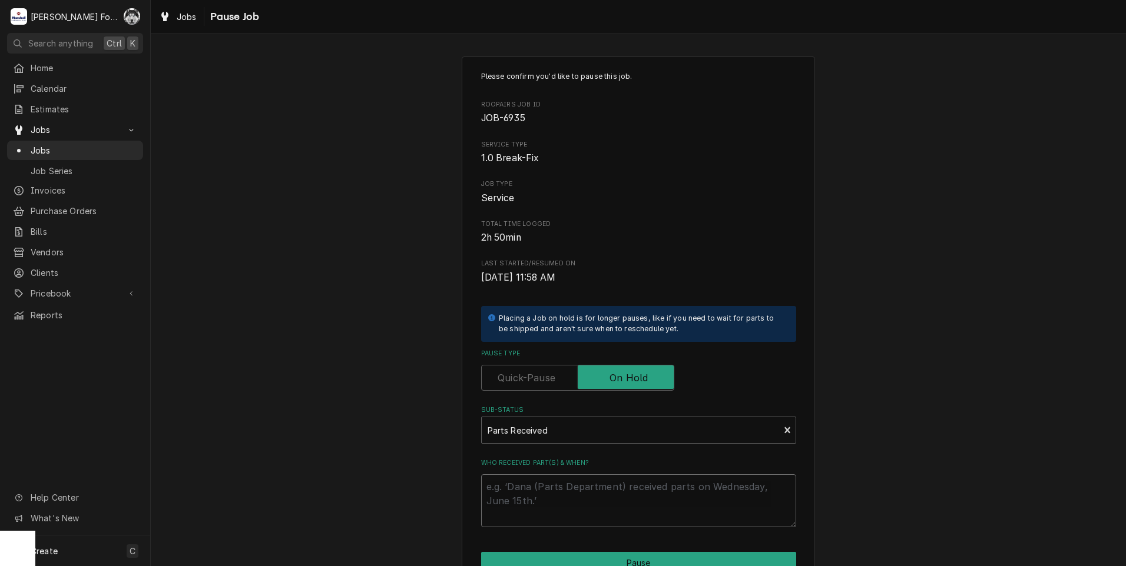
click at [538, 488] on textarea "Who received part(s) & when?" at bounding box center [638, 501] width 315 height 53
paste textarea "[DATE]"
type textarea "x"
type textarea "[DATE]"
click at [559, 562] on button "Pause" at bounding box center [638, 563] width 315 height 22
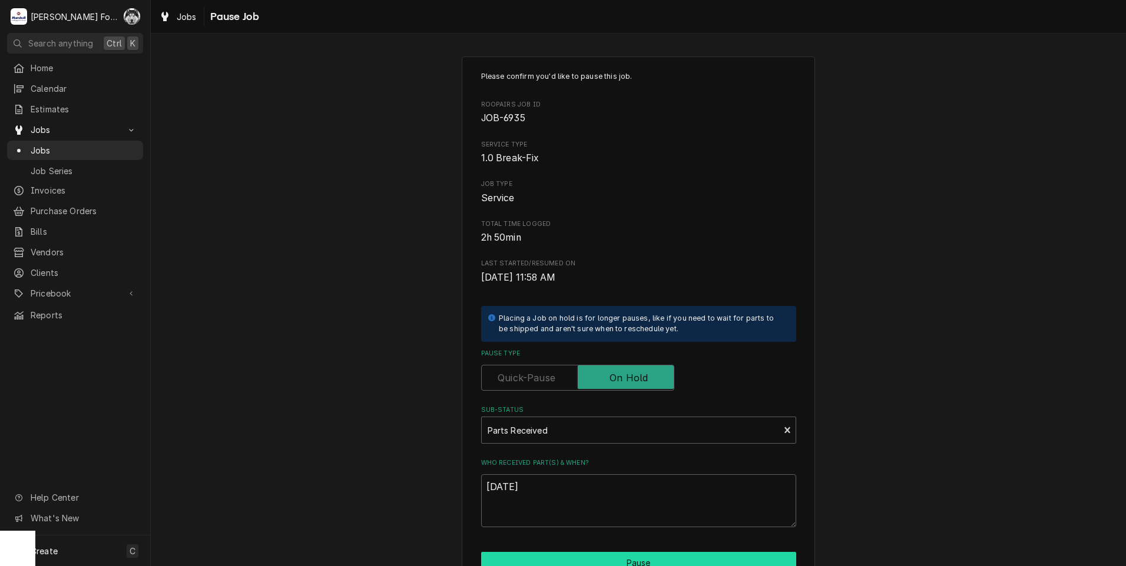
type textarea "x"
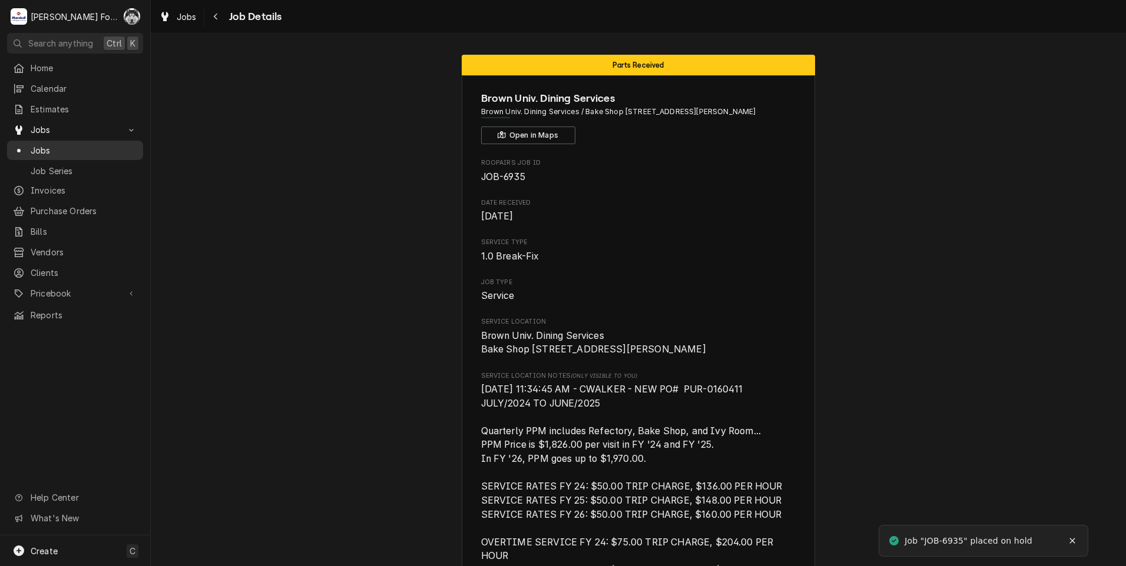
click at [44, 147] on span "Jobs" at bounding box center [84, 150] width 107 height 12
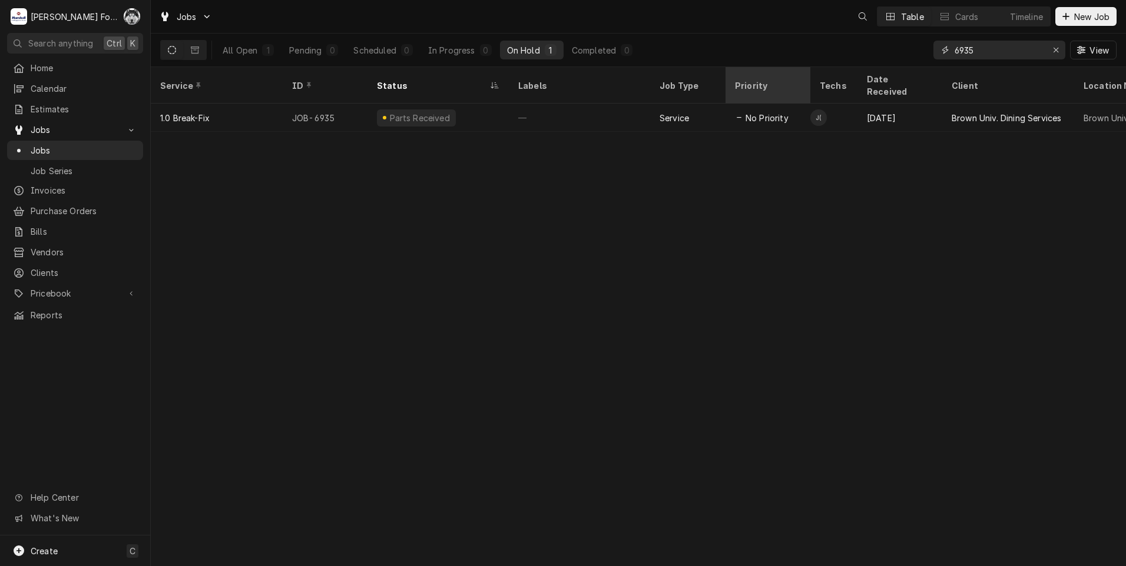
drag, startPoint x: 987, startPoint y: 49, endPoint x: 802, endPoint y: 83, distance: 188.6
click at [805, 83] on div "Jobs Table Cards Timeline New Job All Open 1 Pending 0 Scheduled 0 In Progress …" at bounding box center [638, 283] width 975 height 566
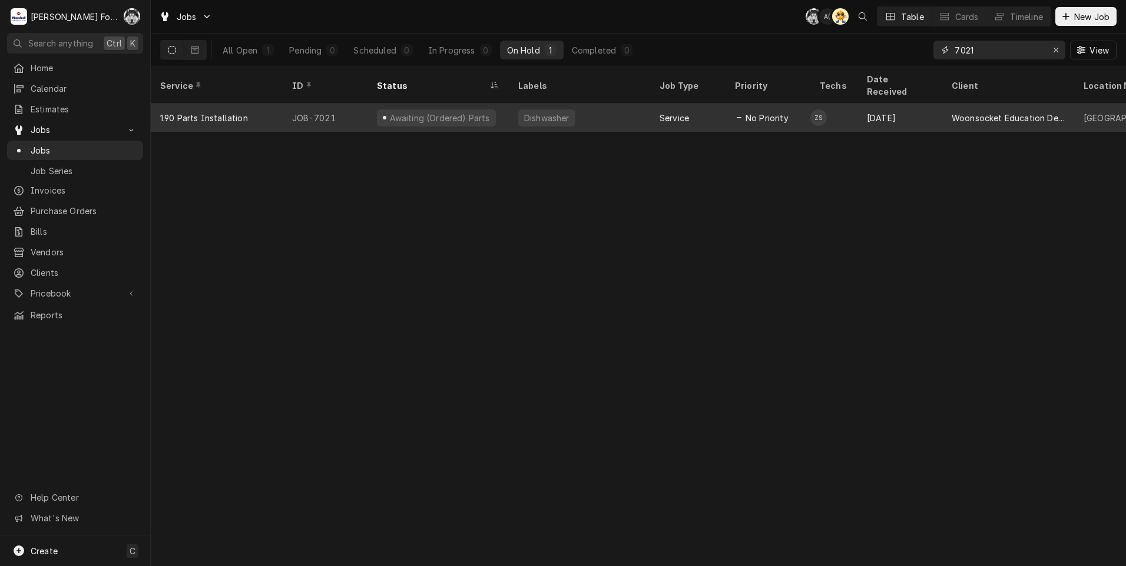
type input "7021"
click at [636, 105] on div "Dishwasher" at bounding box center [579, 118] width 141 height 28
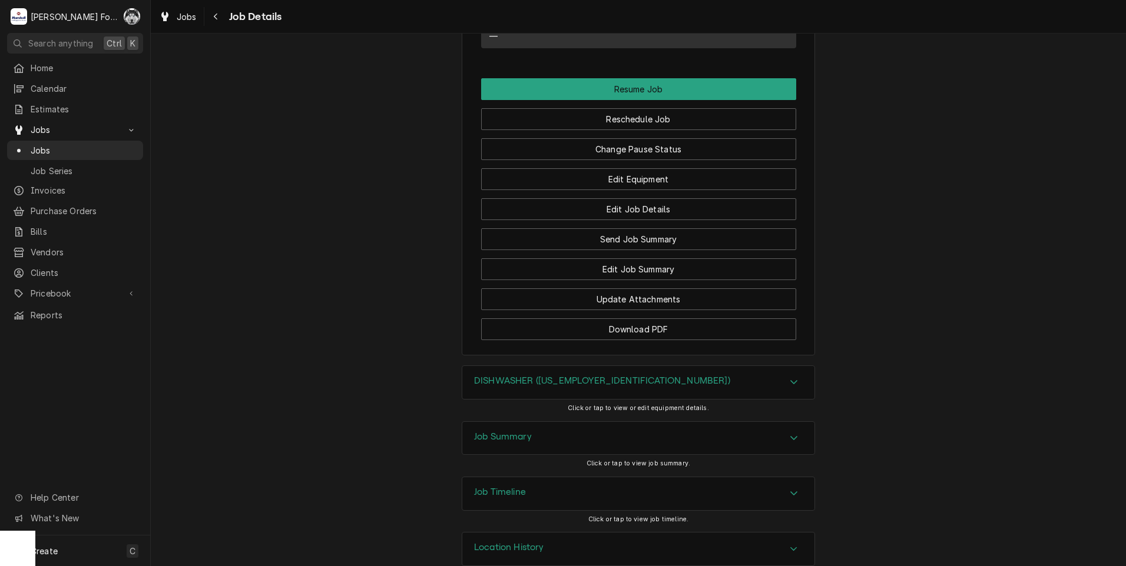
scroll to position [1136, 0]
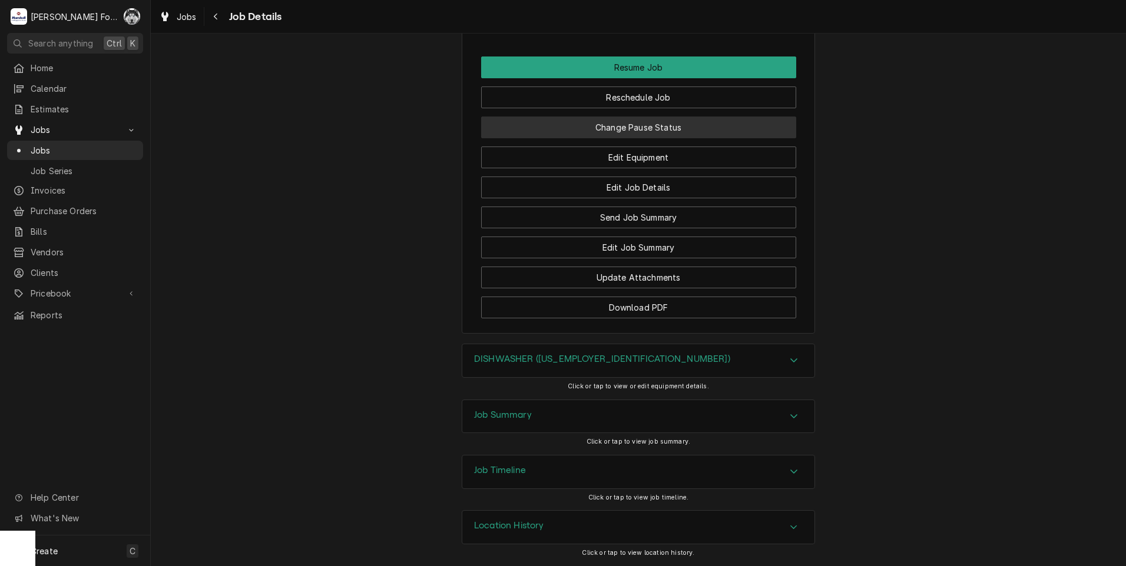
click at [640, 121] on button "Change Pause Status" at bounding box center [638, 128] width 315 height 22
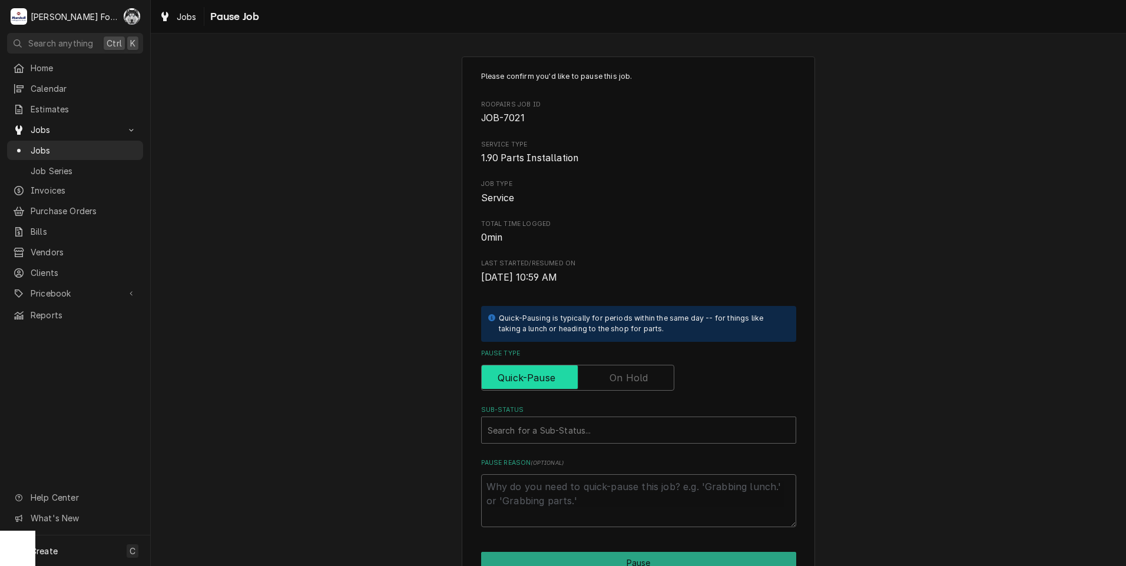
click at [608, 388] on input "Pause Type" at bounding box center [577, 378] width 183 height 26
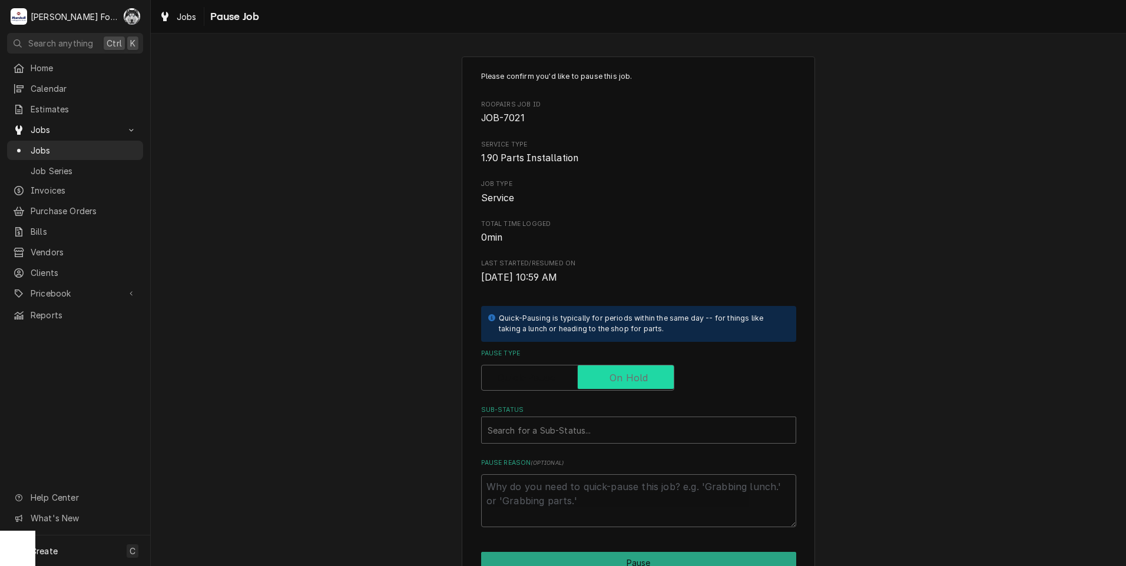
checkbox input "true"
click at [516, 446] on div "Please confirm you'd like to pause this job. Roopairs Job ID JOB-7021 Service T…" at bounding box center [638, 299] width 315 height 456
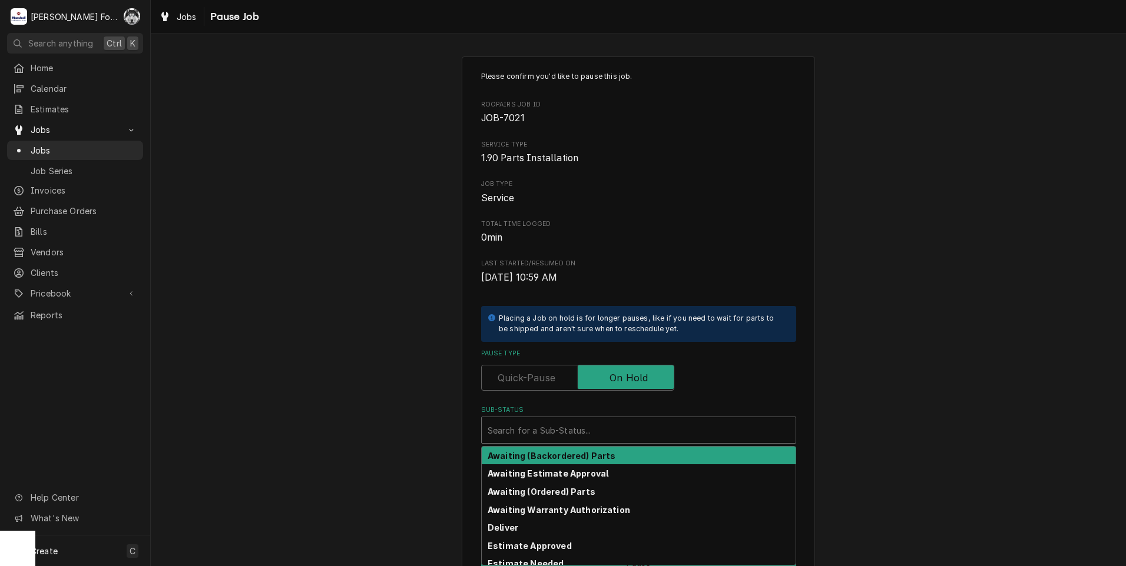
click at [520, 435] on div "Sub-Status" at bounding box center [639, 430] width 302 height 21
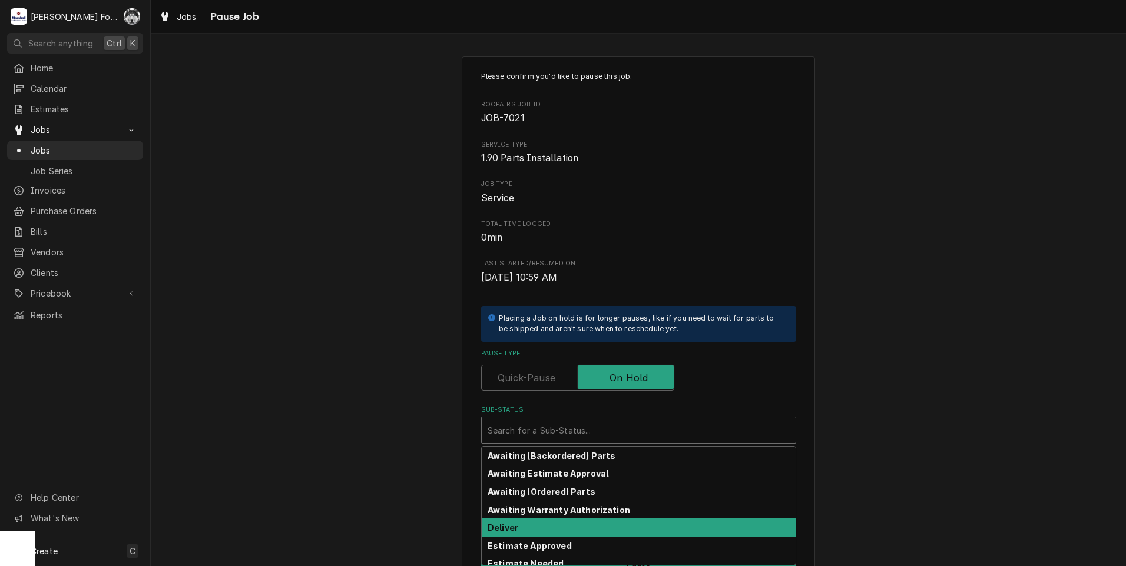
scroll to position [188, 0]
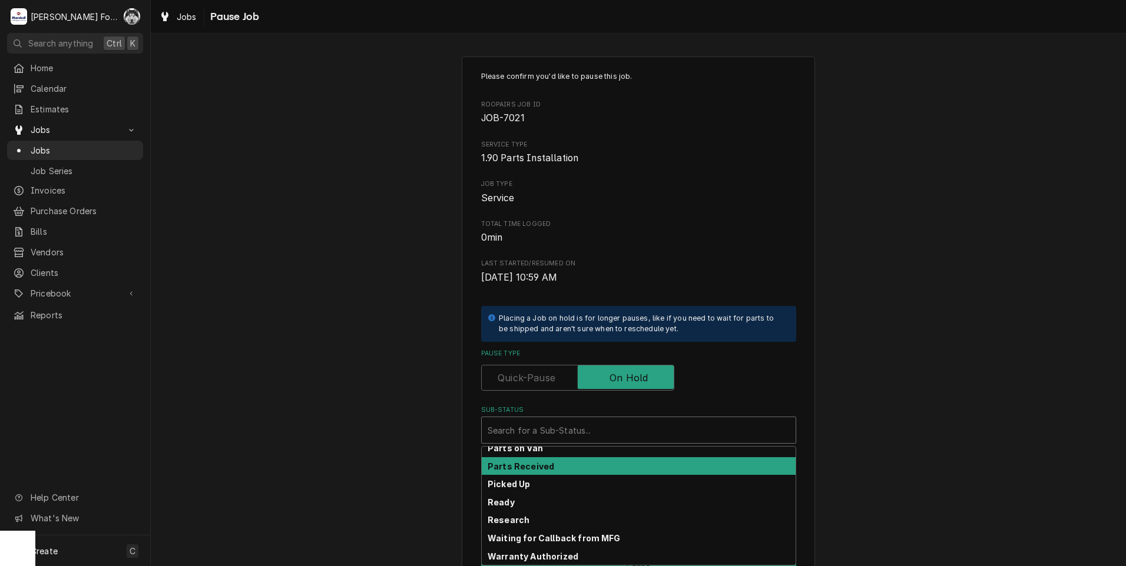
drag, startPoint x: 526, startPoint y: 476, endPoint x: 525, endPoint y: 465, distance: 11.9
click at [525, 465] on div "Awaiting (Backordered) Parts Awaiting Estimate Approval Awaiting (Ordered) Part…" at bounding box center [639, 506] width 314 height 118
click at [526, 466] on strong "Parts Received" at bounding box center [521, 467] width 67 height 10
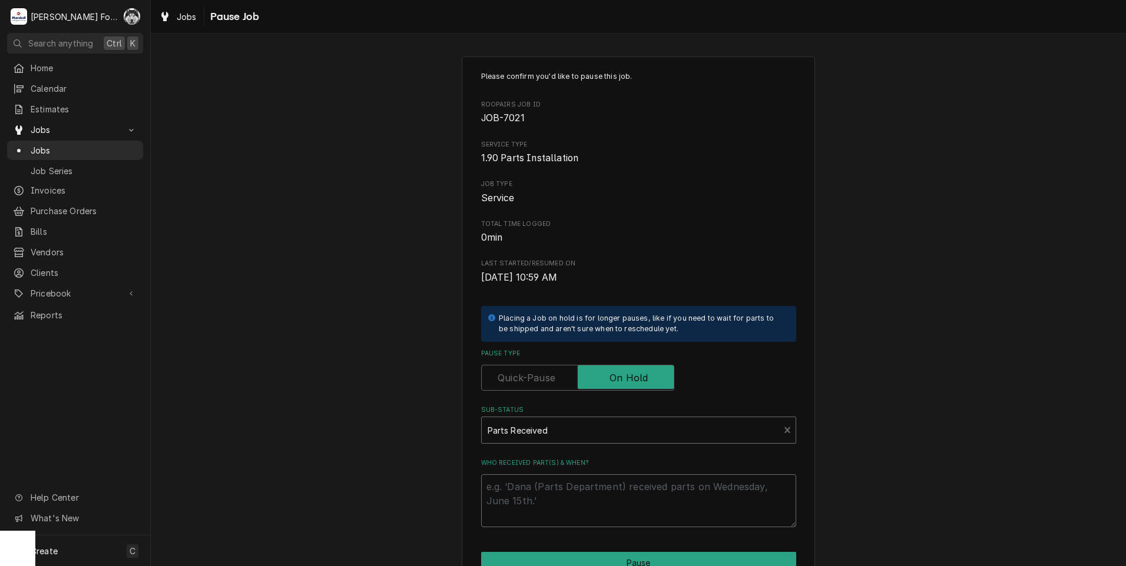
click at [525, 491] on textarea "Who received part(s) & when?" at bounding box center [638, 501] width 315 height 53
paste textarea "9/15/2025"
type textarea "x"
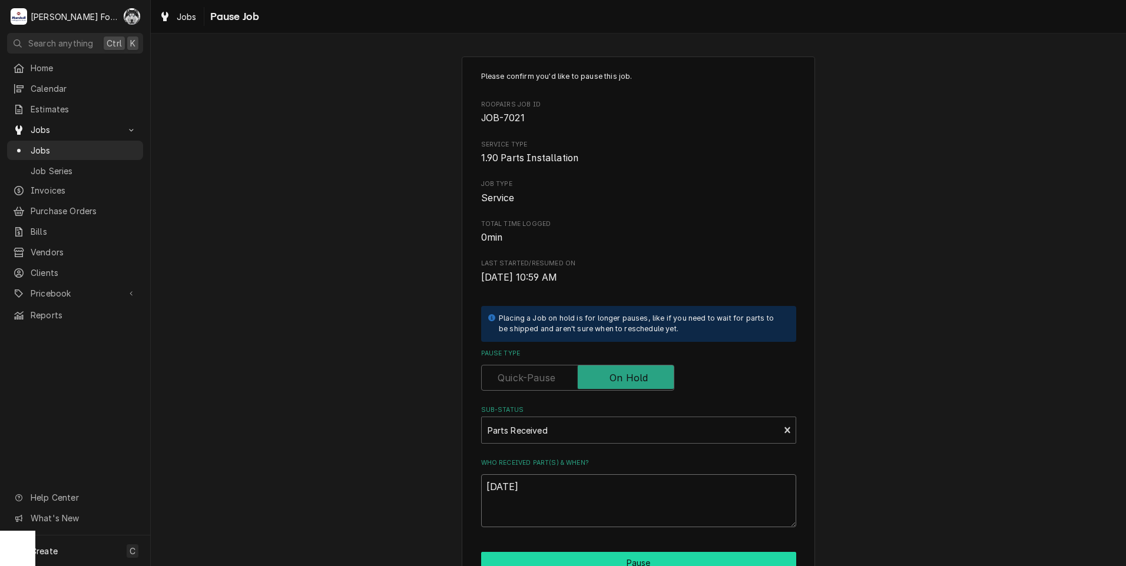
type textarea "9/15/2025"
click at [556, 555] on button "Pause" at bounding box center [638, 563] width 315 height 22
type textarea "x"
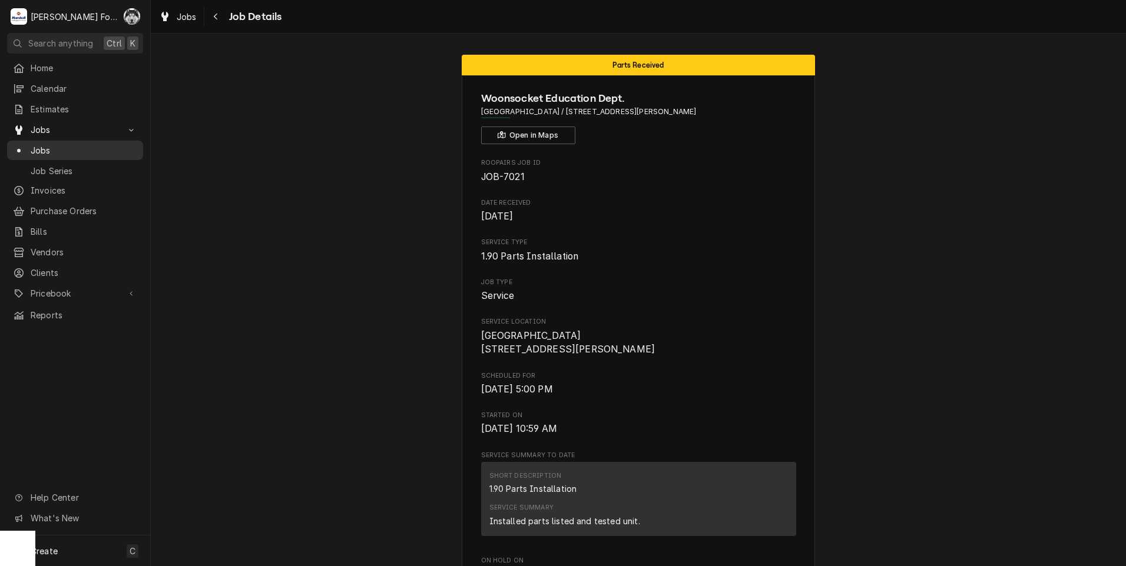
click at [44, 147] on span "Jobs" at bounding box center [84, 150] width 107 height 12
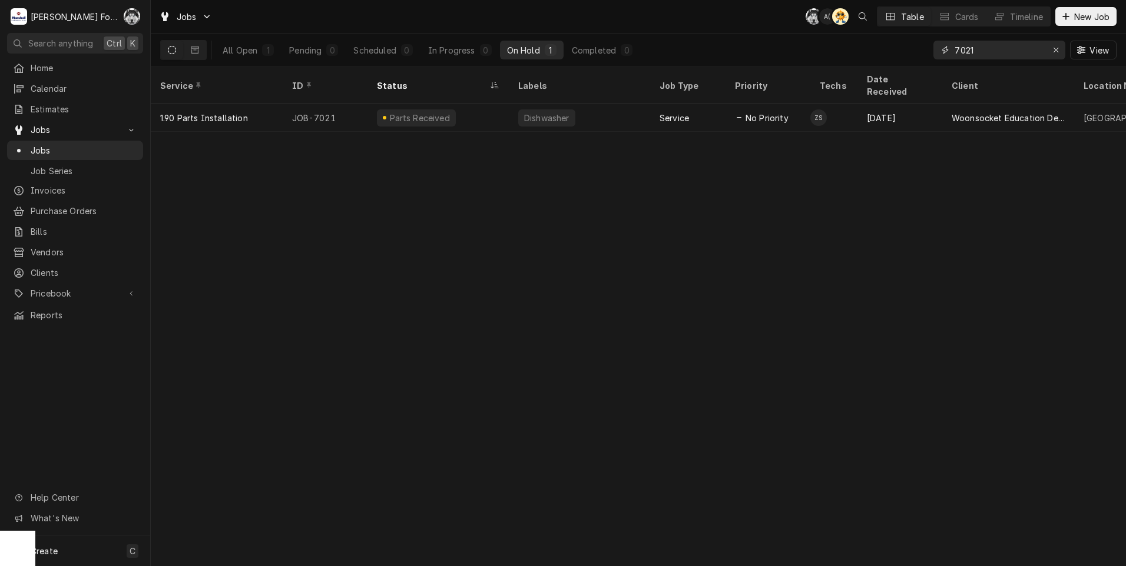
drag, startPoint x: 979, startPoint y: 57, endPoint x: 891, endPoint y: 65, distance: 88.2
click at [891, 65] on div "All Open 1 Pending 0 Scheduled 0 In Progress 0 On Hold 1 Completed 0 7021 View" at bounding box center [638, 50] width 956 height 33
type input "7355"
